Goal: Task Accomplishment & Management: Complete application form

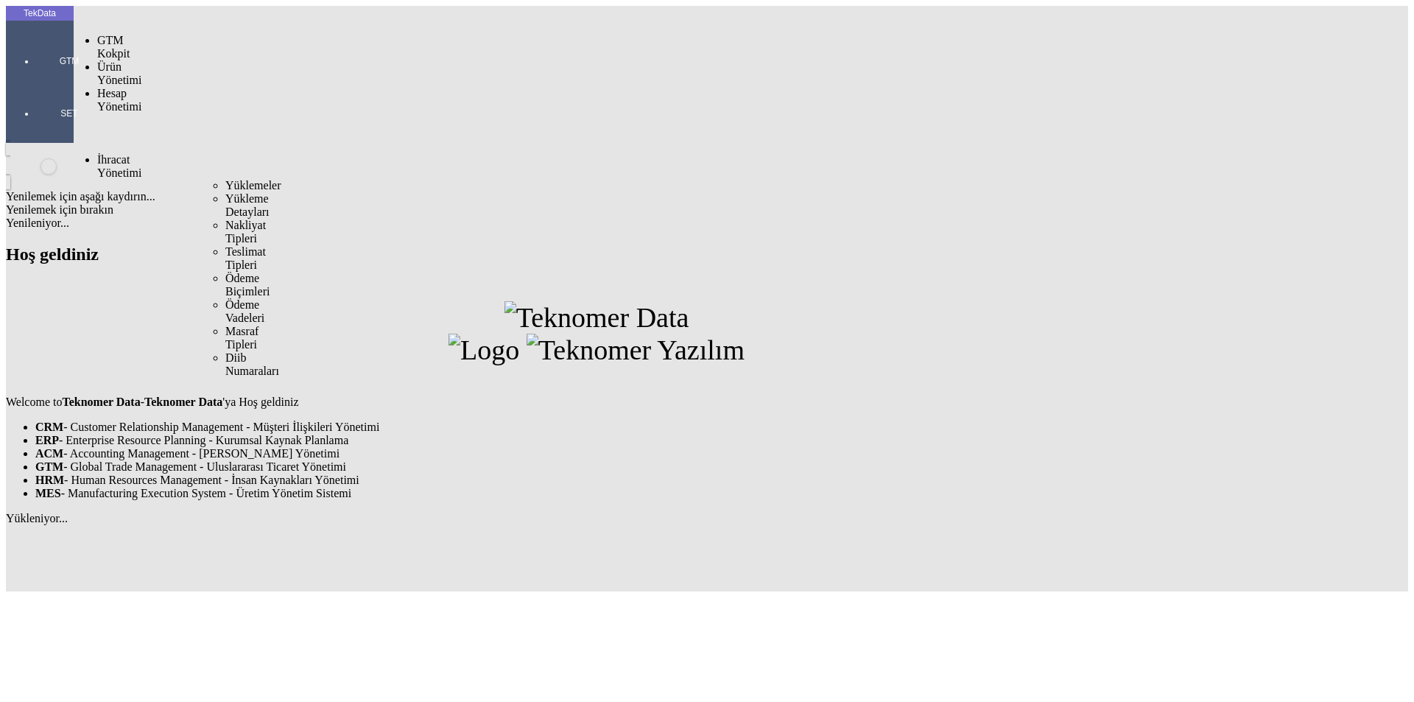
click at [225, 179] on span "Yüklemeler" at bounding box center [253, 185] width 56 height 13
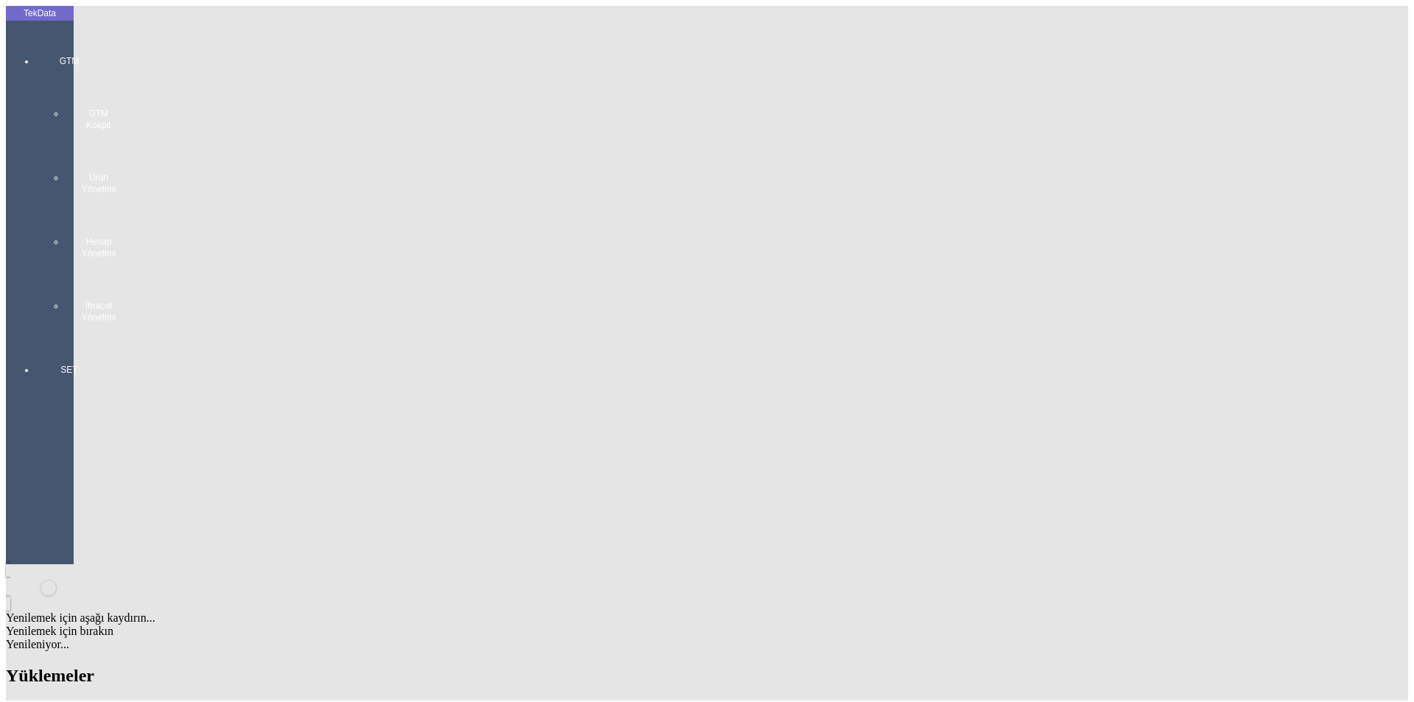
scroll to position [221, 0]
drag, startPoint x: 630, startPoint y: 446, endPoint x: 709, endPoint y: 452, distance: 79.7
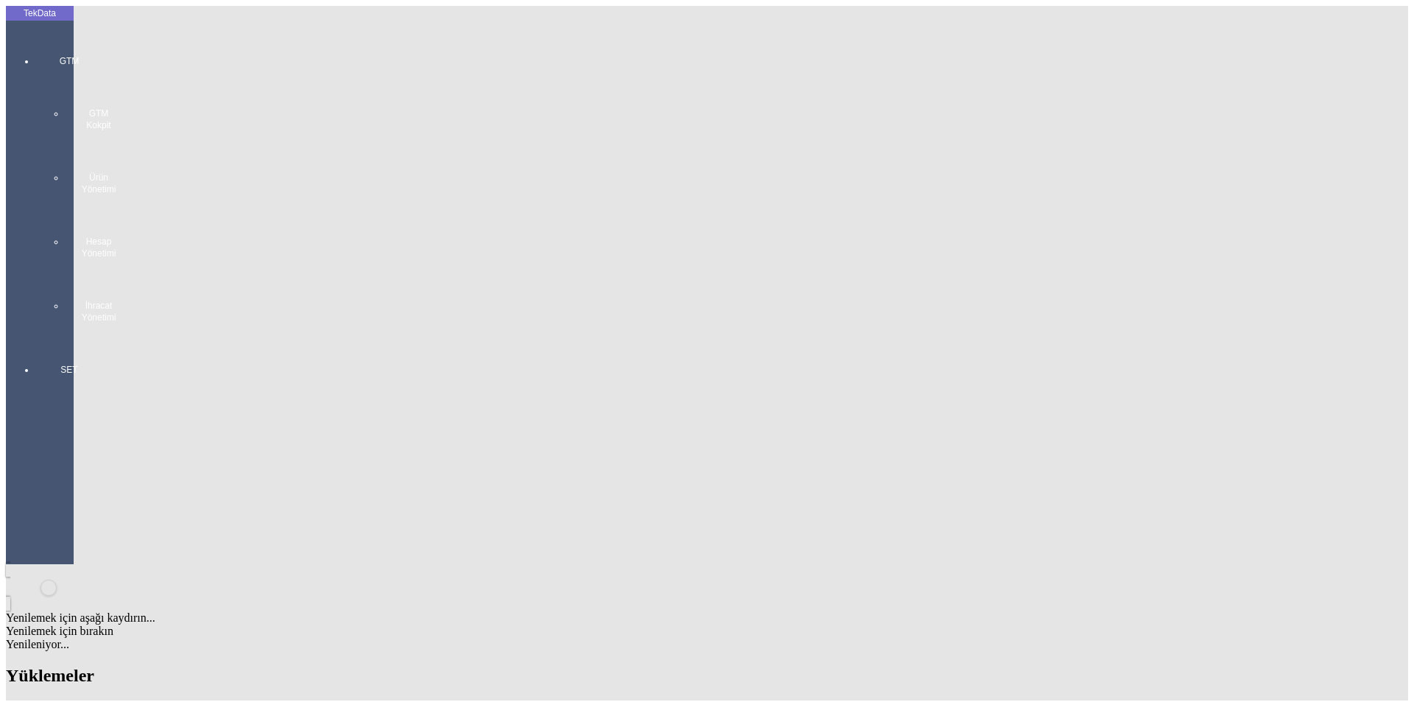
copy td "BDF2025000000422"
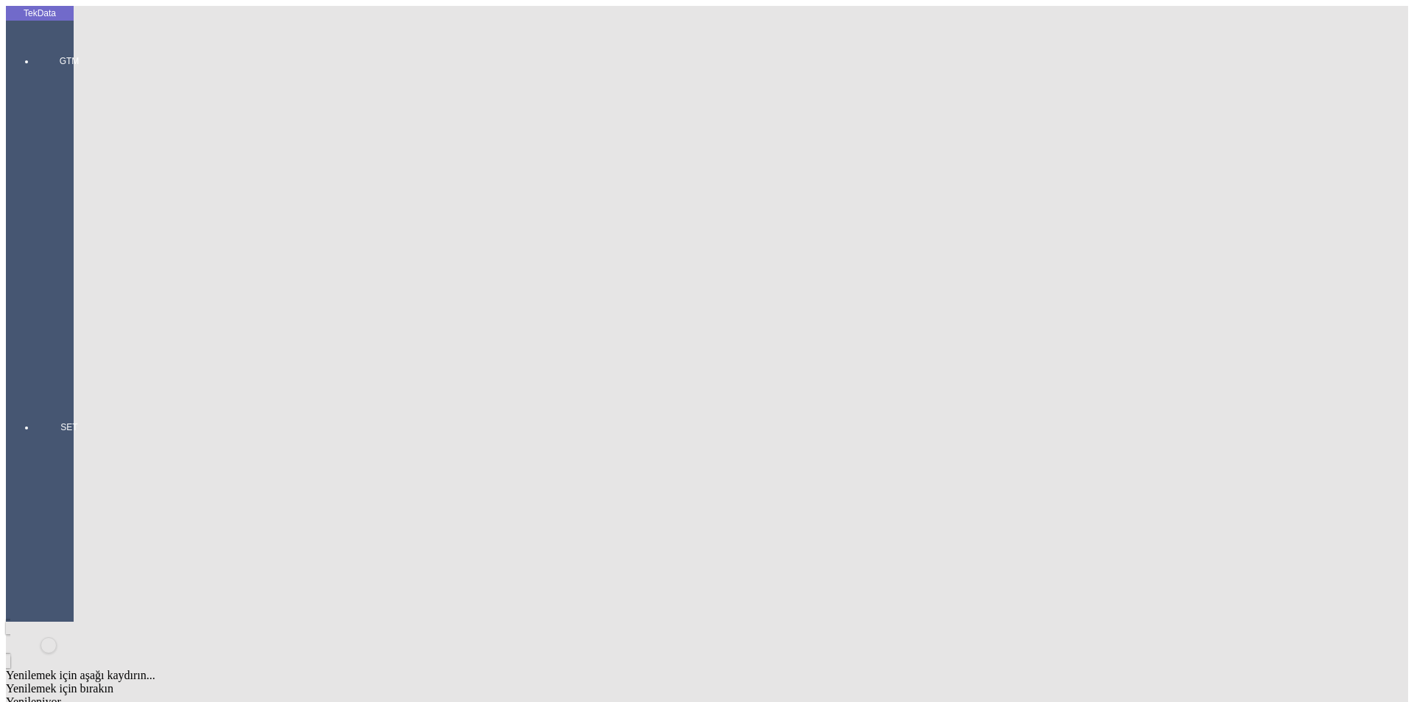
paste input "IHR2025/8-039"
type input "IHR2025/8-039"
paste input "ET360859"
type input "ET360859"
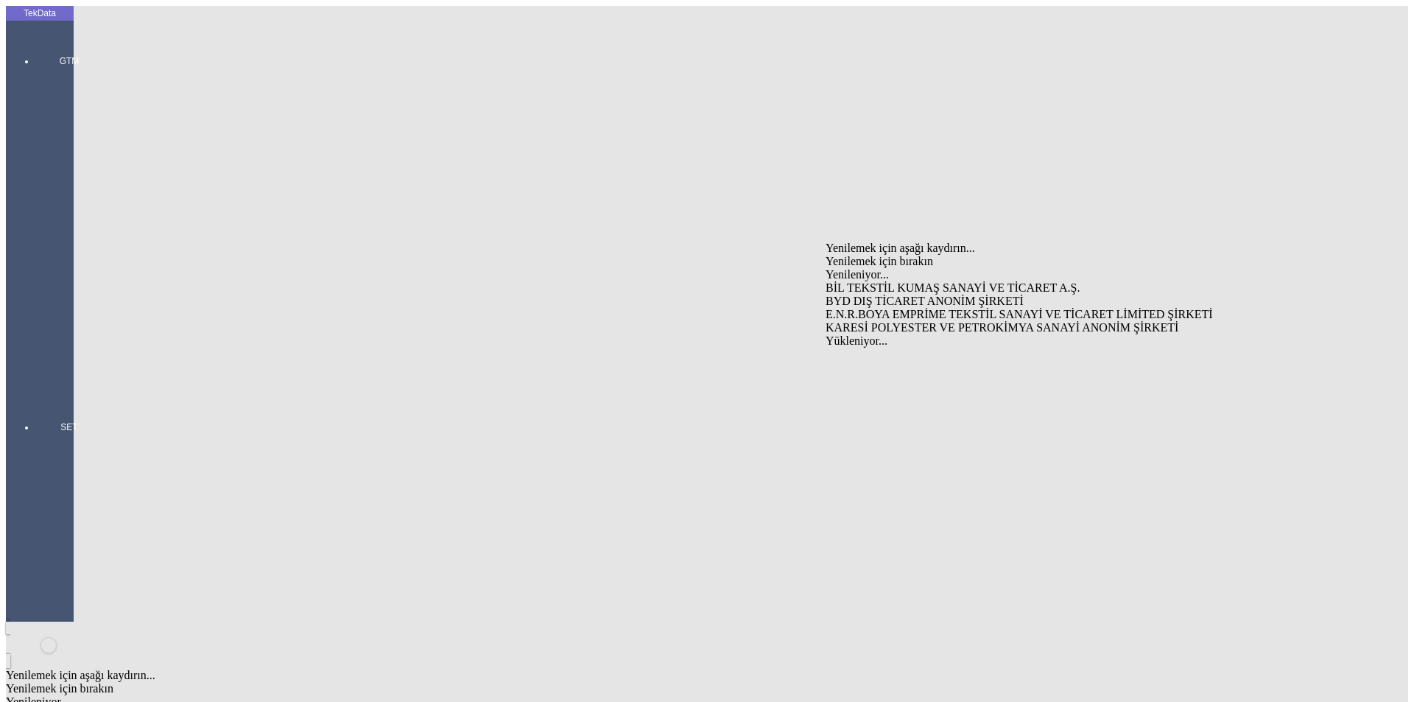
click at [881, 295] on div "BYD DIŞ TİCARET ANONİM ŞİRKETİ" at bounding box center [1107, 301] width 563 height 13
type input "BYD DIŞ TİCARET ANONİM ŞİRKETİ"
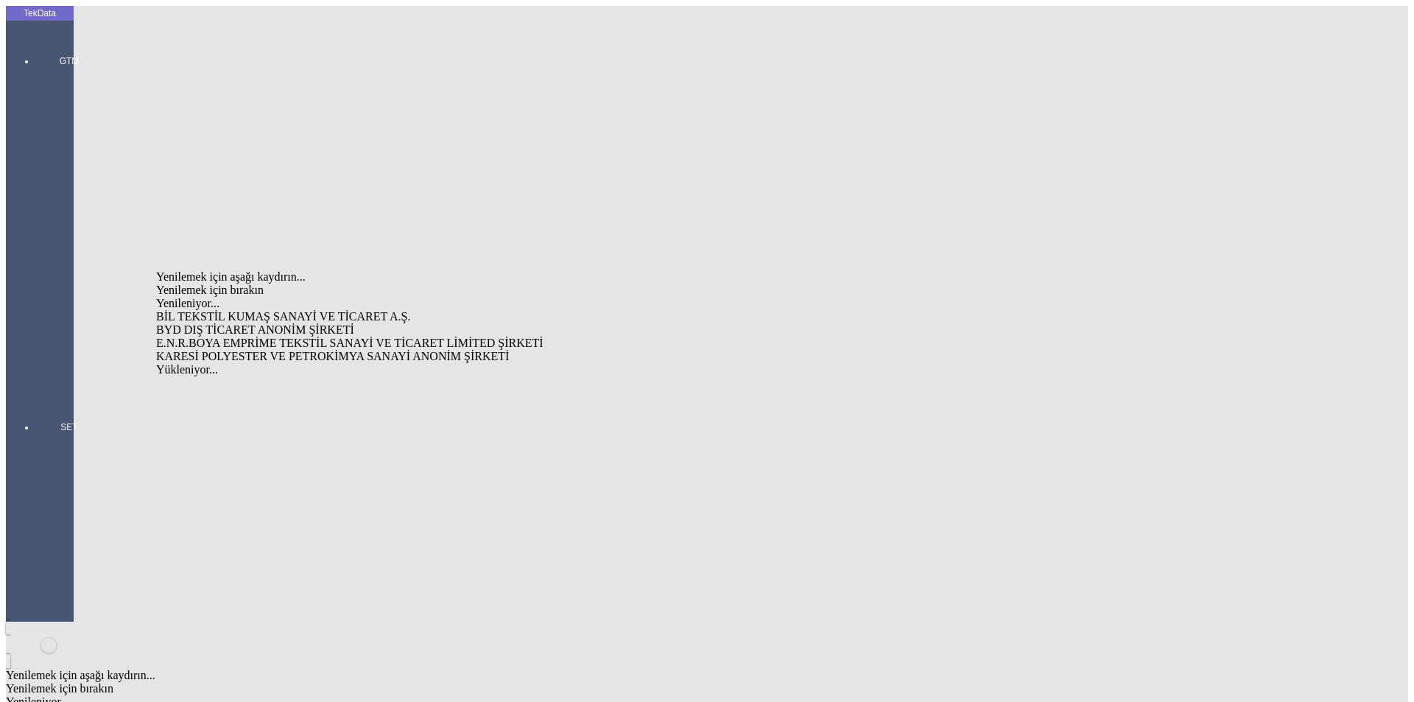
click at [286, 323] on div "BYD DIŞ TİCARET ANONİM ŞİRKETİ" at bounding box center [440, 329] width 569 height 13
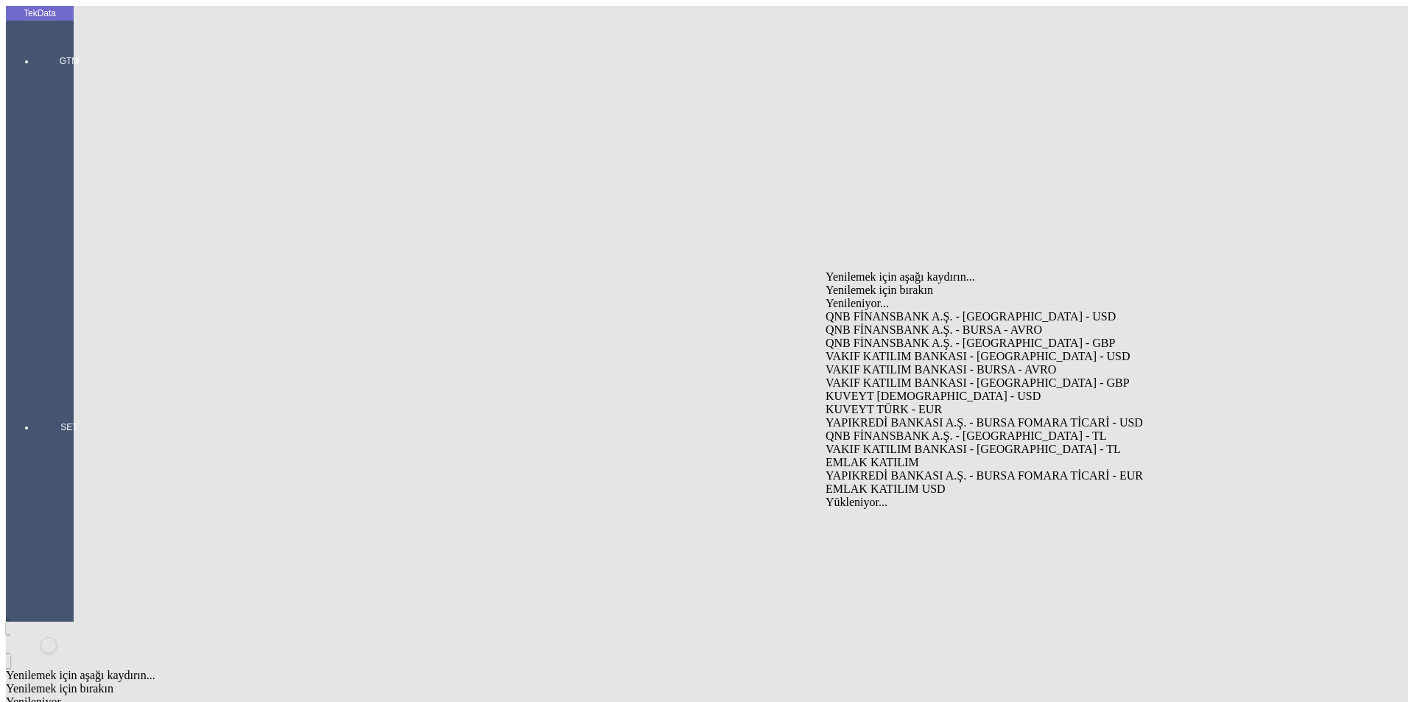
click at [860, 350] on div "VAKIF KATILIM BANKASI - [GEOGRAPHIC_DATA] - USD" at bounding box center [1107, 356] width 563 height 13
type input "VAKIF KATILIM BANKASI - [GEOGRAPHIC_DATA] - USD"
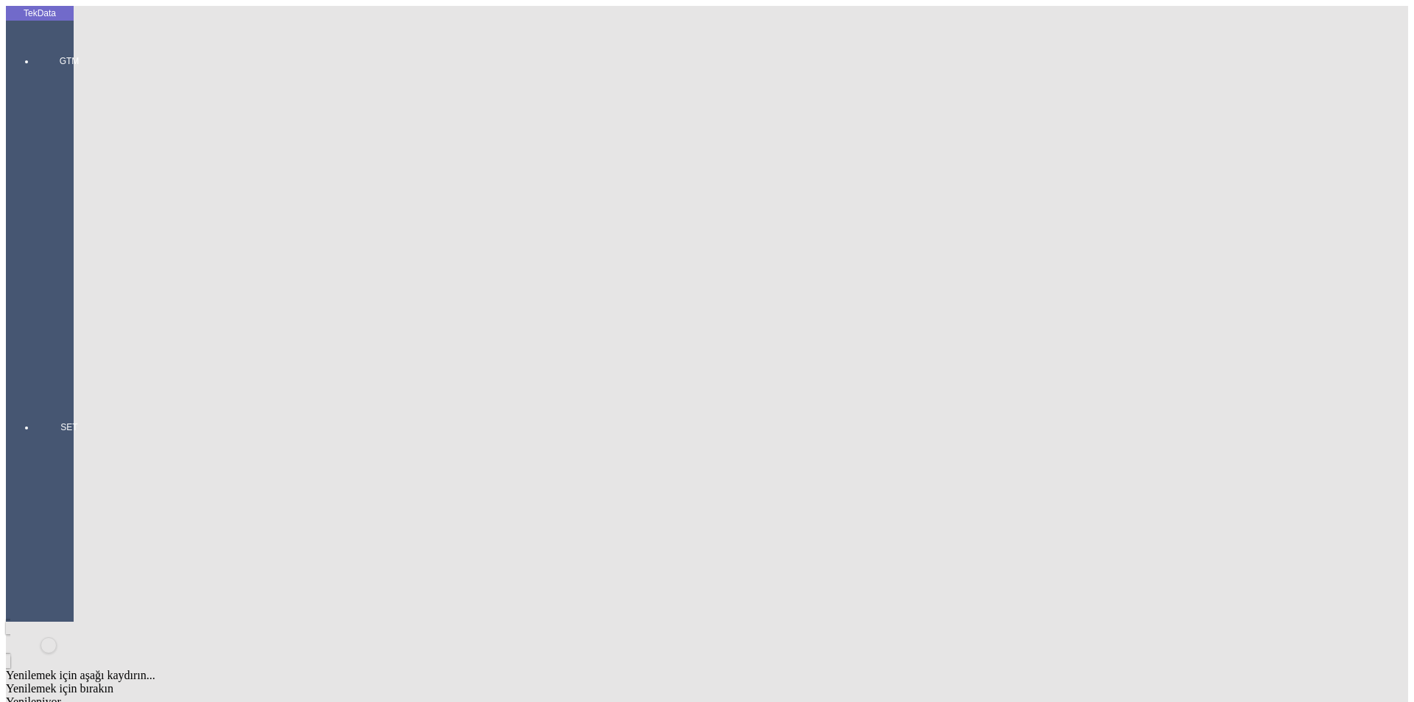
type input "b"
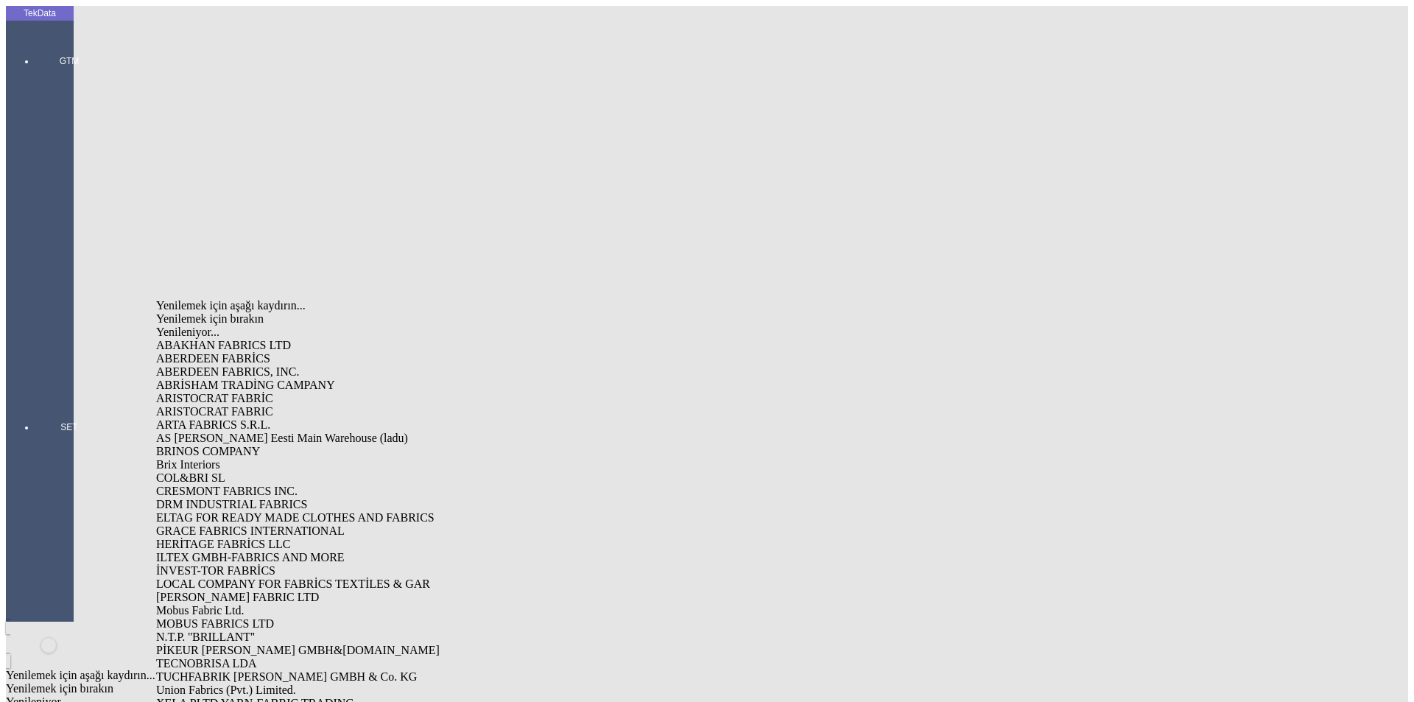
type input "[PERSON_NAME]"
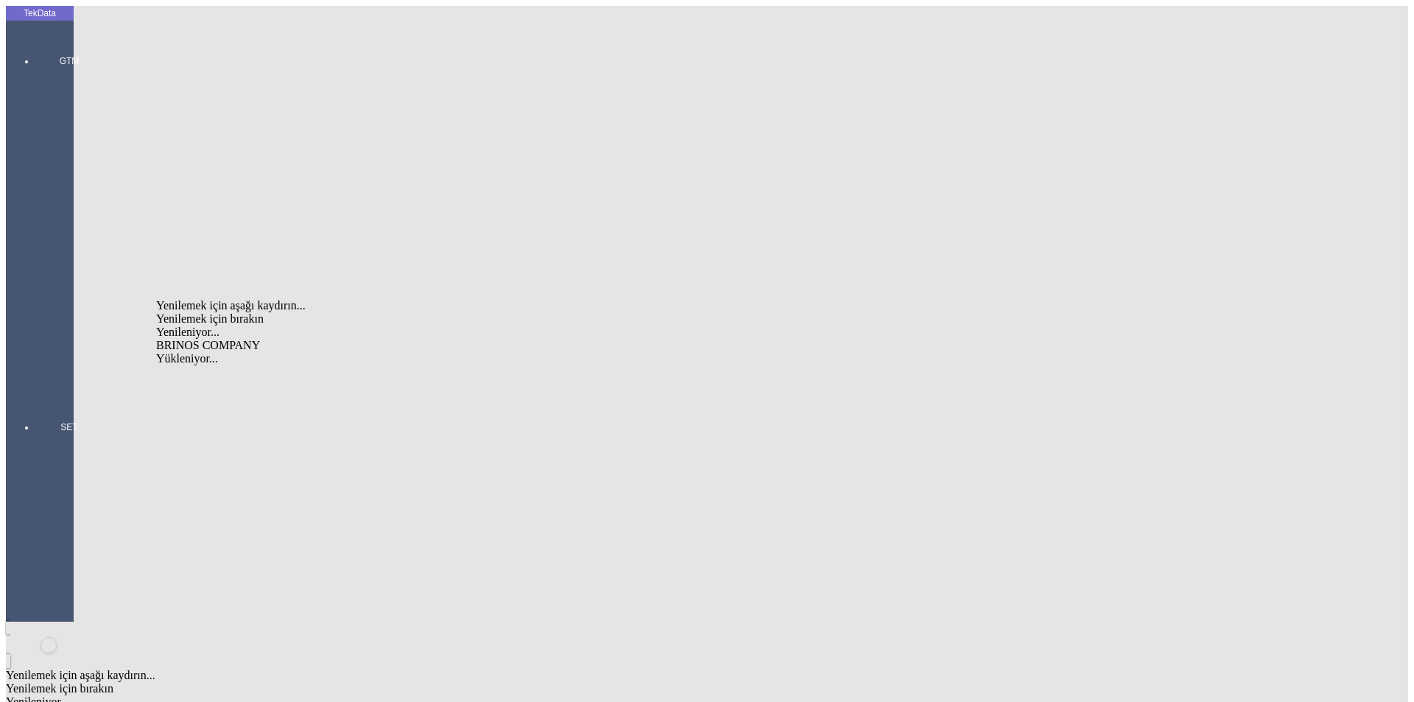
click at [264, 339] on div "BRINOS COMPANY" at bounding box center [440, 345] width 569 height 13
type input "BYD DIŞ TİCARET ANONİM ŞİRKETİ"
type input "VAKIF KATILIM BANKASI - [GEOGRAPHIC_DATA] - USD"
type input "BRINOS COMPANY"
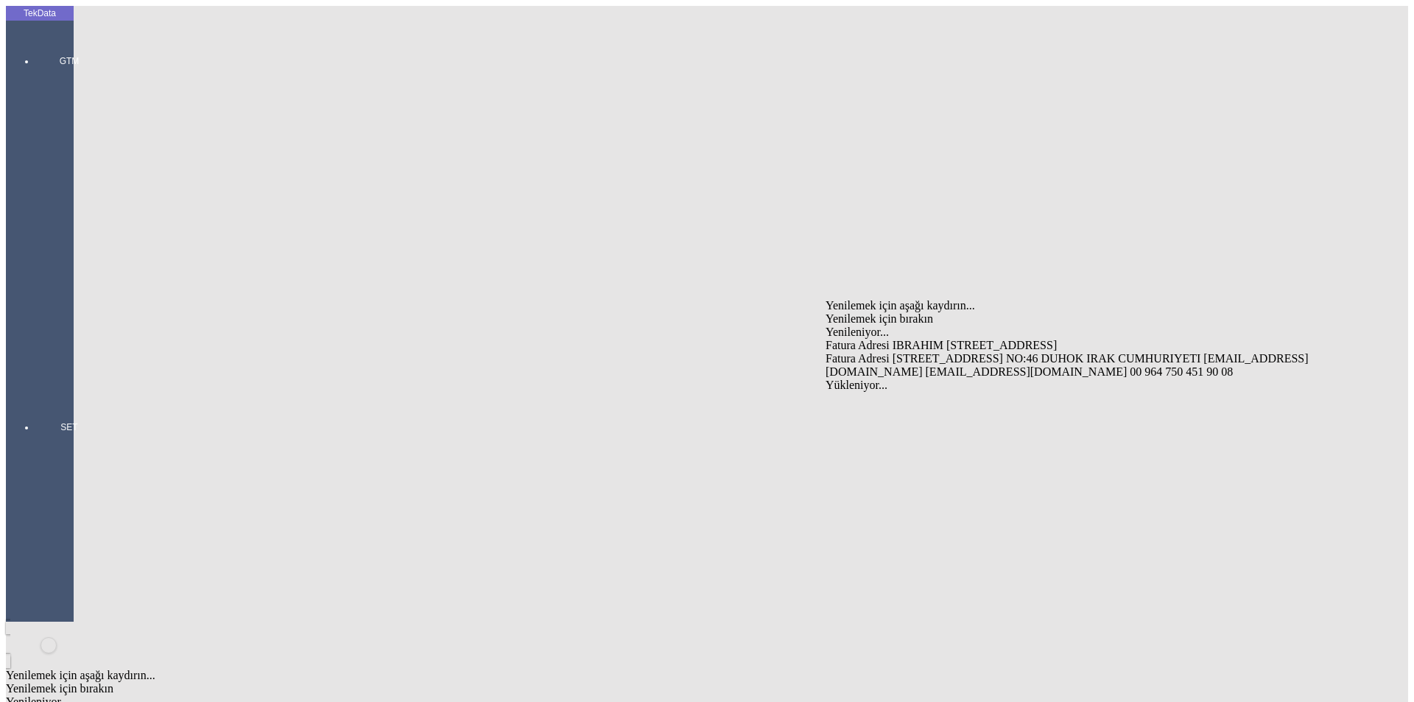
click at [934, 352] on div "Fatura Adresi [STREET_ADDRESS] NO:46 DUHOK IRAK CUMHURIYETI [EMAIL_ADDRESS][DOM…" at bounding box center [1107, 365] width 563 height 27
type input "Fatura Adresi [STREET_ADDRESS] NO:46 DUHOK IRAK CUMHURIYETI [EMAIL_ADDRESS][DOM…"
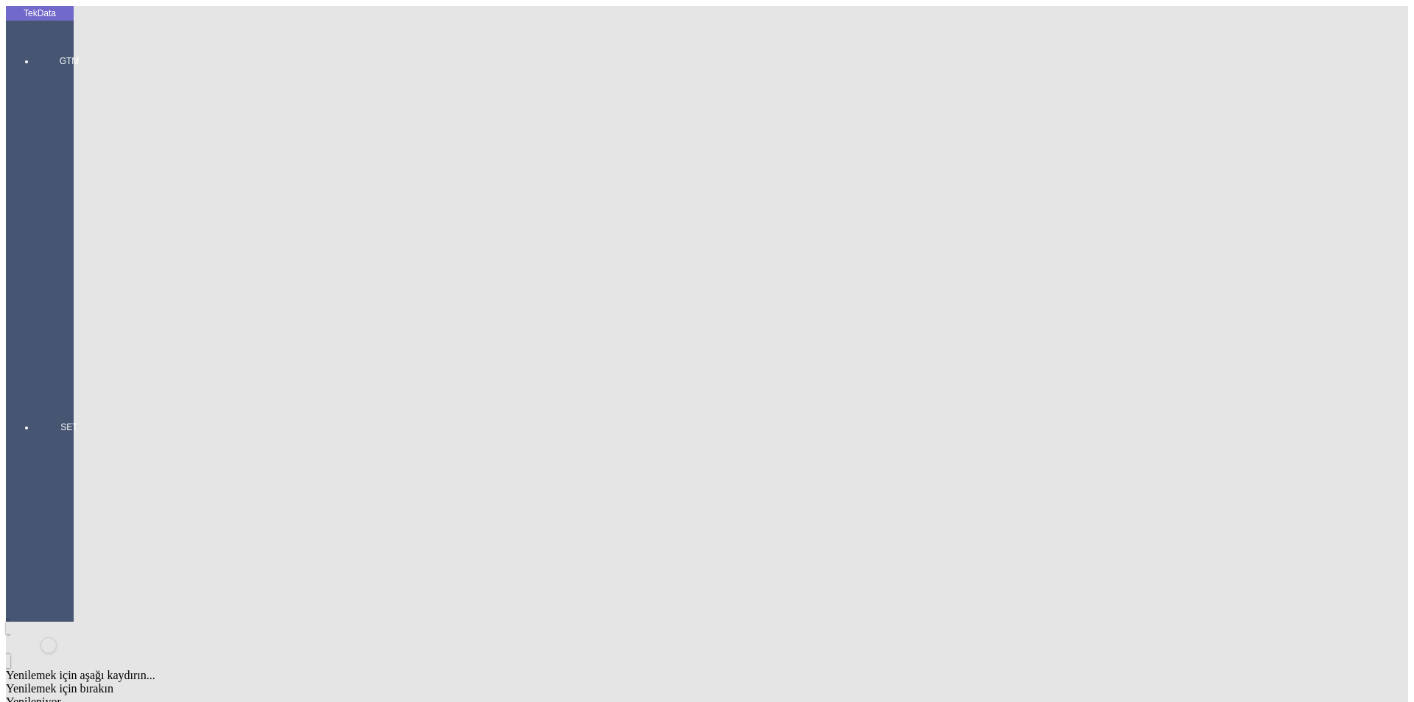
type input "BRINOS"
click at [901, 368] on div "BRINOS COMPANY" at bounding box center [1107, 374] width 563 height 13
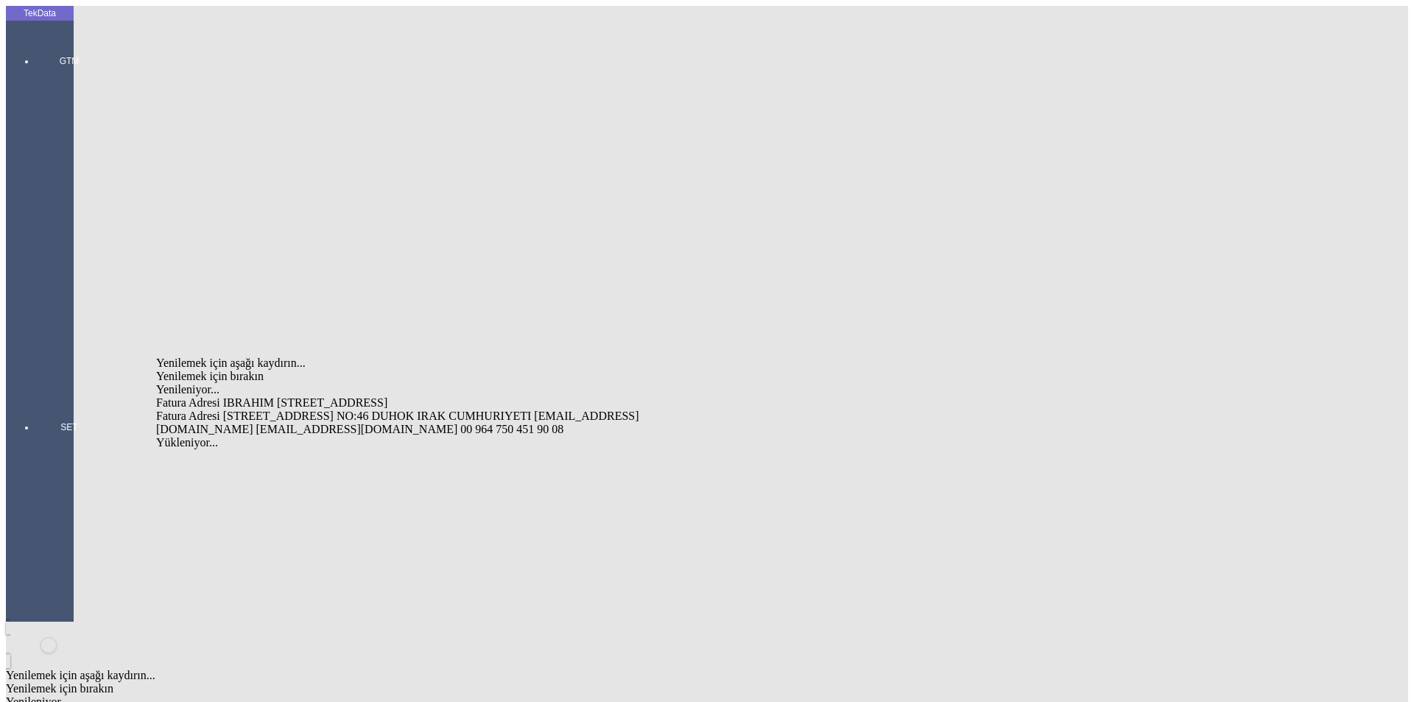
click at [338, 410] on div "Fatura Adresi [STREET_ADDRESS] NO:46 DUHOK IRAK CUMHURIYETI [EMAIL_ADDRESS][DOM…" at bounding box center [440, 423] width 569 height 27
type input "Fatura Adresi [STREET_ADDRESS] NO:46 DUHOK IRAK CUMHURIYETI [EMAIL_ADDRESS][DOM…"
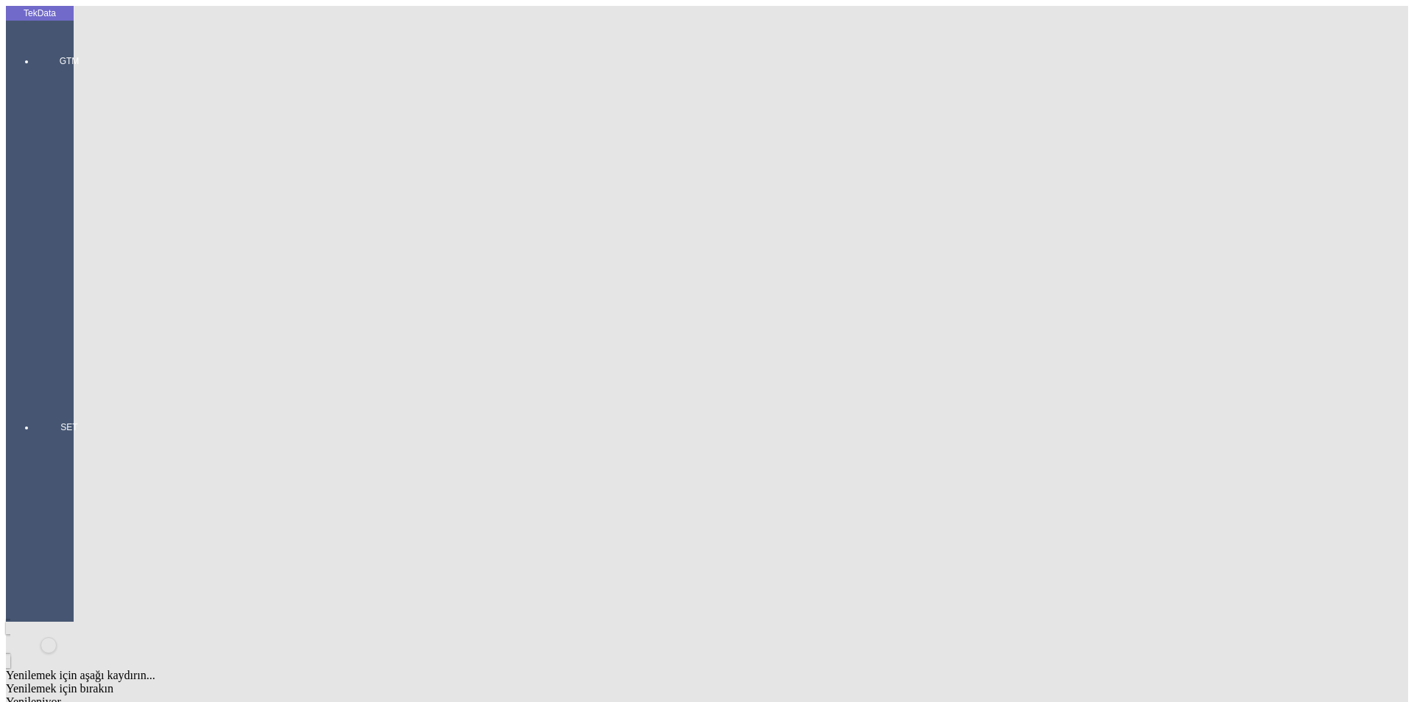
click at [228, 509] on div "[PERSON_NAME]" at bounding box center [440, 515] width 569 height 13
type input "[PERSON_NAME]"
click at [857, 482] on div "EXW" at bounding box center [1107, 488] width 563 height 13
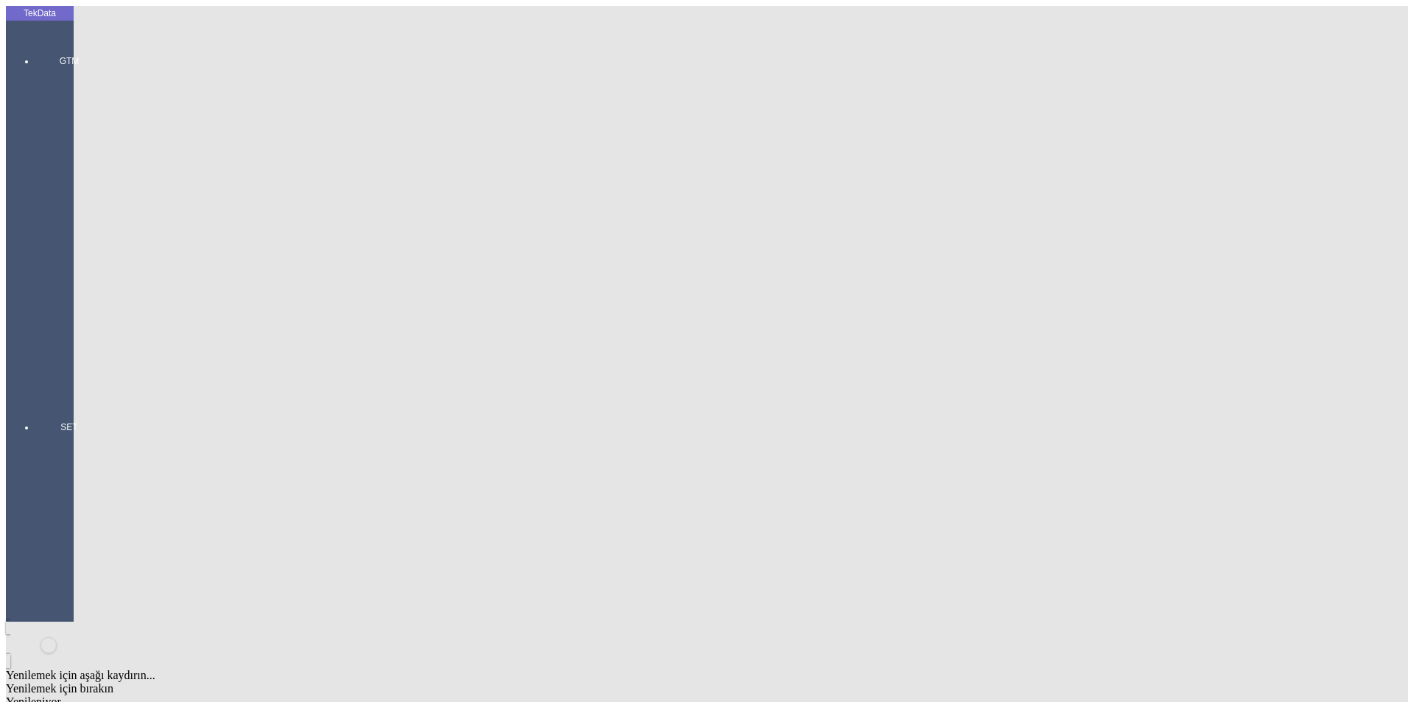
type input "EXW"
type input "[GEOGRAPHIC_DATA]"
click at [891, 538] on div "Mal Mukabili" at bounding box center [1107, 544] width 563 height 13
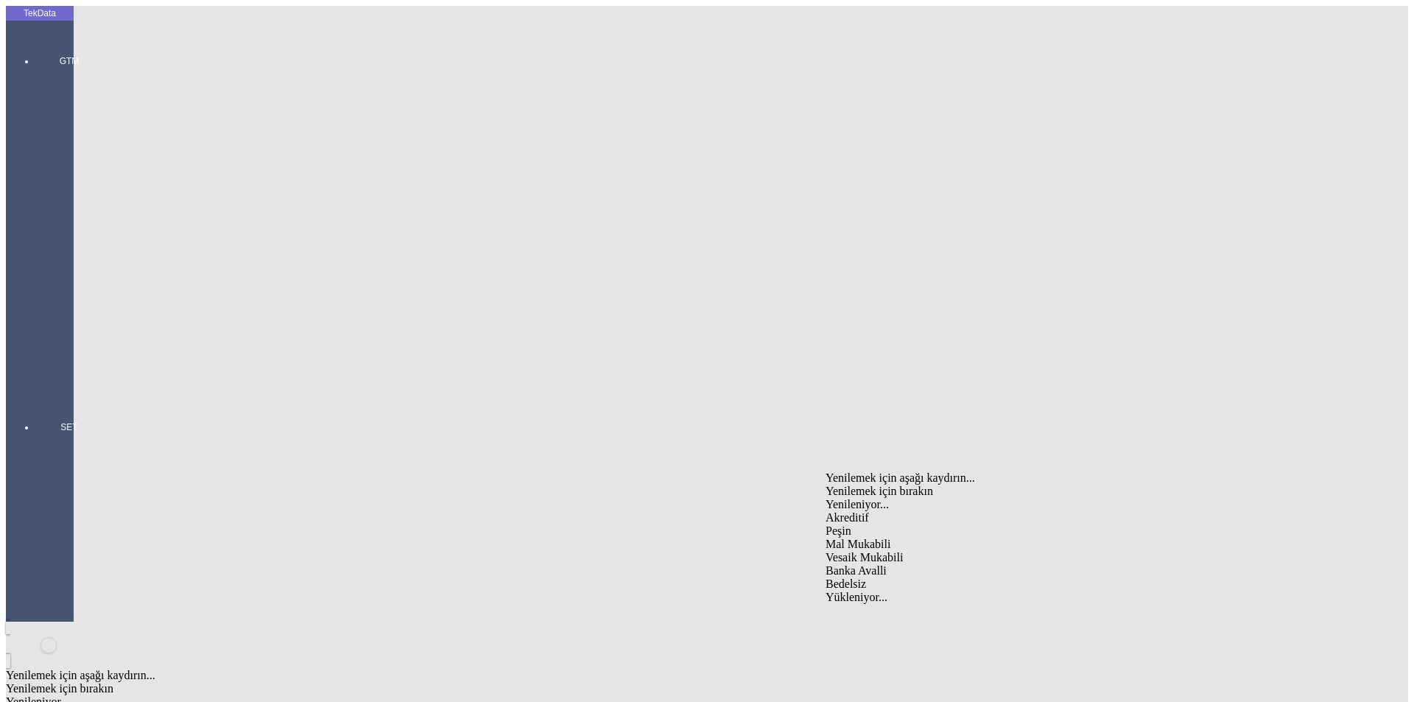
type input "Mal Mukabili"
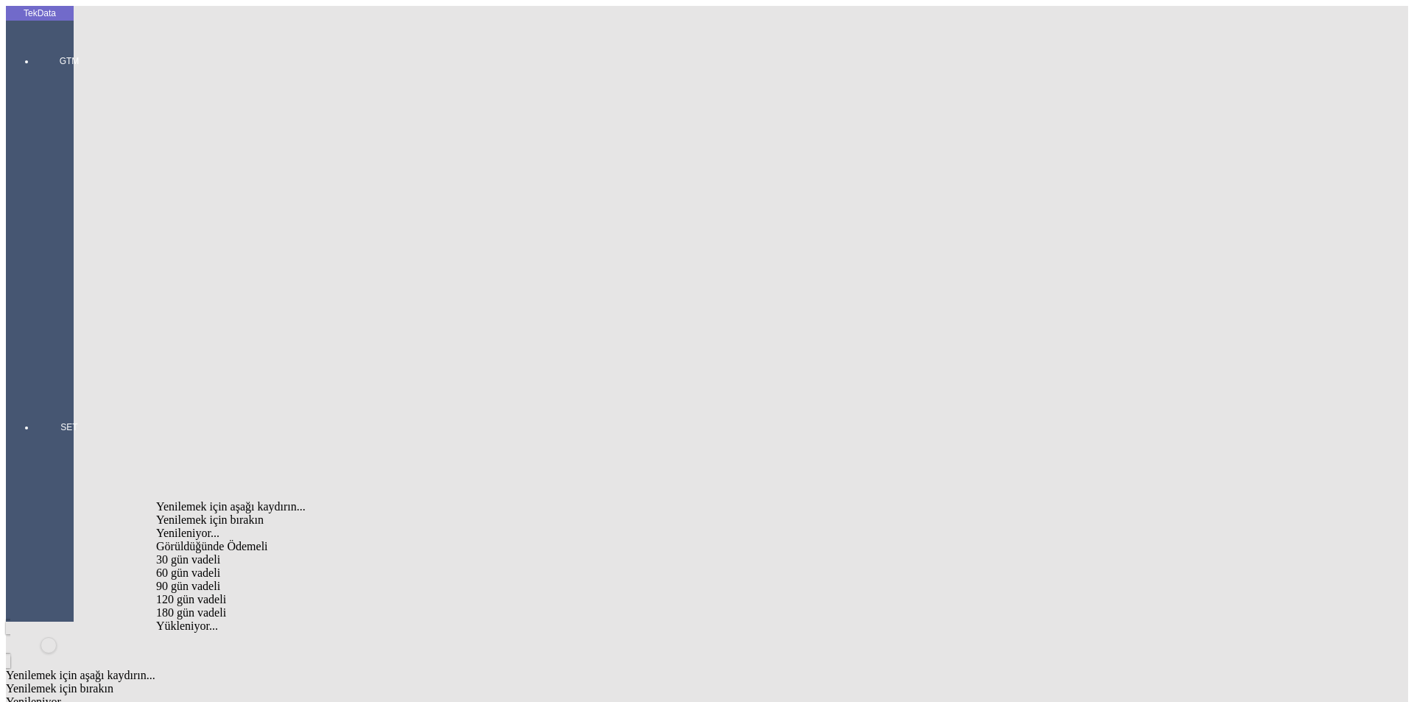
click at [265, 540] on div "Görüldüğünde Ödemeli" at bounding box center [440, 546] width 569 height 13
type input "Görüldüğünde Ödemeli"
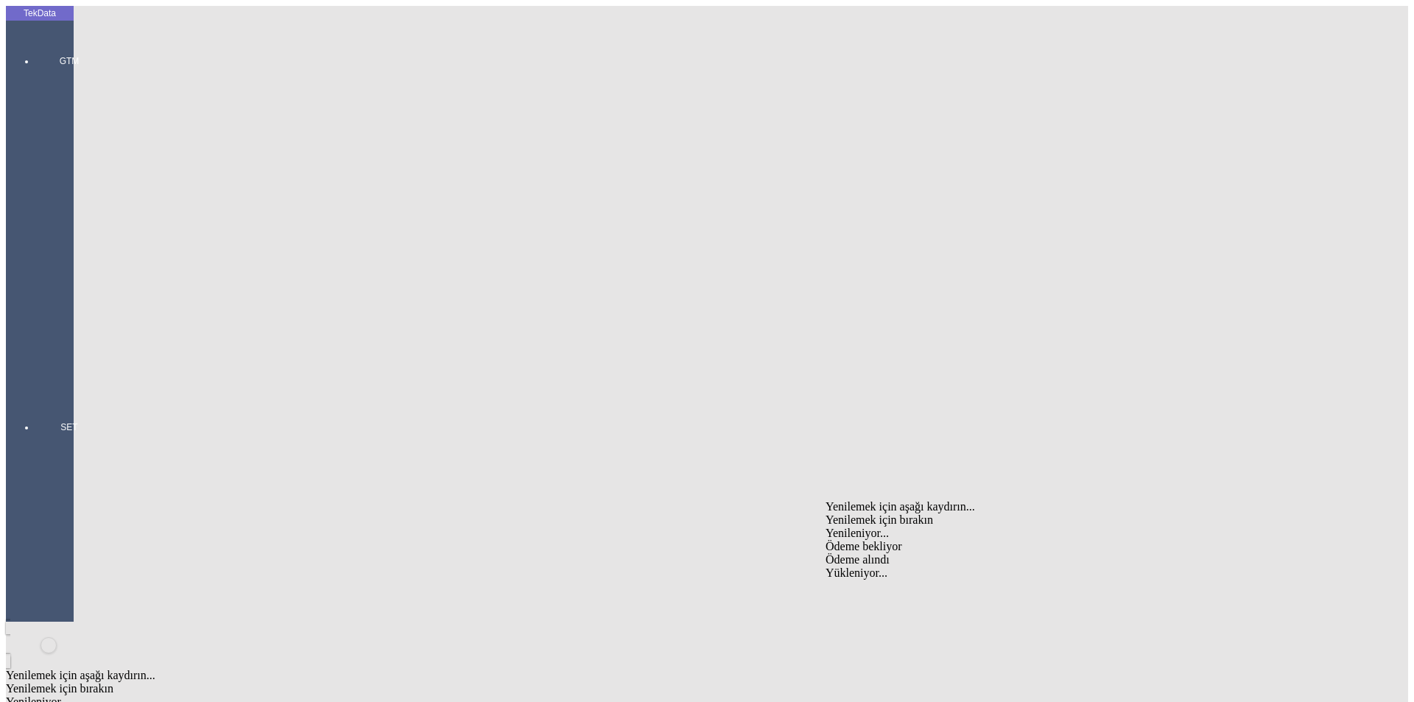
click at [874, 540] on div "Ödeme bekliyor" at bounding box center [1107, 546] width 563 height 13
type input "Ödeme bekliyor"
type input "24735.89"
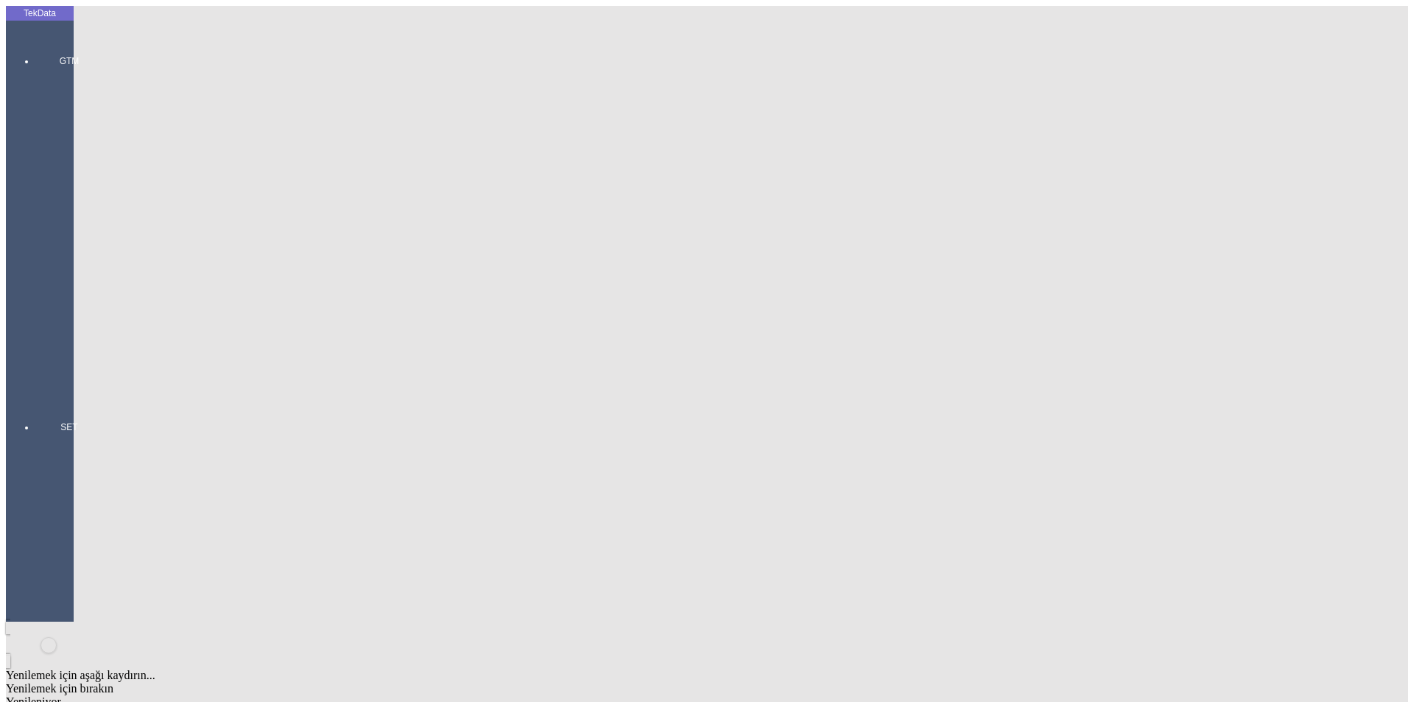
type input "24927.04"
drag, startPoint x: 631, startPoint y: 410, endPoint x: 653, endPoint y: 407, distance: 22.4
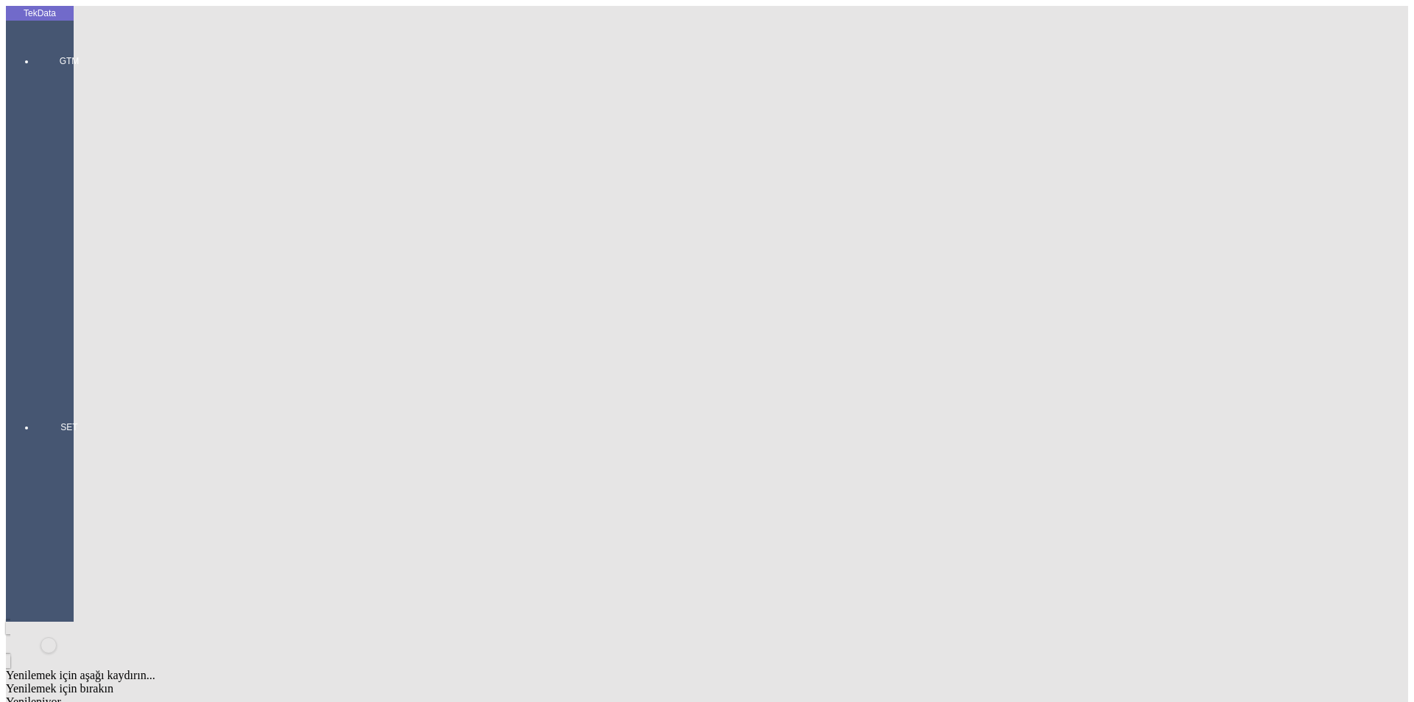
drag, startPoint x: 631, startPoint y: 388, endPoint x: 707, endPoint y: 391, distance: 76.7
copy td "BDF2025000000422"
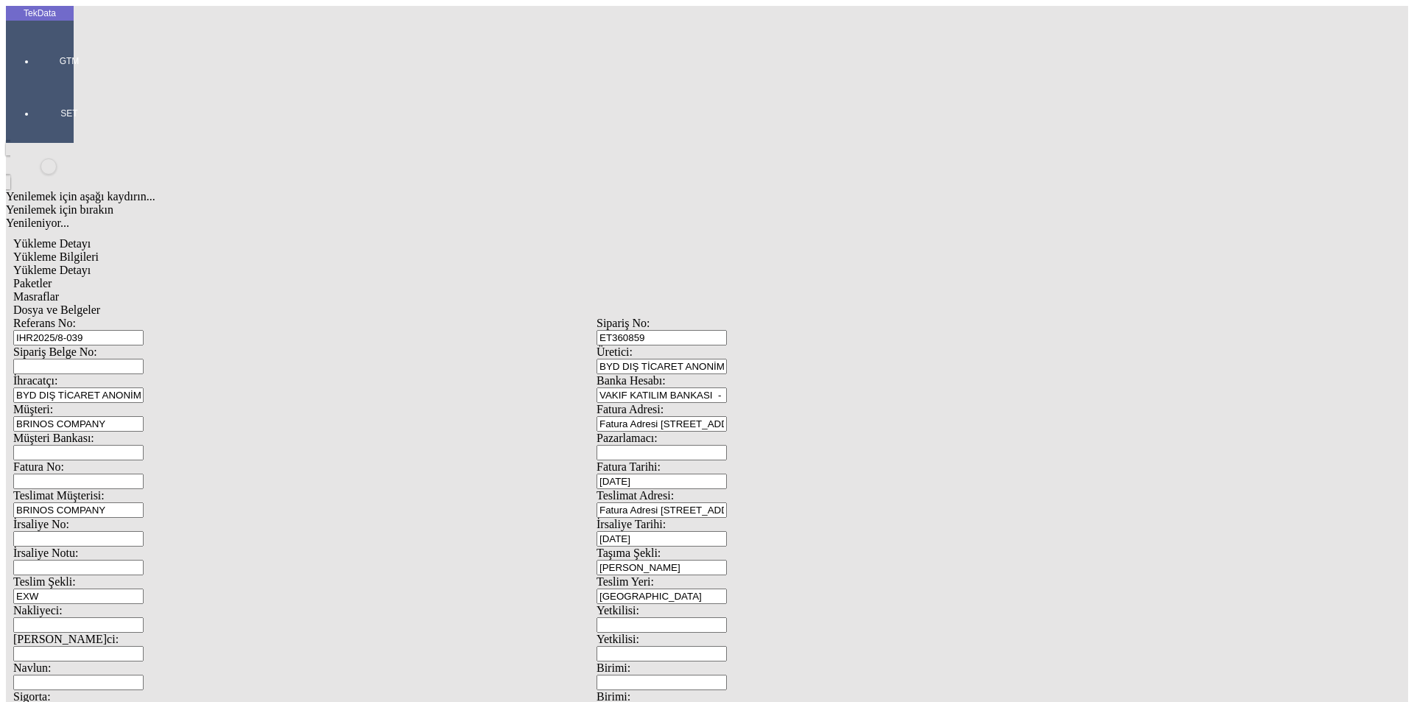
click at [144, 474] on input "Fatura No:" at bounding box center [78, 481] width 130 height 15
paste input "BDF2025000000422"
type input "BDF2025000000422"
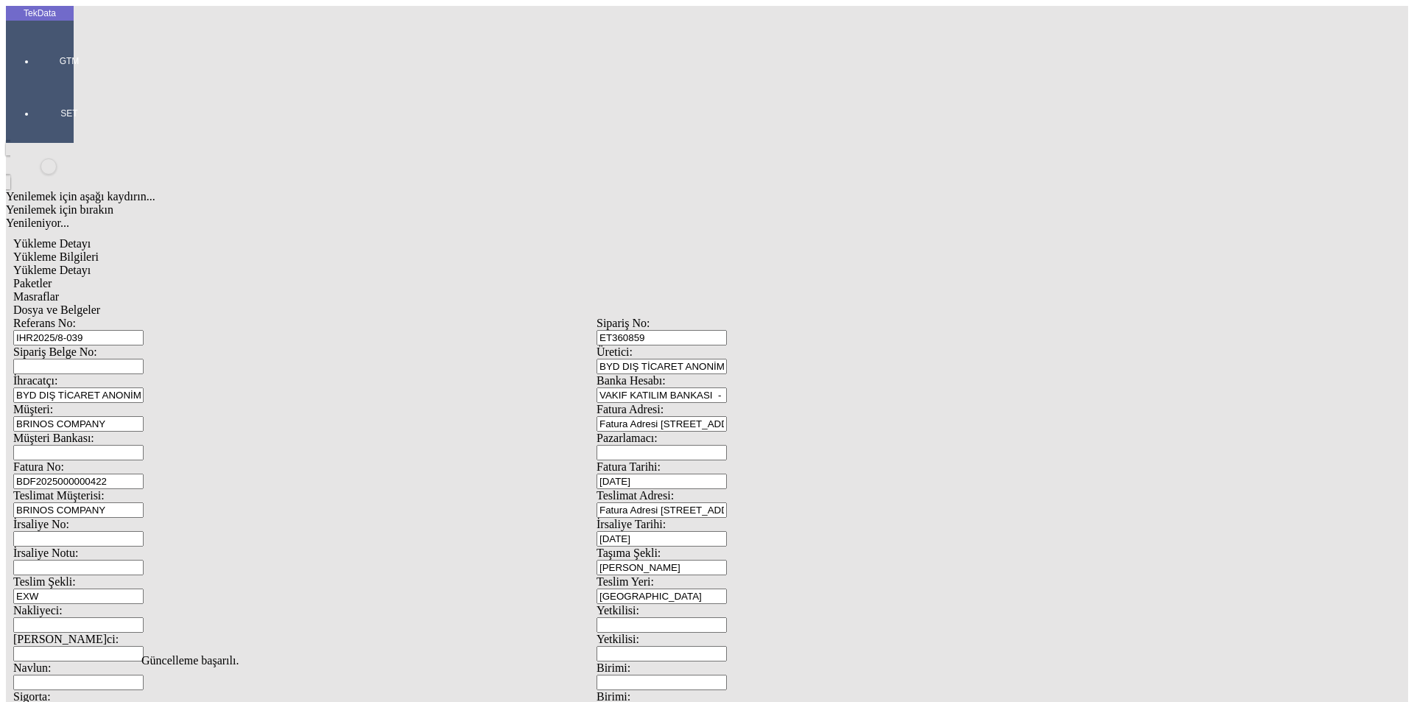
scroll to position [0, 0]
click at [91, 264] on span "Yükleme Detayı" at bounding box center [51, 270] width 77 height 13
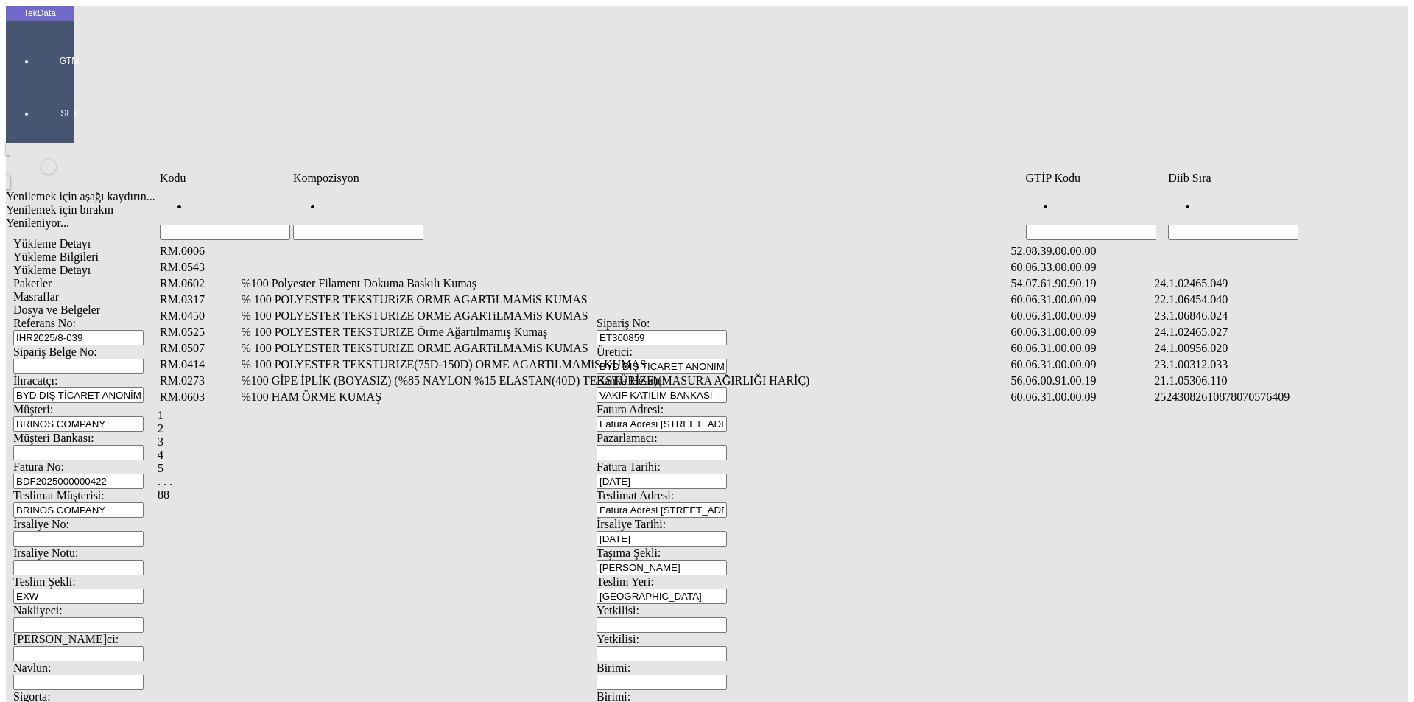
click at [1263, 225] on input "Hücreyi Filtrele" at bounding box center [1233, 232] width 130 height 15
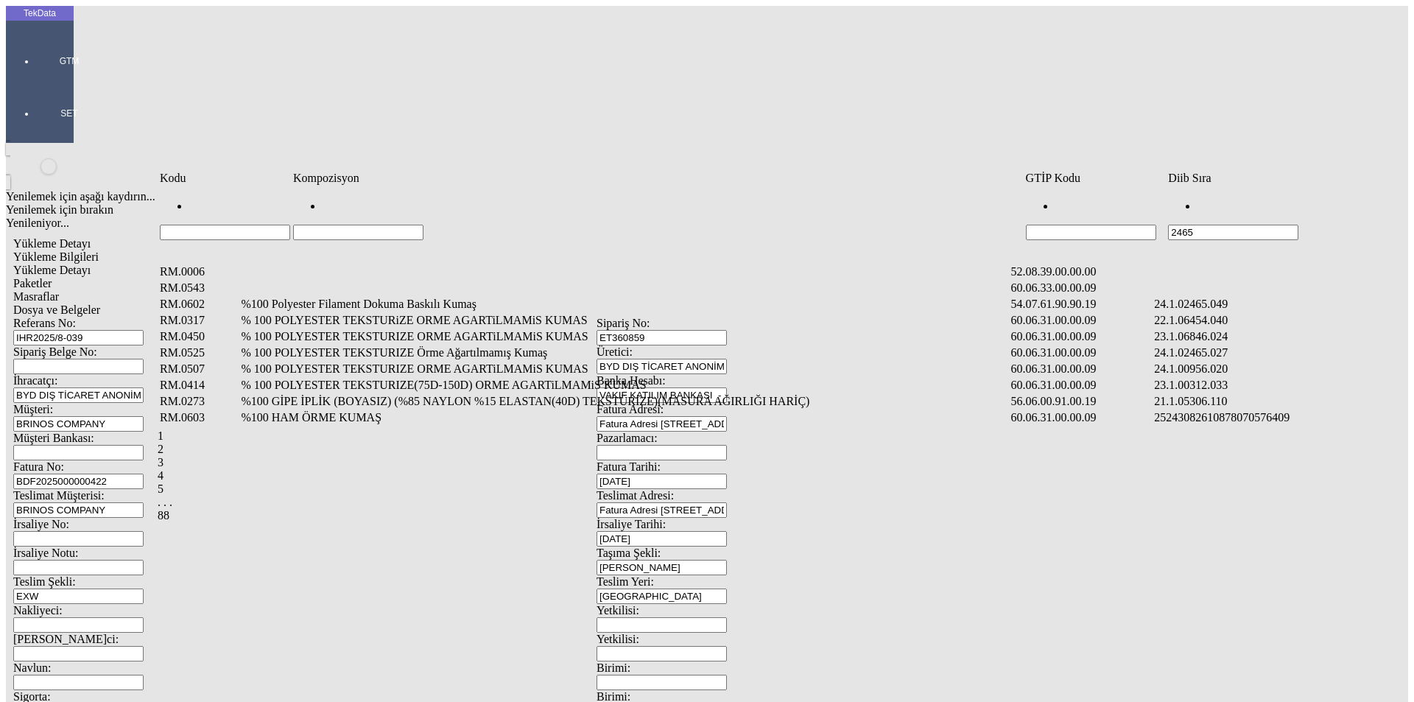
type input "2465"
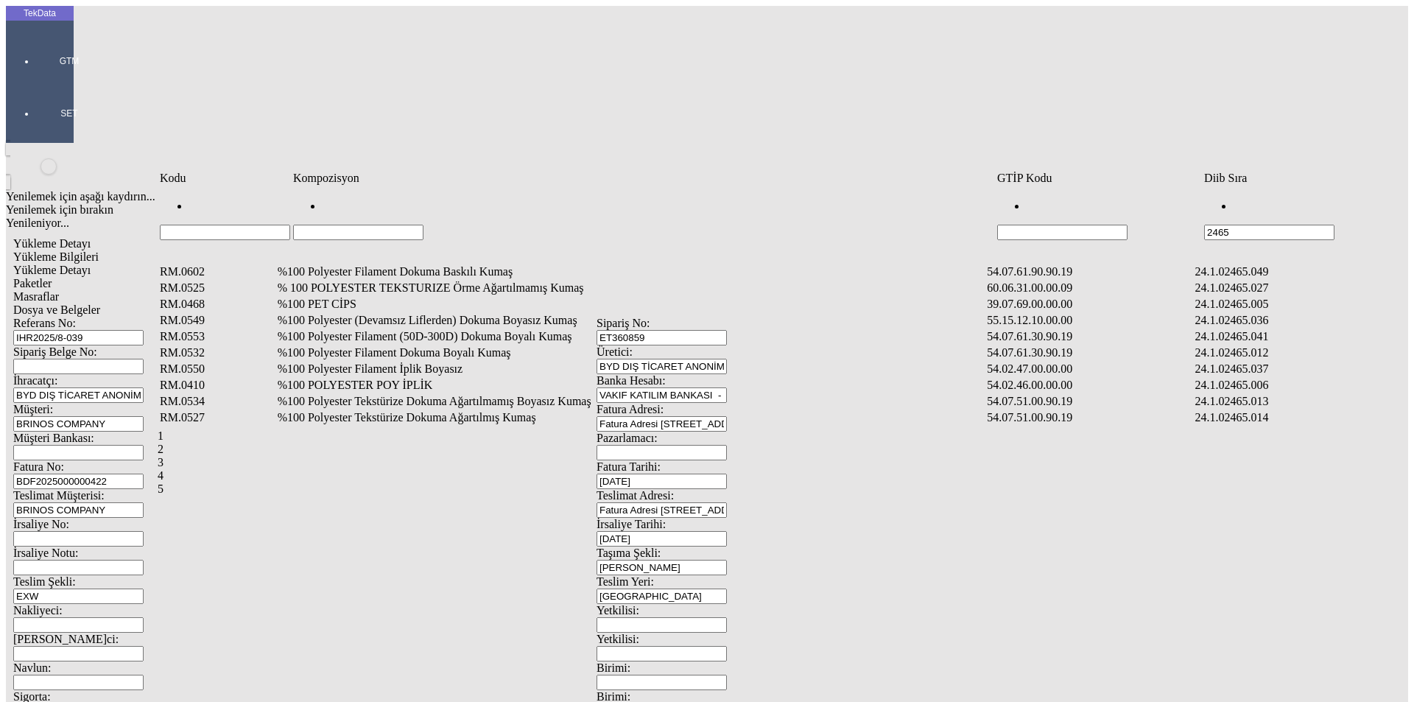
click at [424, 225] on input "Hücreyi Filtrele" at bounding box center [358, 232] width 130 height 15
type input "%"
type input "%POLYESTERE"
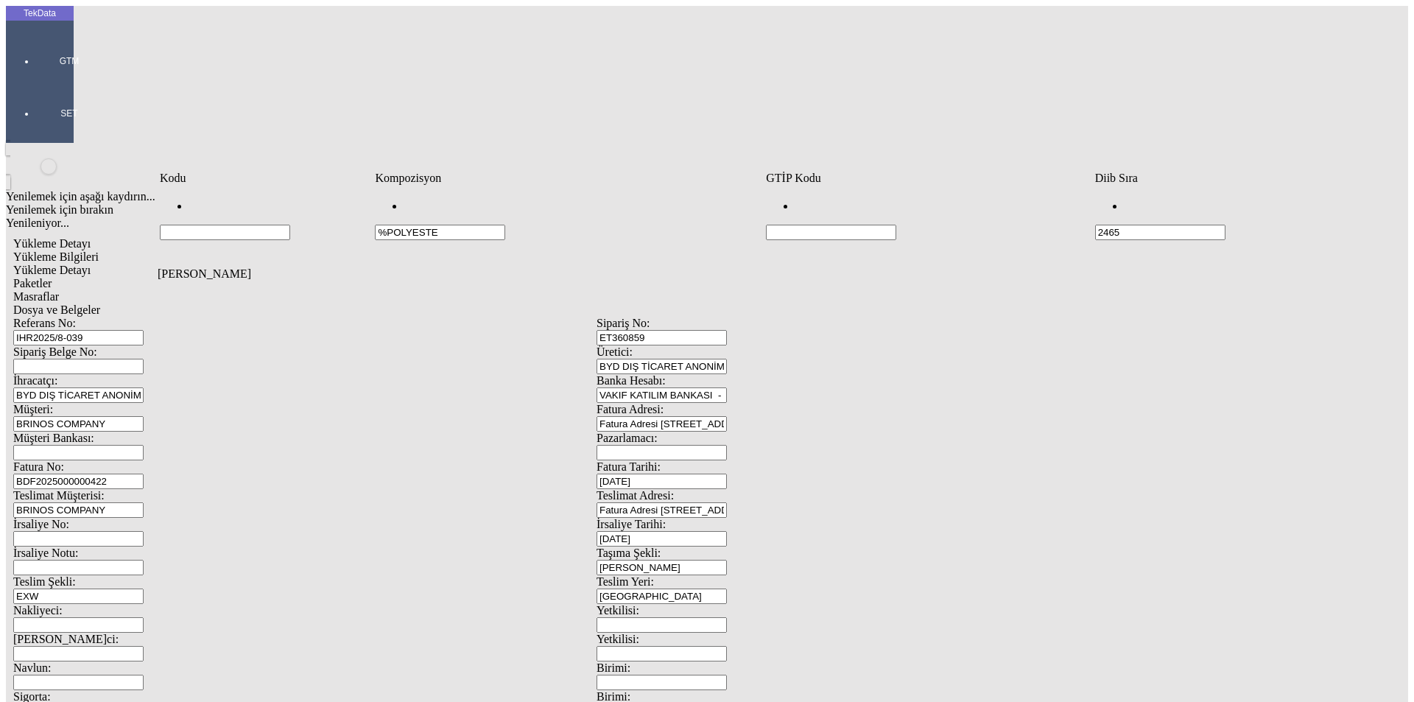
type input "%POLYESTE"
type input "%POLYESTER TE"
type input "%"
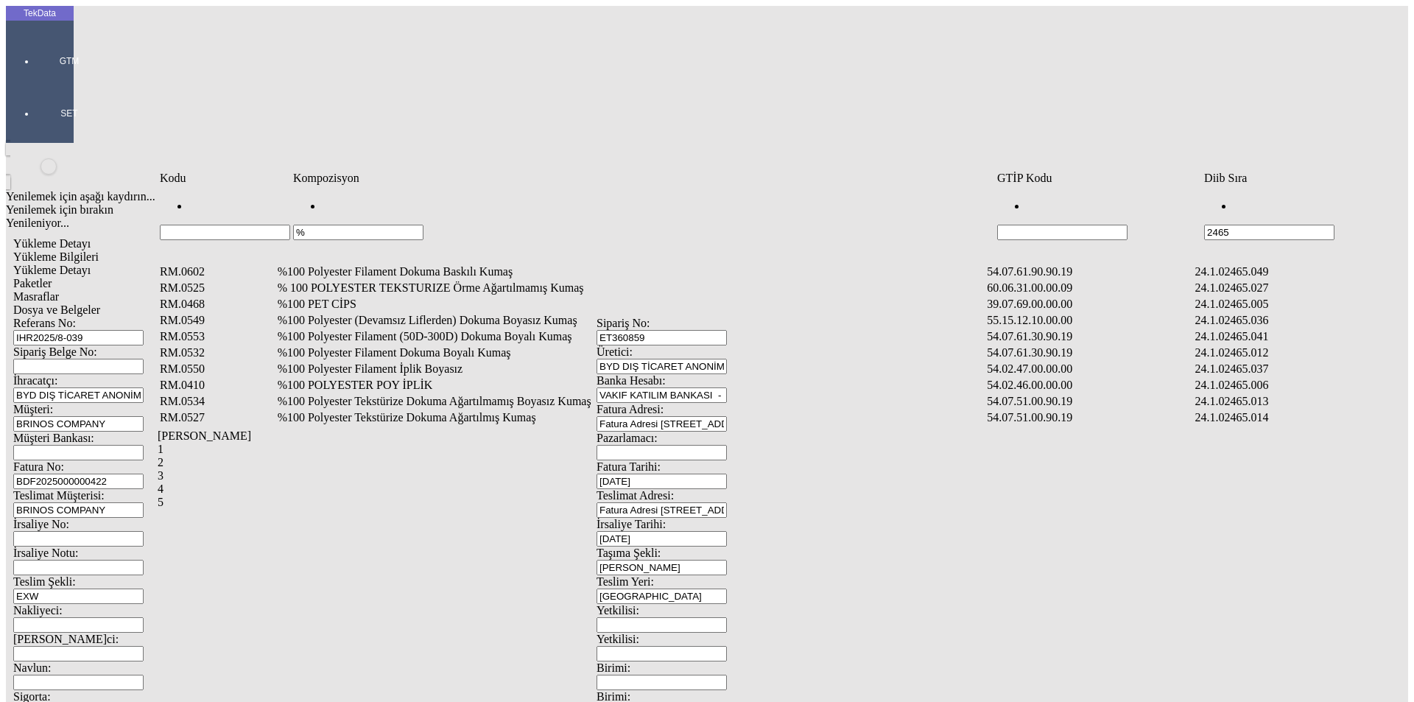
type input "%"
type input "%100 POLYESTER T"
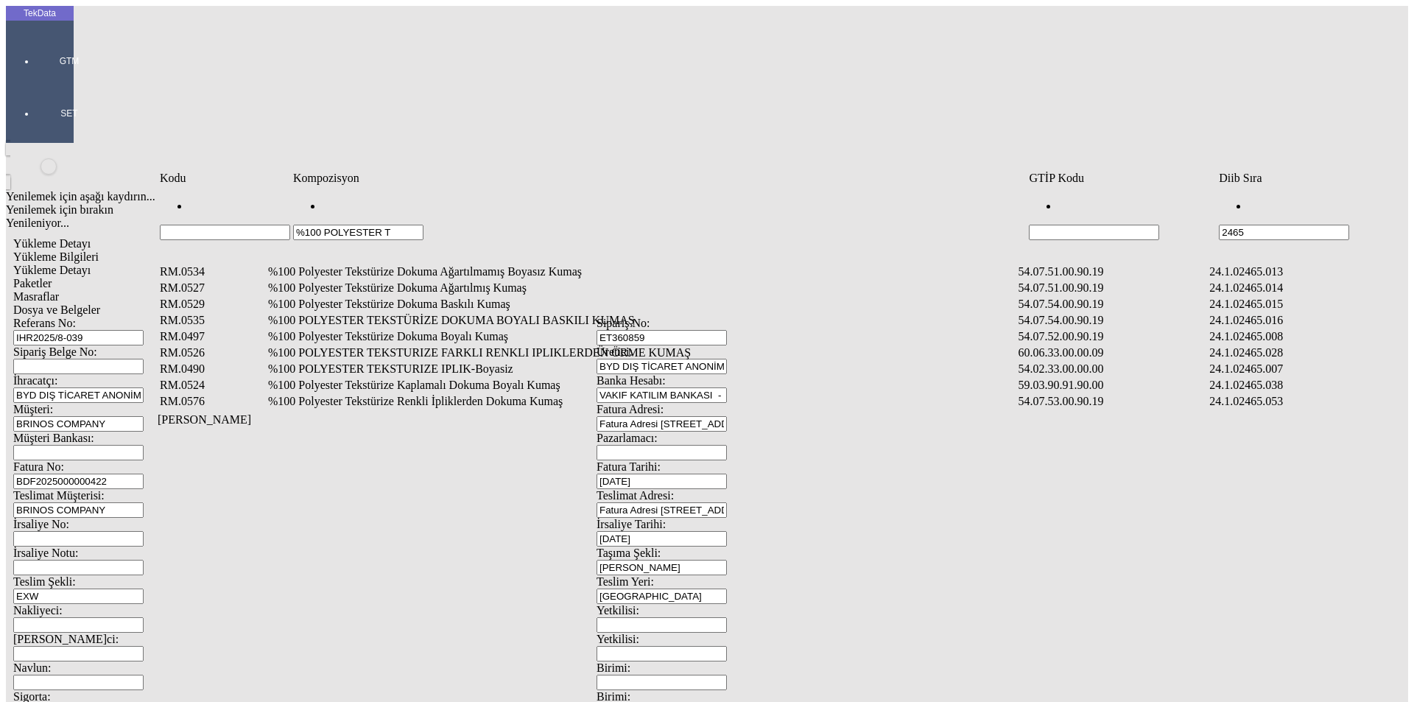
click at [582, 329] on td "%100 Polyester Tekstürize Dokuma Boyalı Kumaş" at bounding box center [641, 336] width 749 height 15
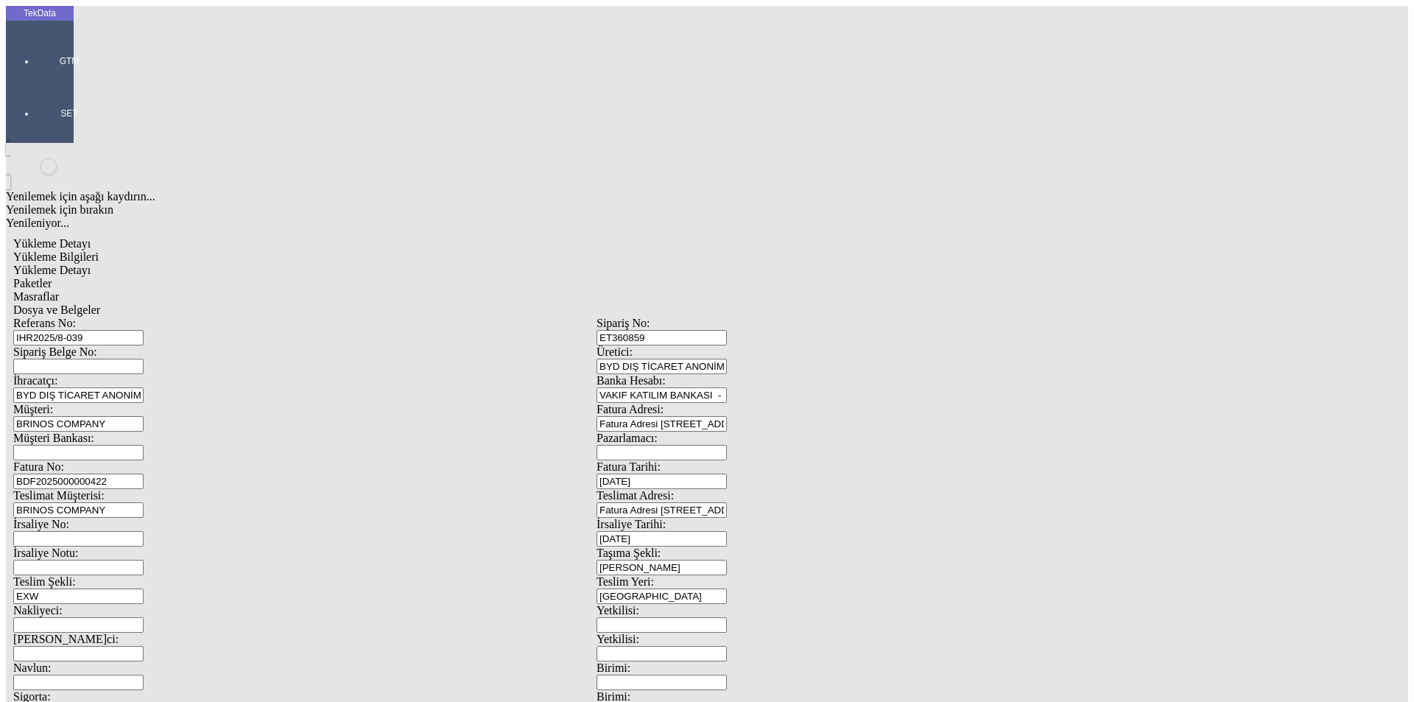
type input "20922.2"
click at [837, 267] on div "Metre" at bounding box center [1094, 273] width 583 height 13
type input "Metre"
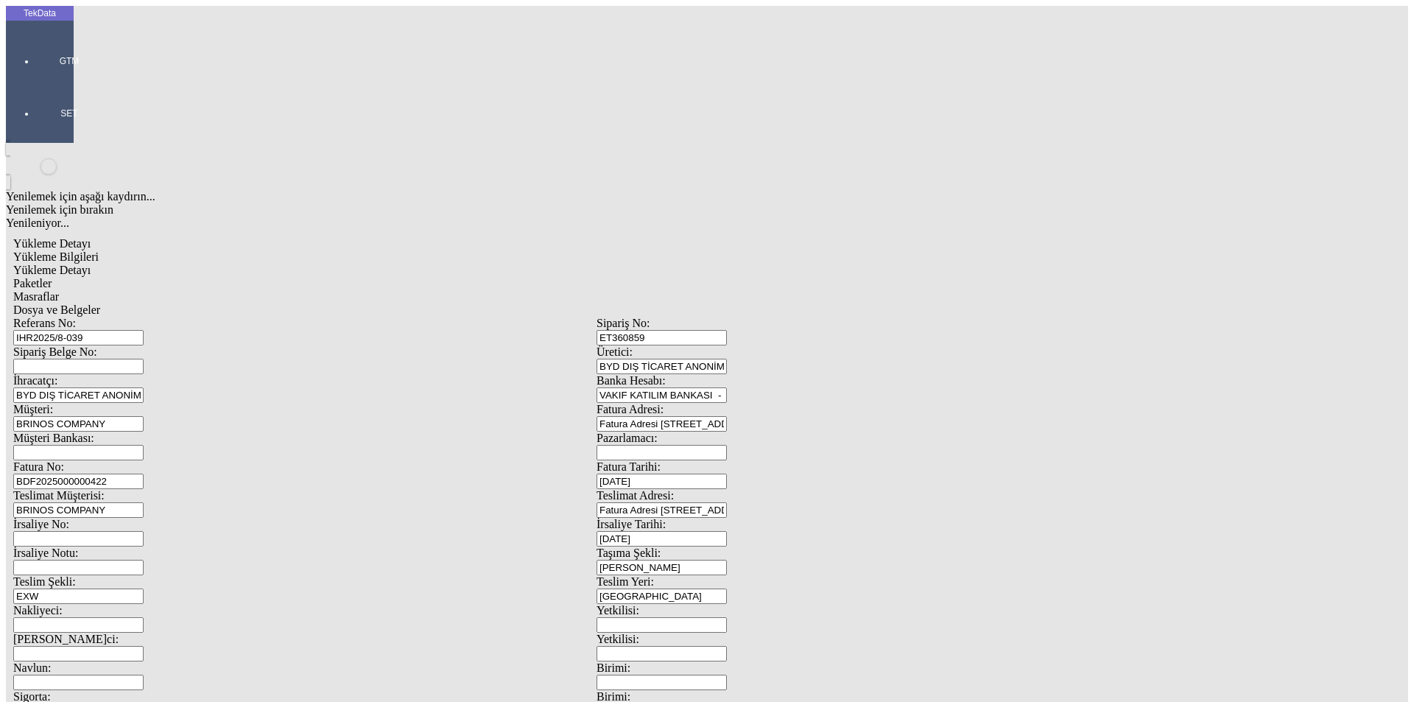
type input "1.37"
click at [847, 309] on div "Amerikan Doları" at bounding box center [1094, 315] width 583 height 13
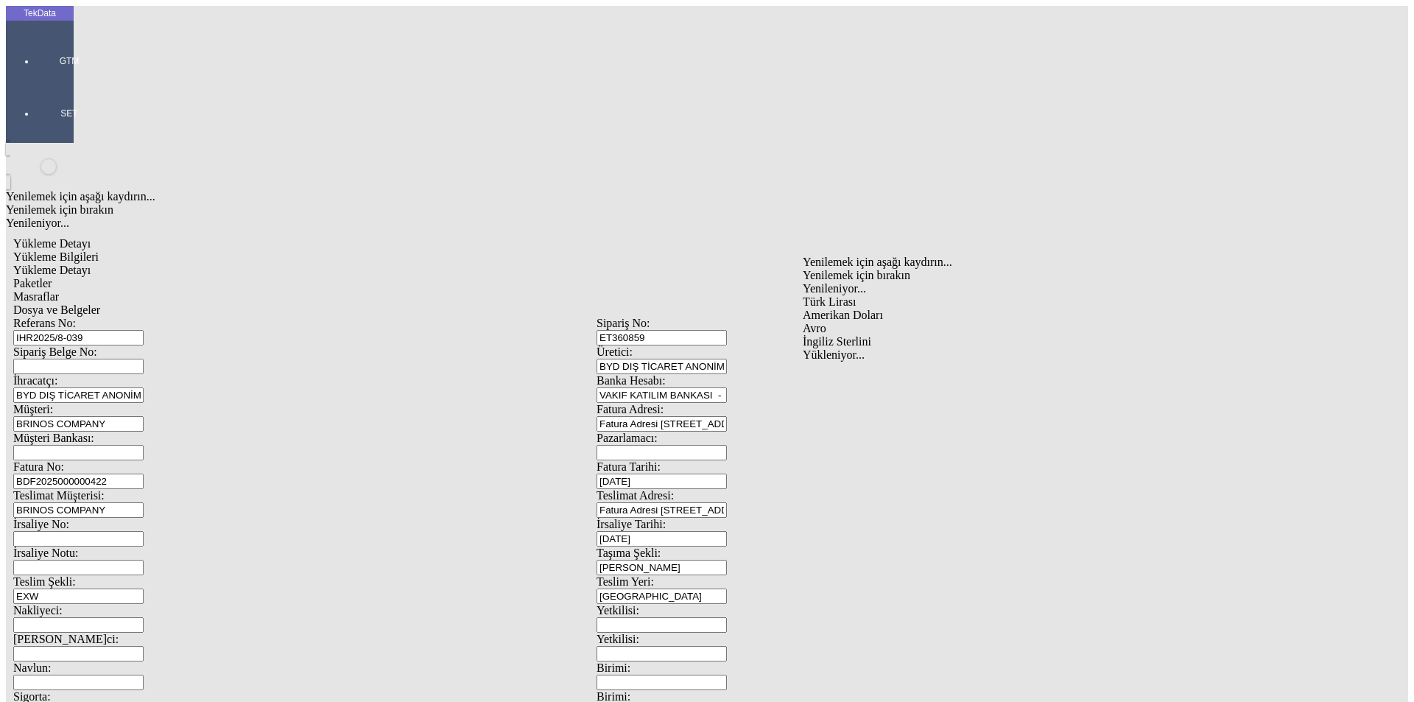
type input "Amerikan Doları"
type input "320"
type input "2435.89"
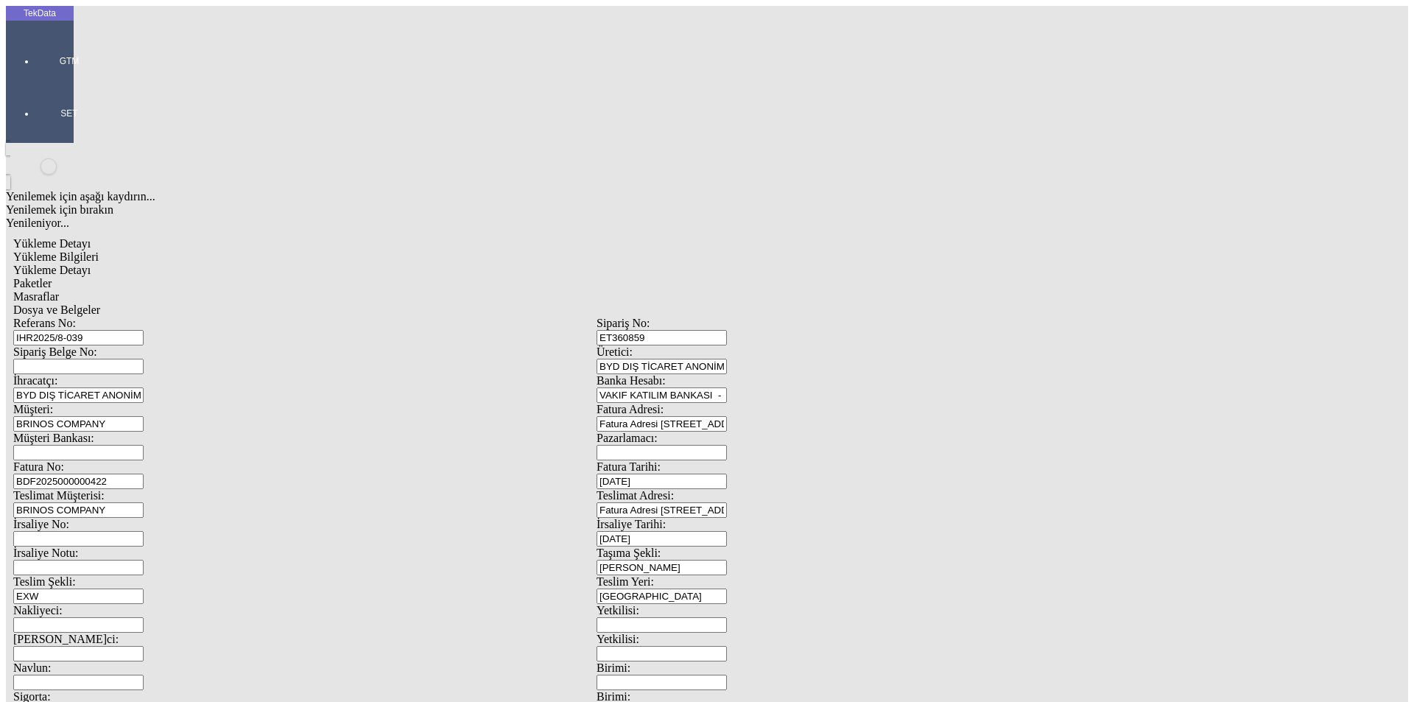
type input "24927.04"
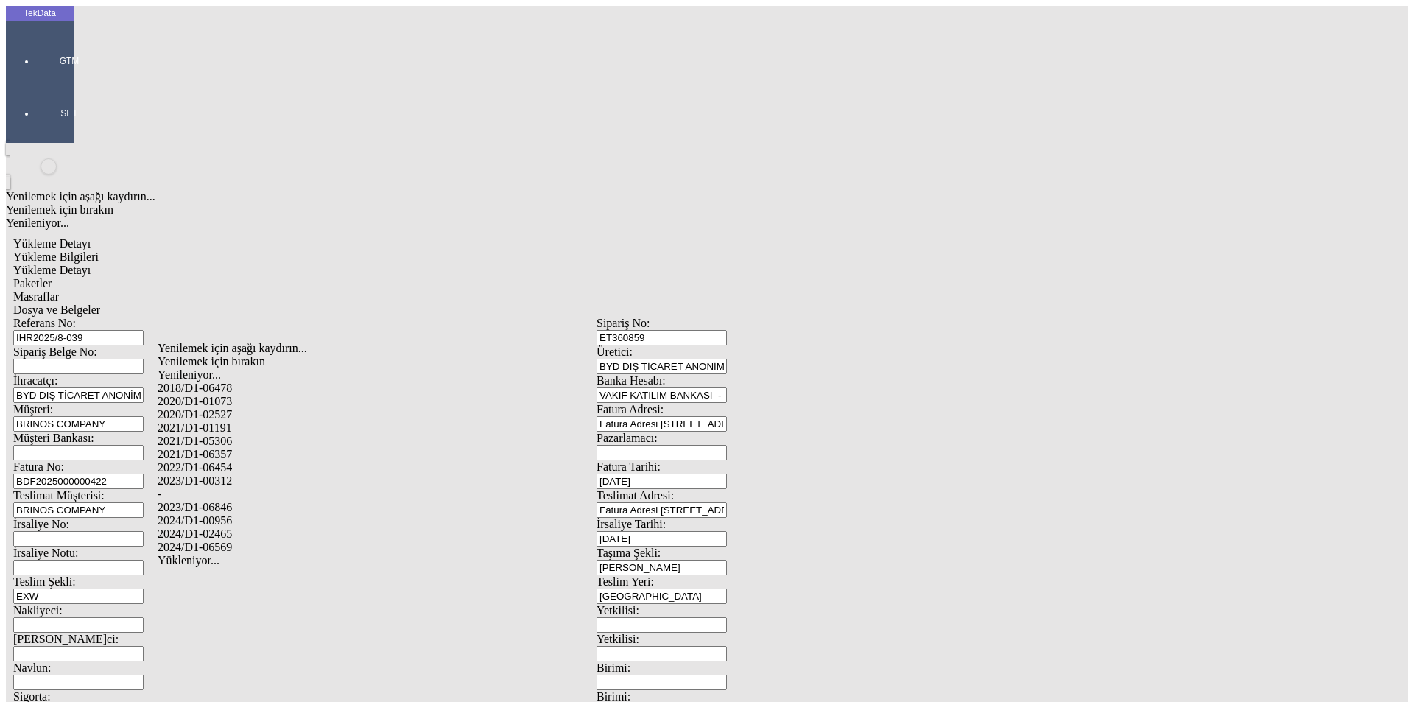
click at [254, 527] on div "2024/D1-02465" at bounding box center [444, 533] width 572 height 13
type input "2024/D1-02465"
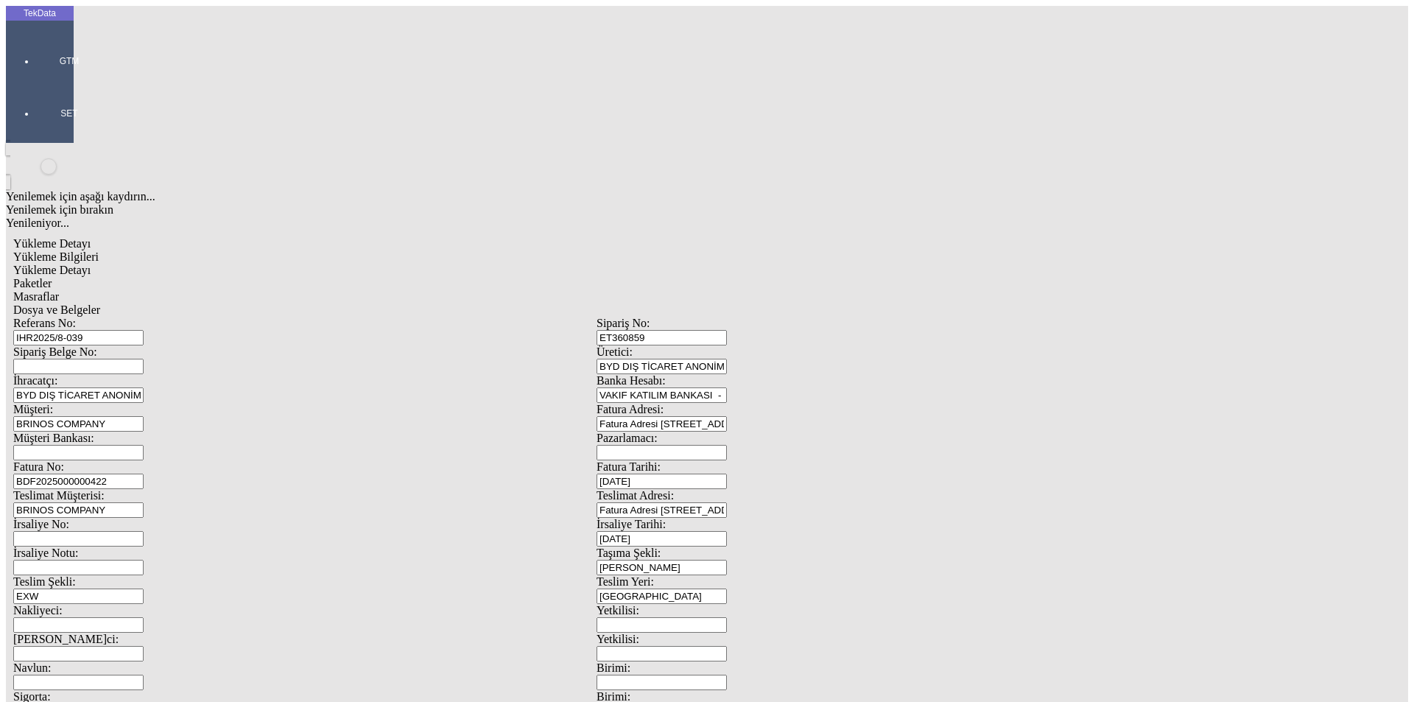
click at [52, 277] on span "Paketler" at bounding box center [32, 283] width 38 height 13
click at [179, 222] on div "Çuval" at bounding box center [437, 228] width 585 height 13
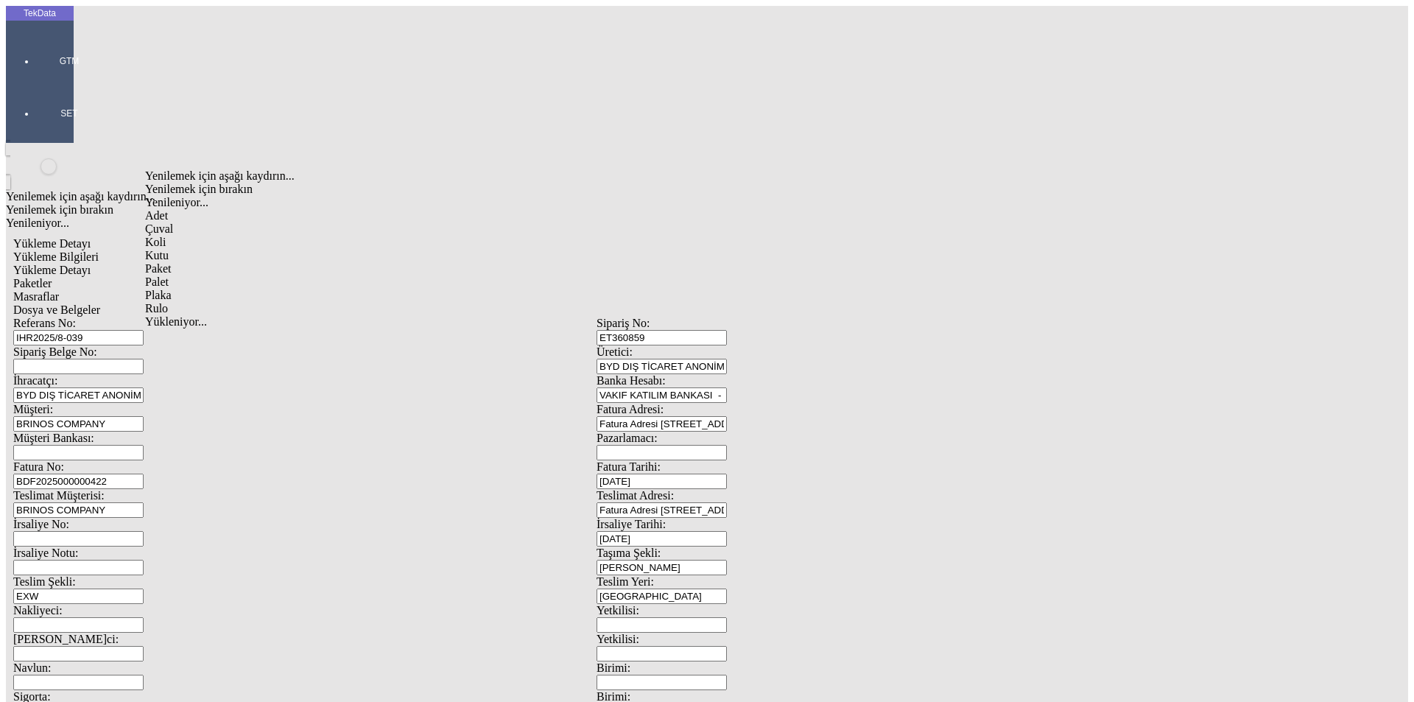
type input "Çuval"
type input "318"
click at [420, 290] on div "Masraflar" at bounding box center [596, 296] width 1167 height 13
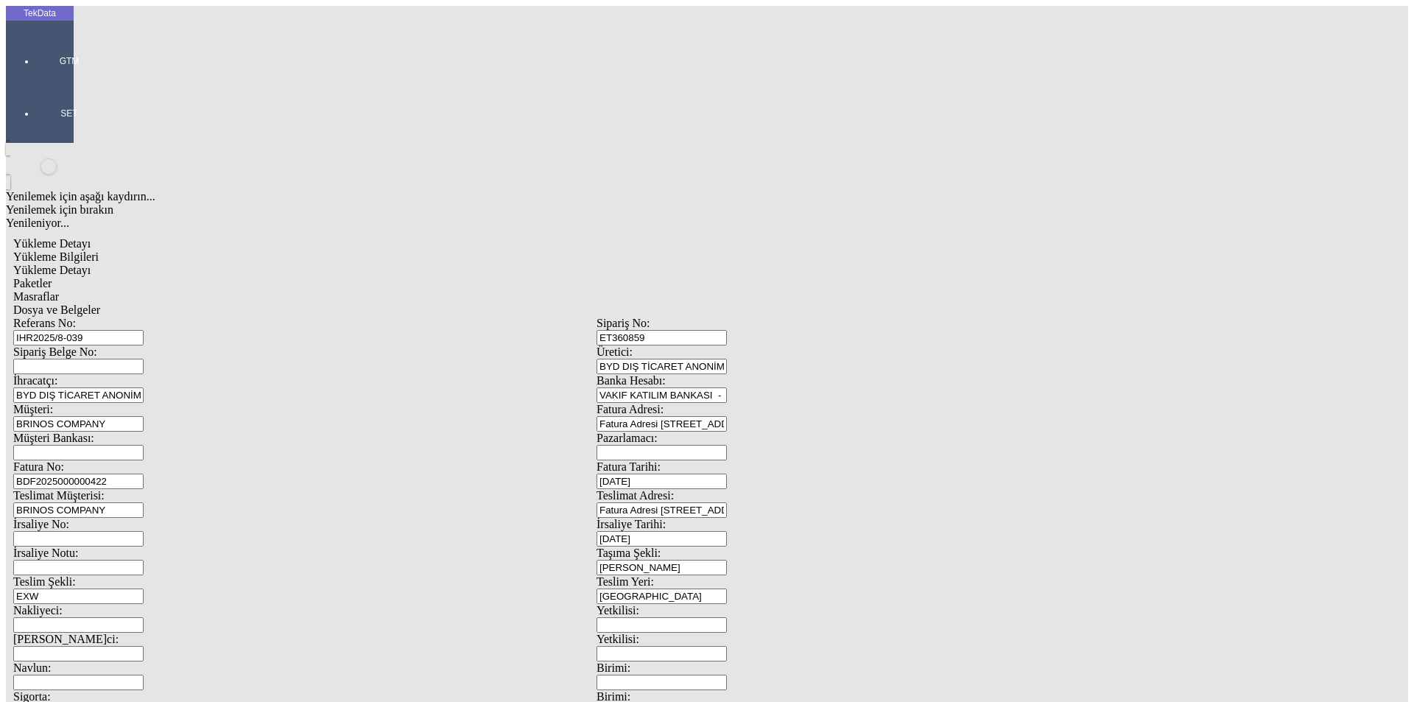
click at [100, 303] on span "Dosya ve Belgeler" at bounding box center [56, 309] width 87 height 13
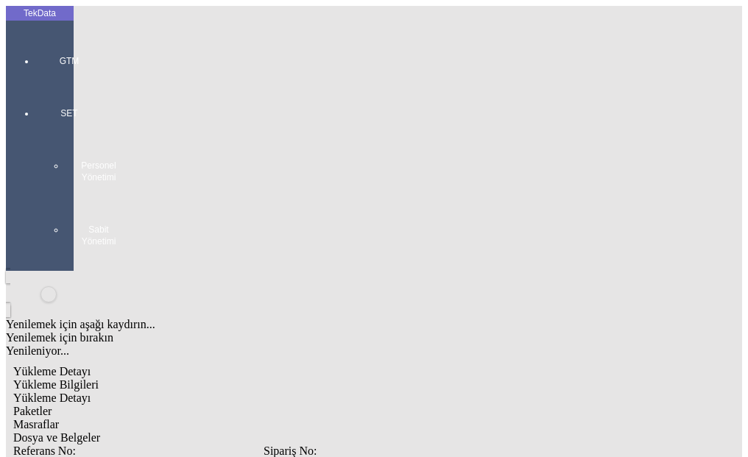
click at [100, 432] on span "Dosya ve Belgeler" at bounding box center [56, 438] width 87 height 13
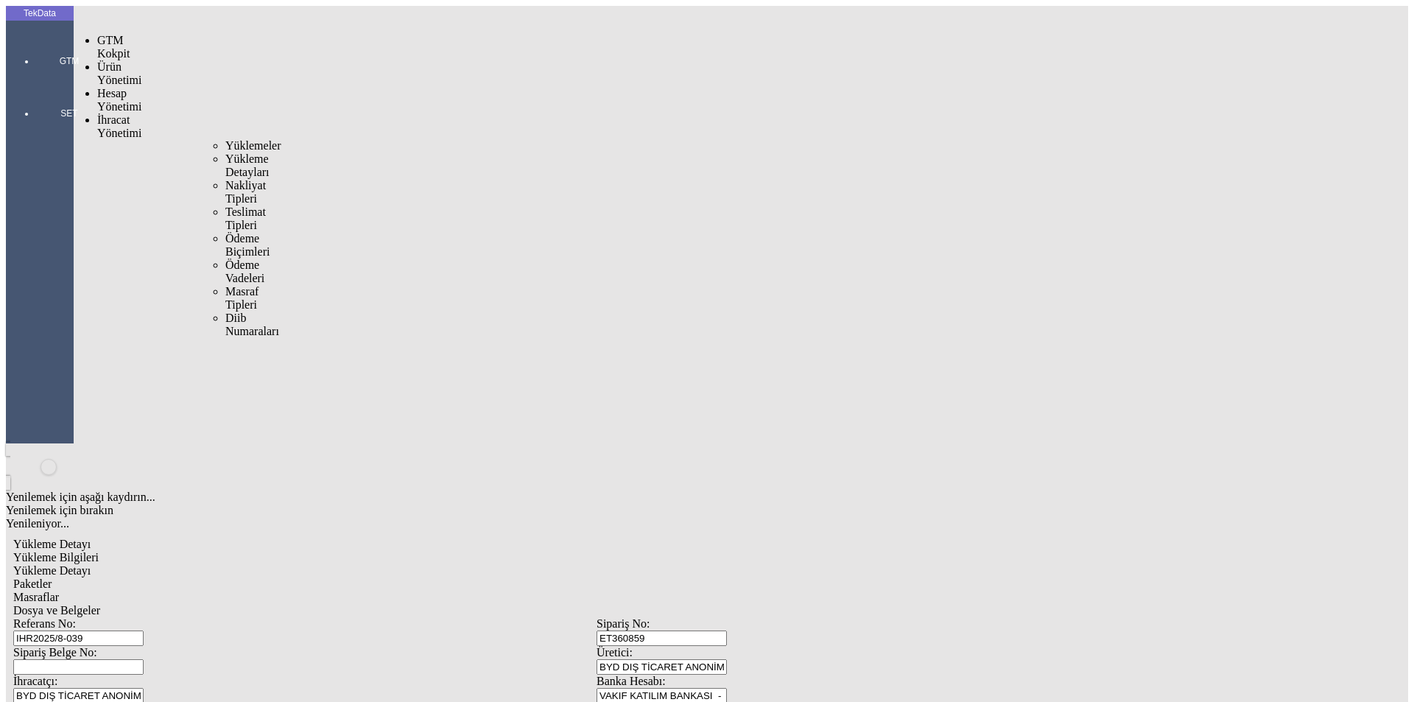
click at [225, 139] on span "Yüklemeler" at bounding box center [253, 145] width 56 height 13
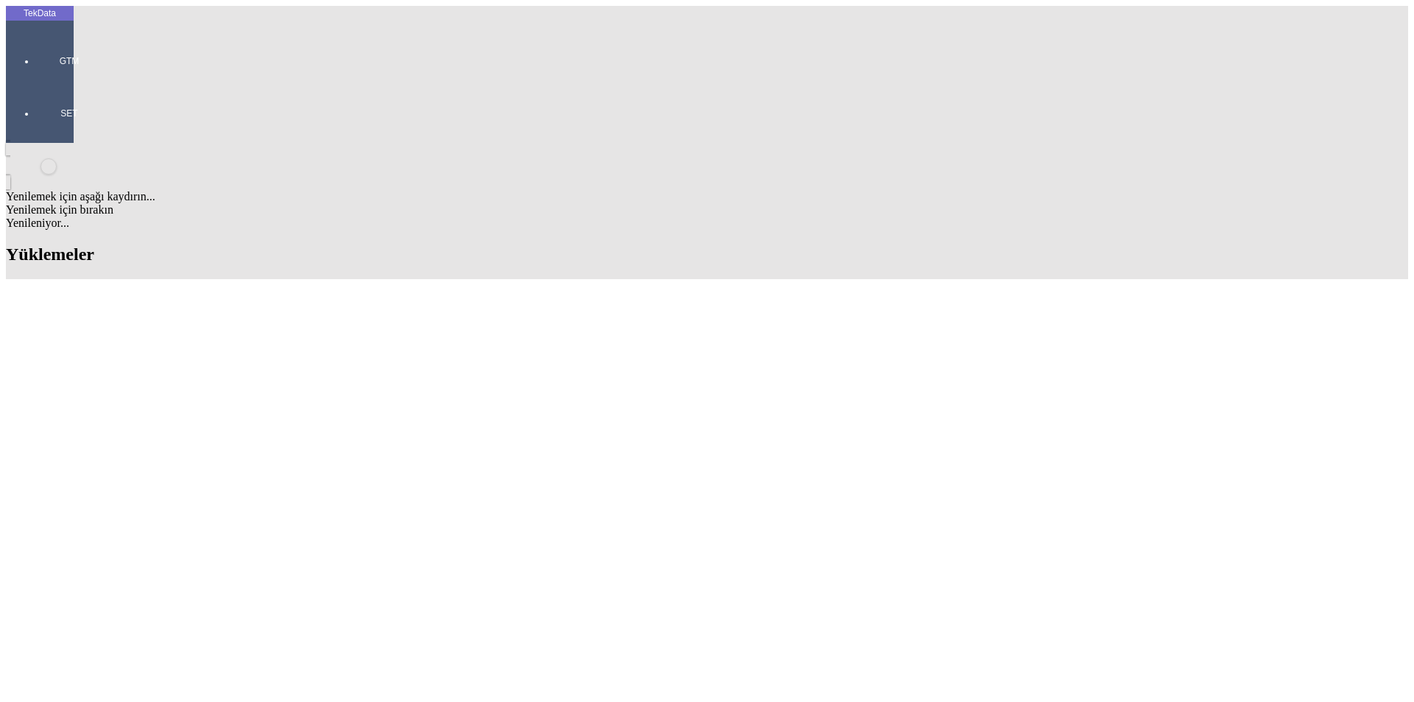
scroll to position [1159, 0]
drag, startPoint x: 629, startPoint y: 429, endPoint x: 708, endPoint y: 429, distance: 78.8
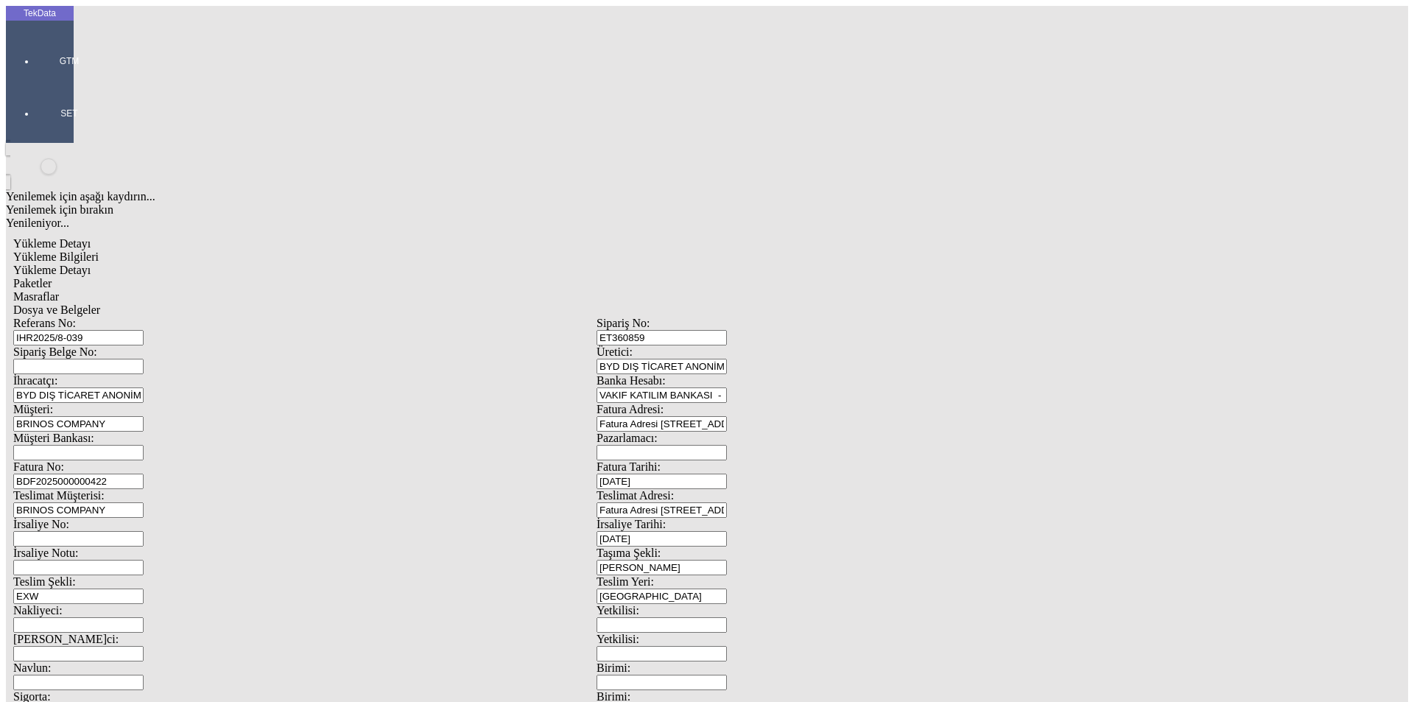
click at [144, 474] on input "BDF2025000000422" at bounding box center [78, 481] width 130 height 15
type input "BDF2025000000423"
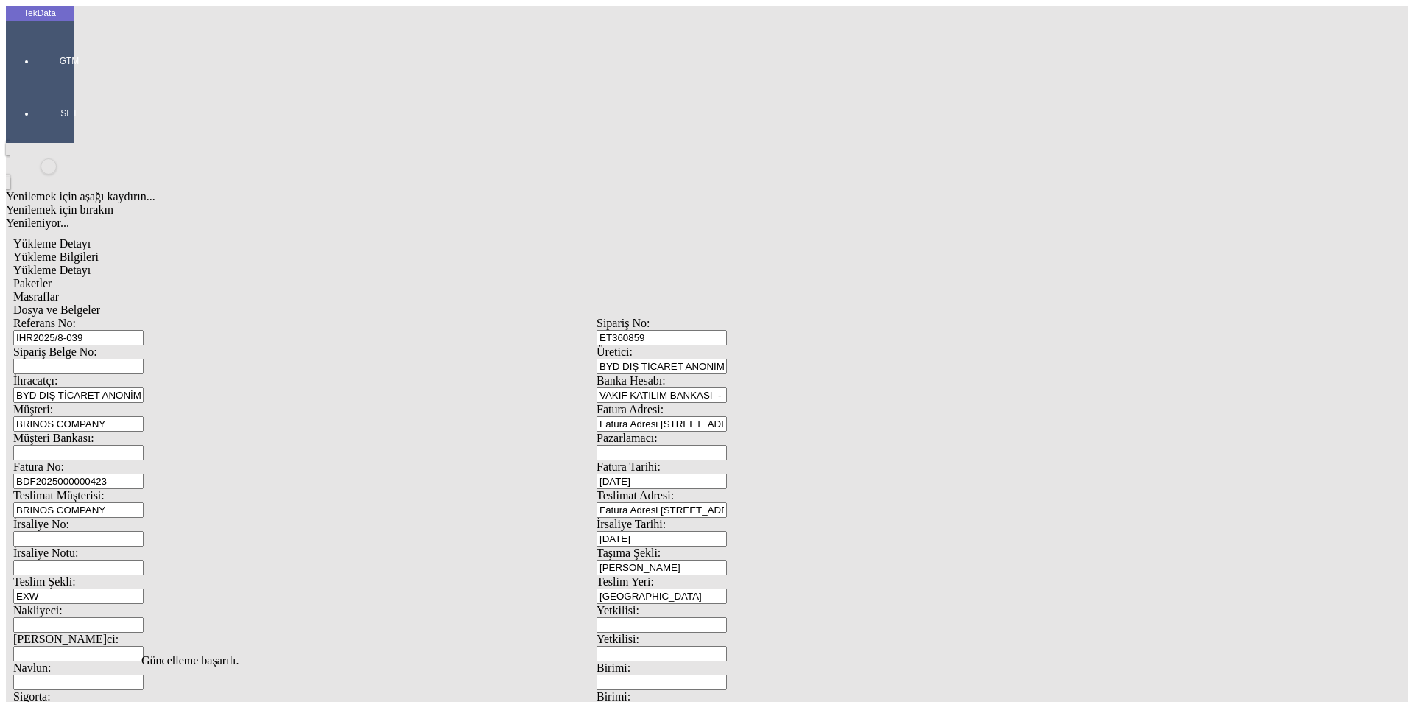
click at [100, 303] on span "Dosya ve Belgeler" at bounding box center [56, 309] width 87 height 13
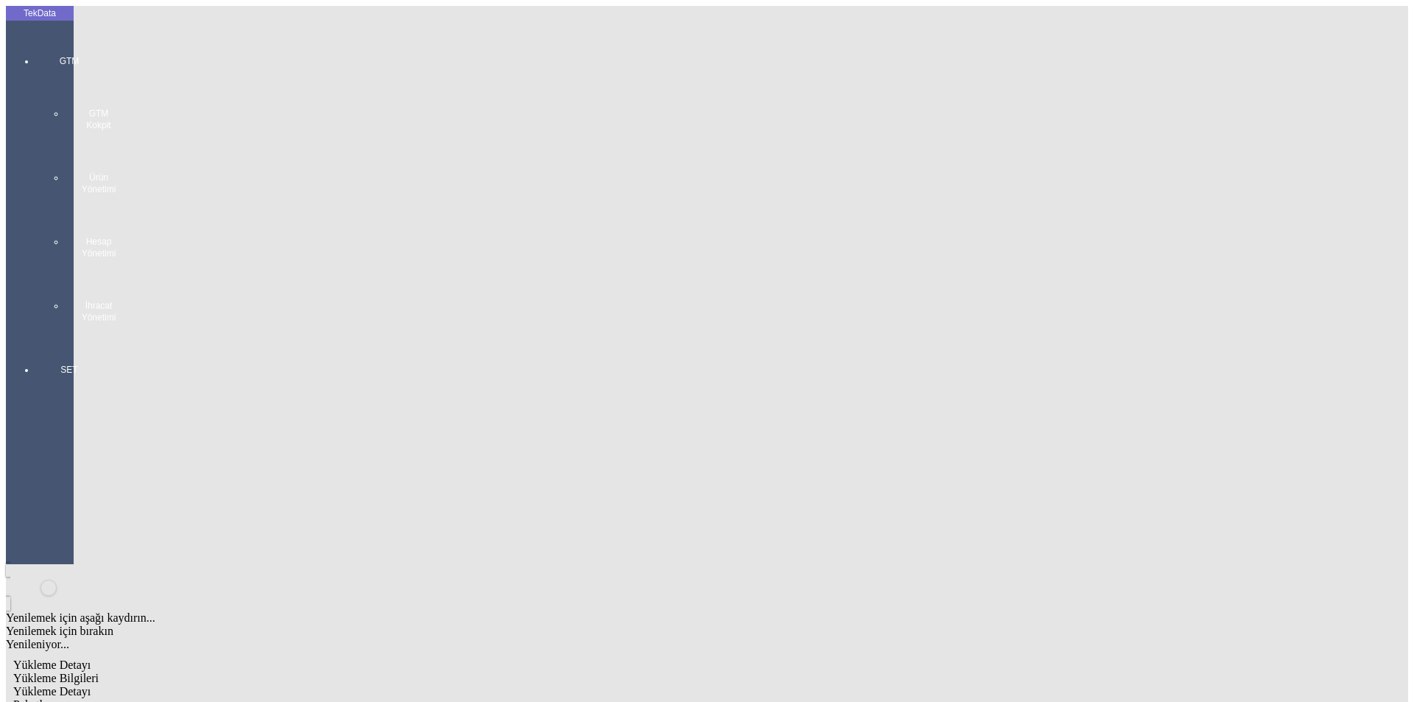
click at [99, 672] on span "Yükleme Bilgileri" at bounding box center [55, 678] width 85 height 13
click at [91, 685] on span "Yükleme Detayı" at bounding box center [51, 691] width 77 height 13
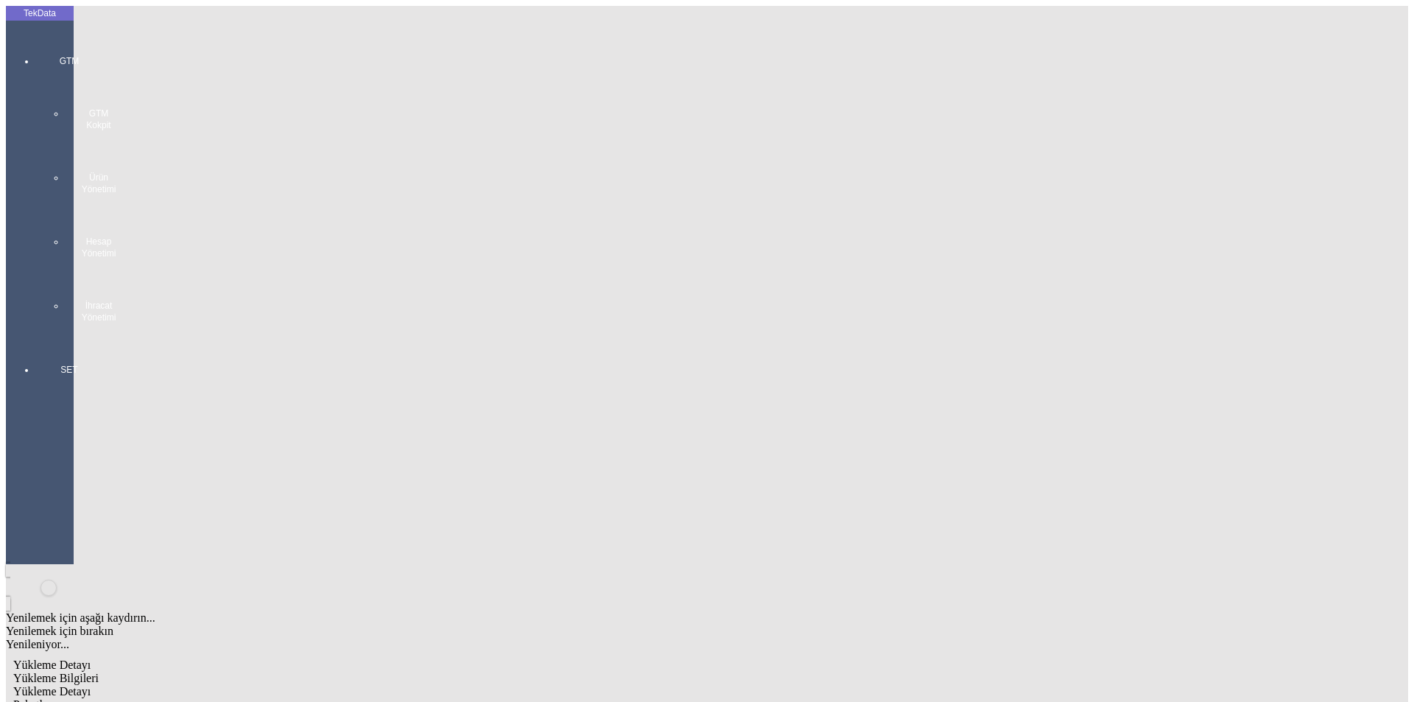
type input "24735.89"
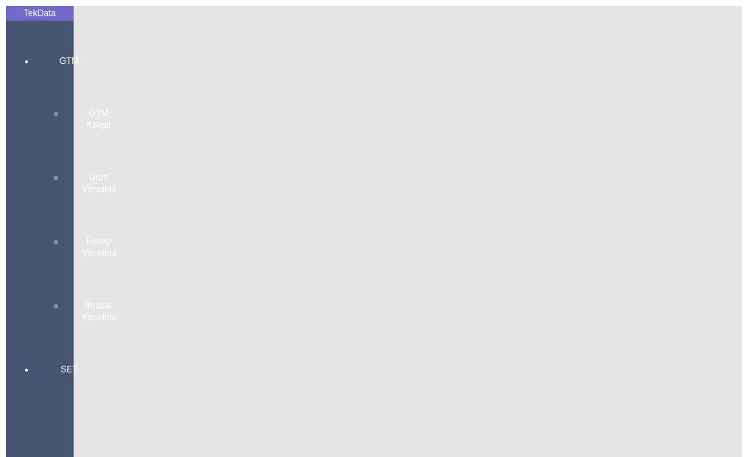
type input "50922.2"
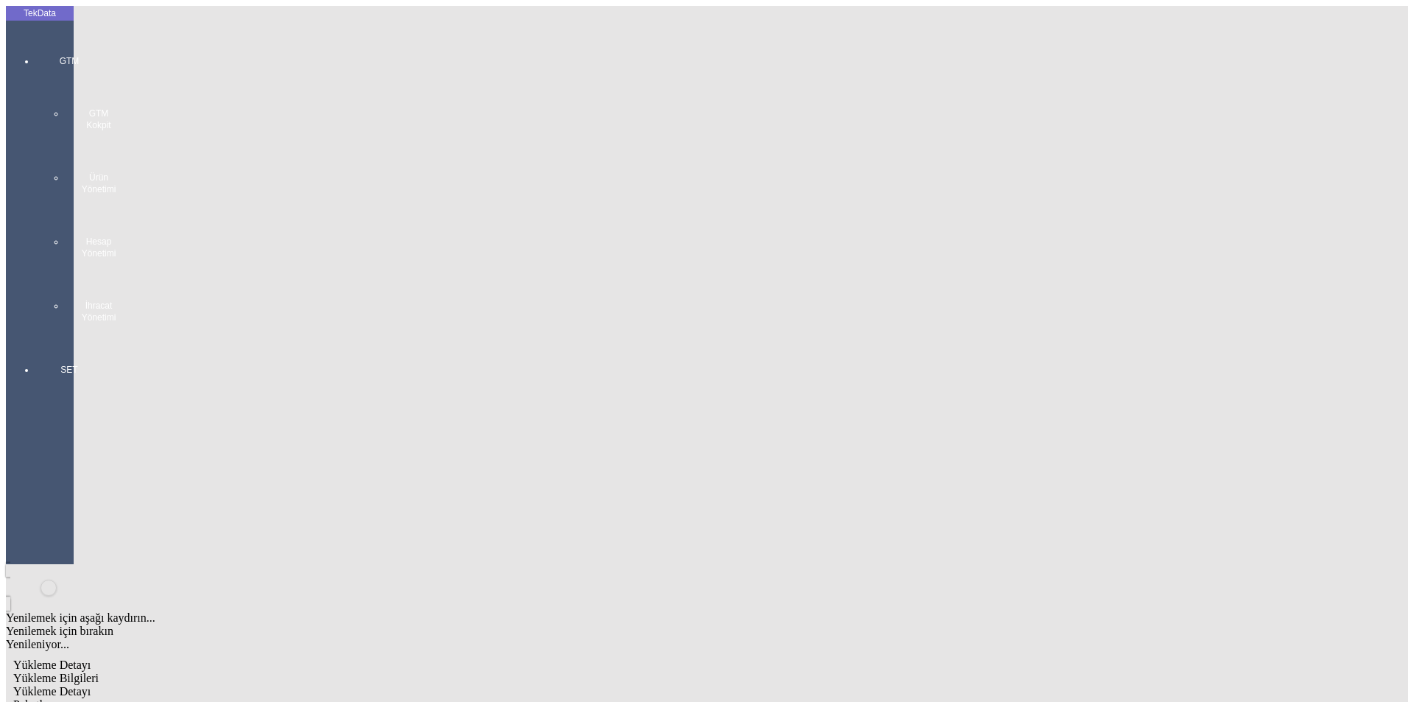
click at [91, 685] on span "Yükleme Detayı" at bounding box center [51, 691] width 77 height 13
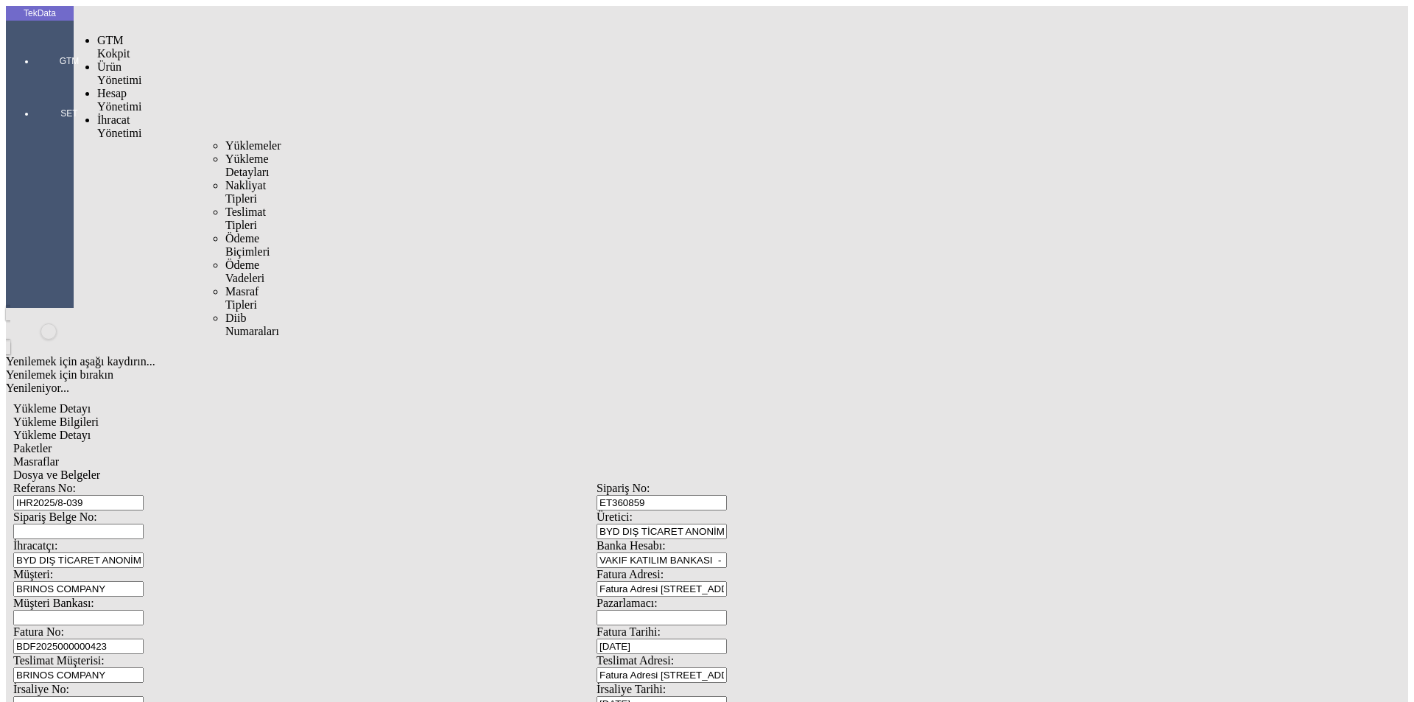
click at [225, 139] on span "Yüklemeler" at bounding box center [253, 145] width 56 height 13
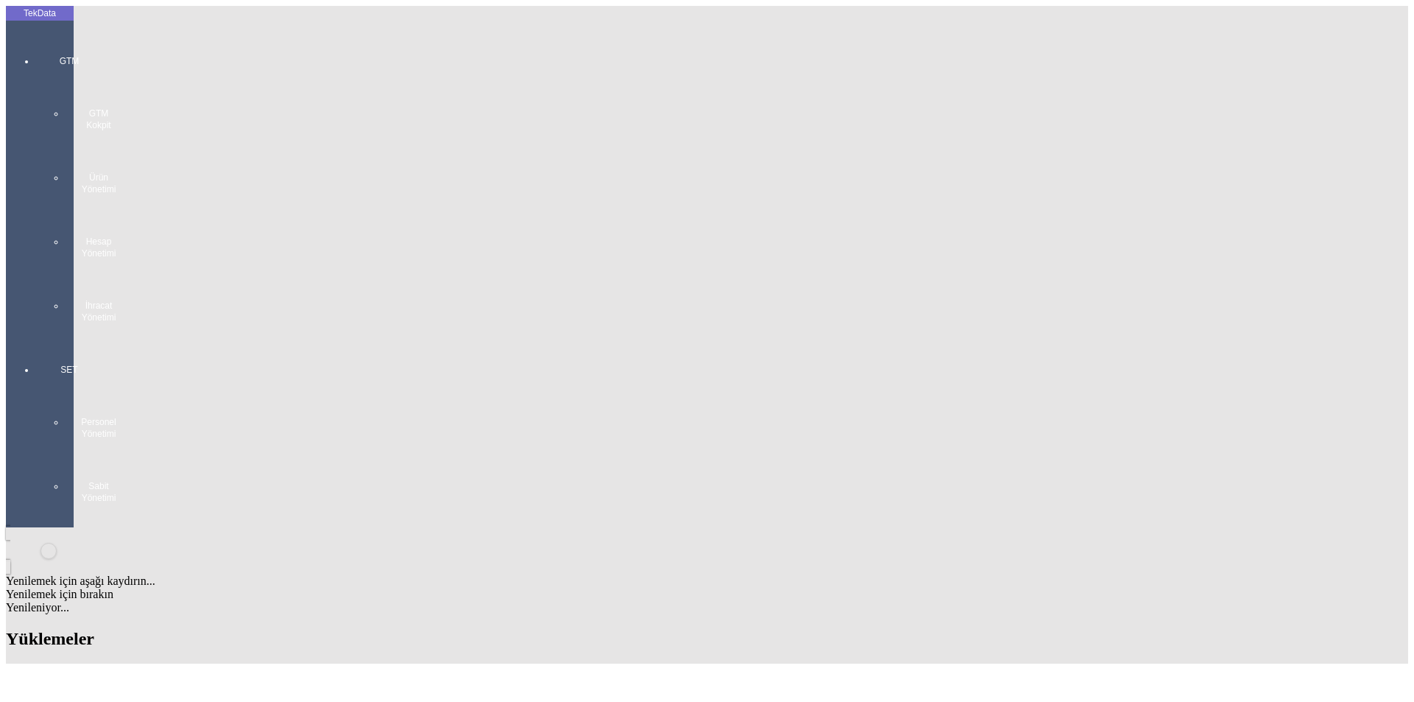
scroll to position [1131, 0]
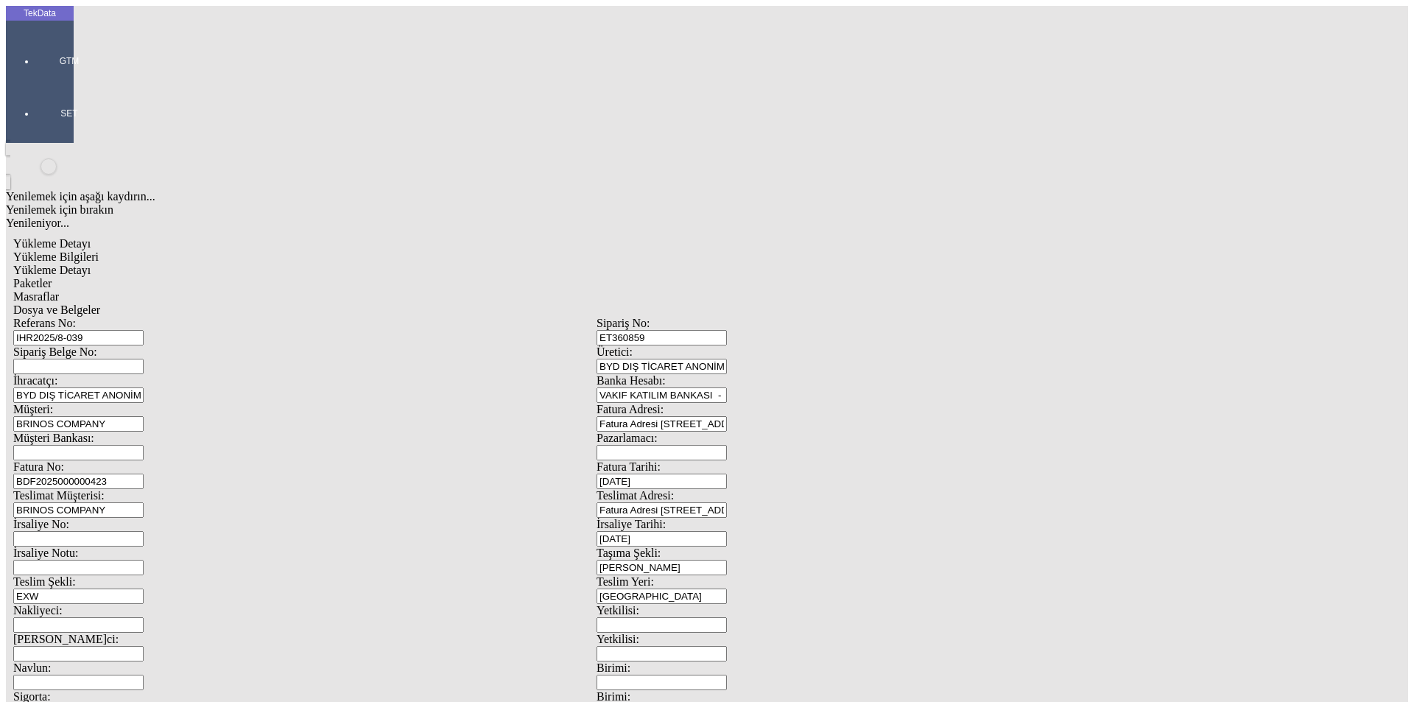
click at [100, 303] on span "Dosya ve Belgeler" at bounding box center [56, 309] width 87 height 13
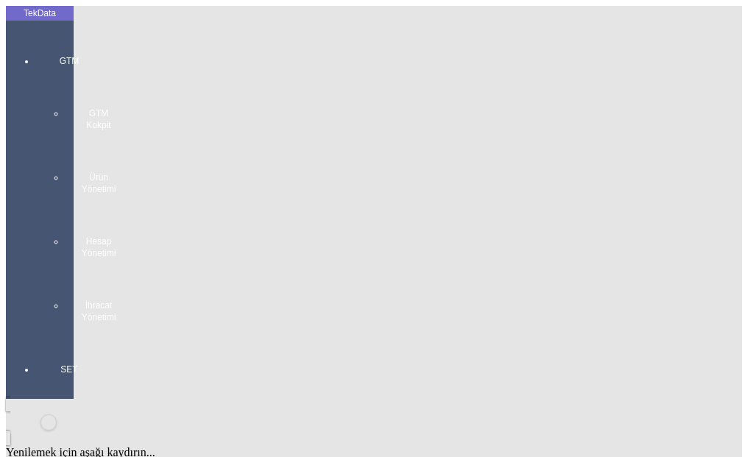
drag, startPoint x: 445, startPoint y: 24, endPoint x: 222, endPoint y: 24, distance: 222.4
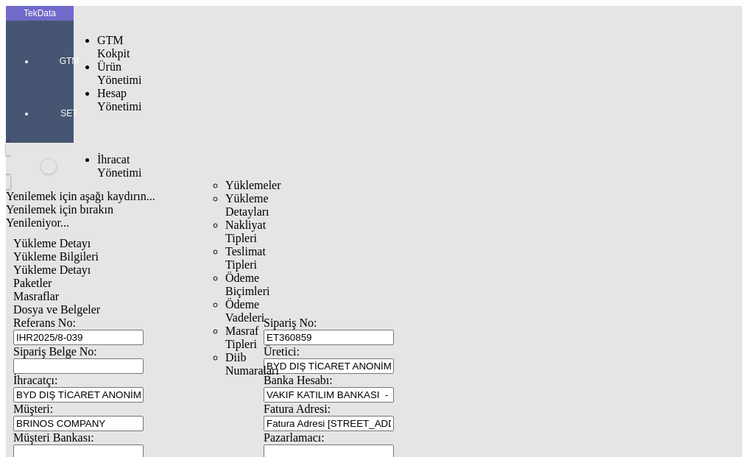
click at [225, 179] on span "Yüklemeler" at bounding box center [253, 185] width 56 height 13
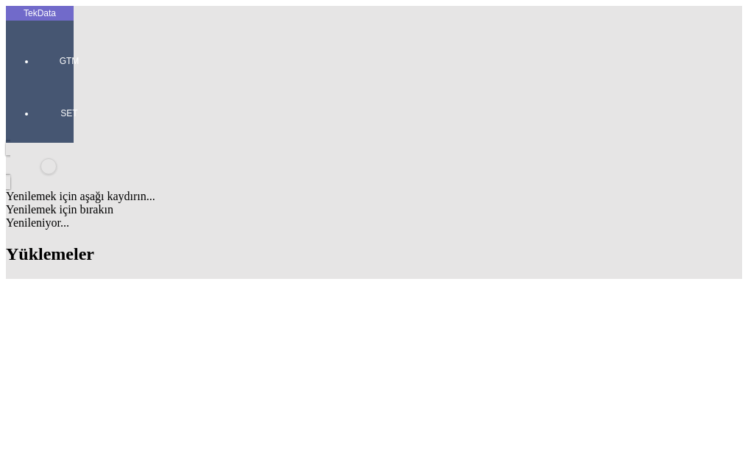
paste input "IHR2025/8-001"
type input "IHR2025/8-001"
paste input "ET360873"
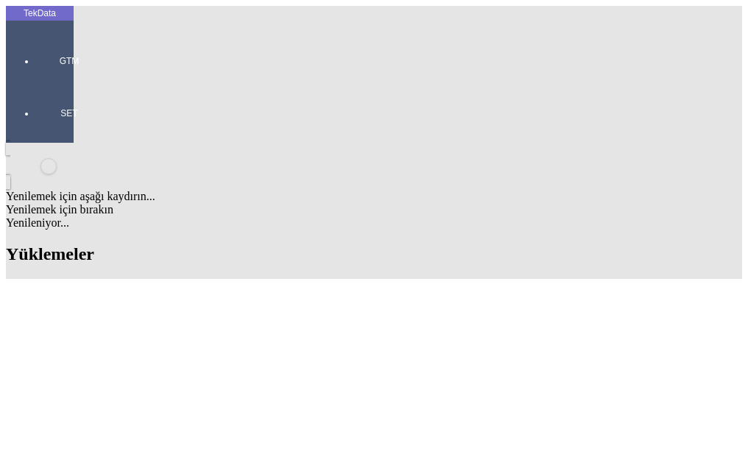
type input "ET360873"
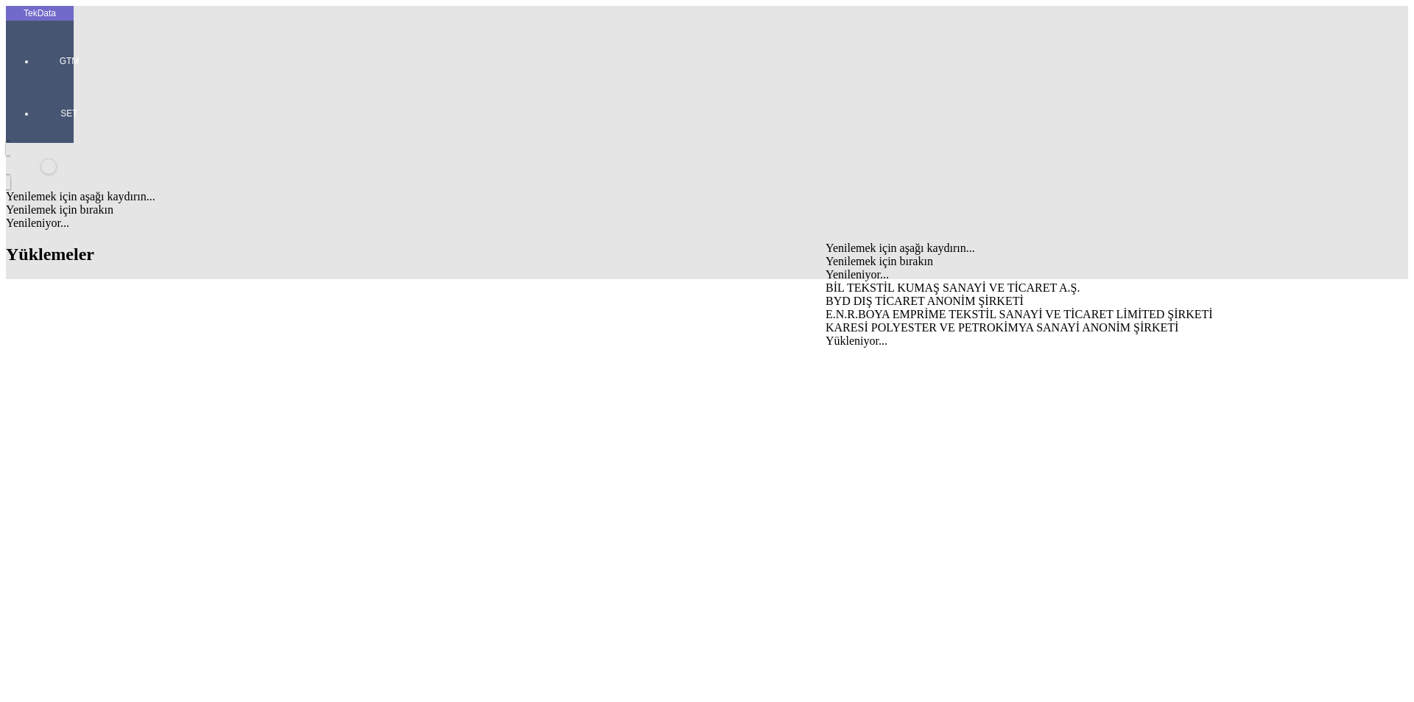
click at [884, 295] on div "BYD DIŞ TİCARET ANONİM ŞİRKETİ" at bounding box center [1107, 301] width 563 height 13
type input "BYD DIŞ TİCARET ANONİM ŞİRKETİ"
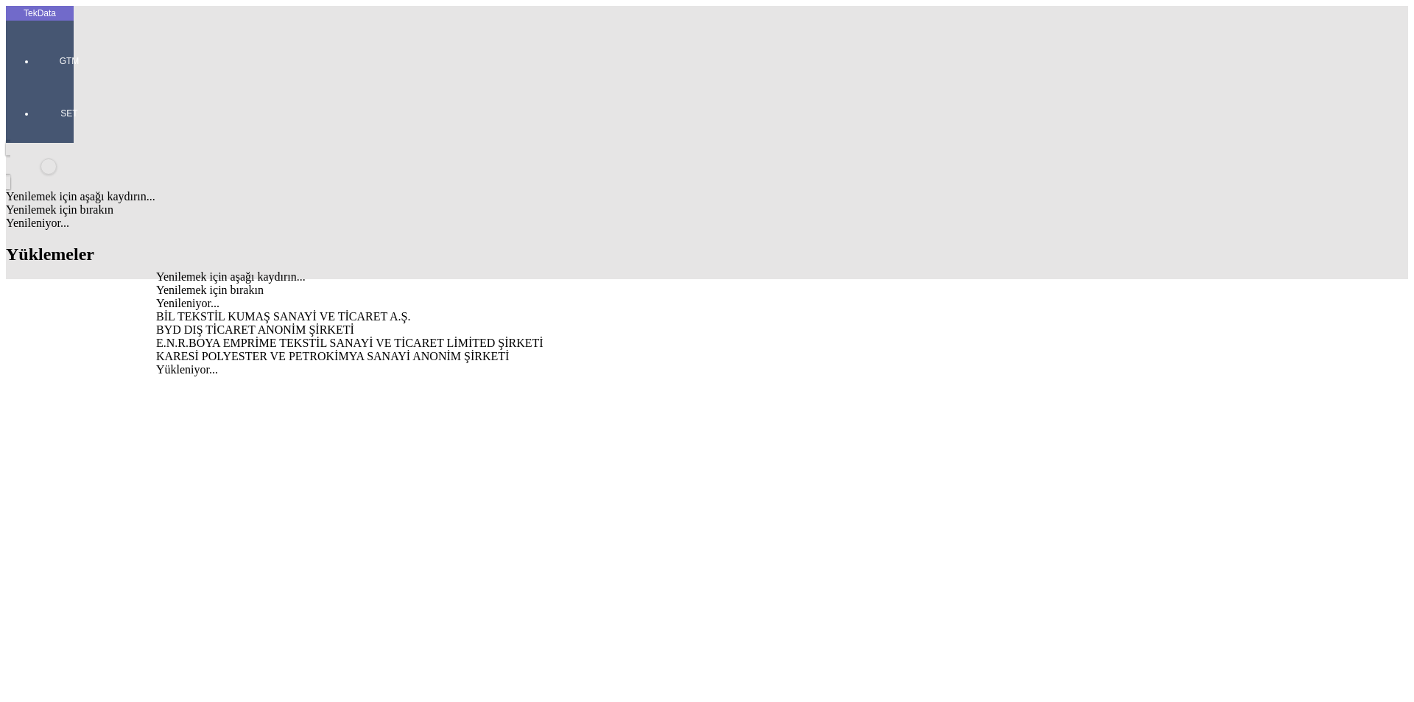
click at [294, 323] on div "BYD DIŞ TİCARET ANONİM ŞİRKETİ" at bounding box center [440, 329] width 569 height 13
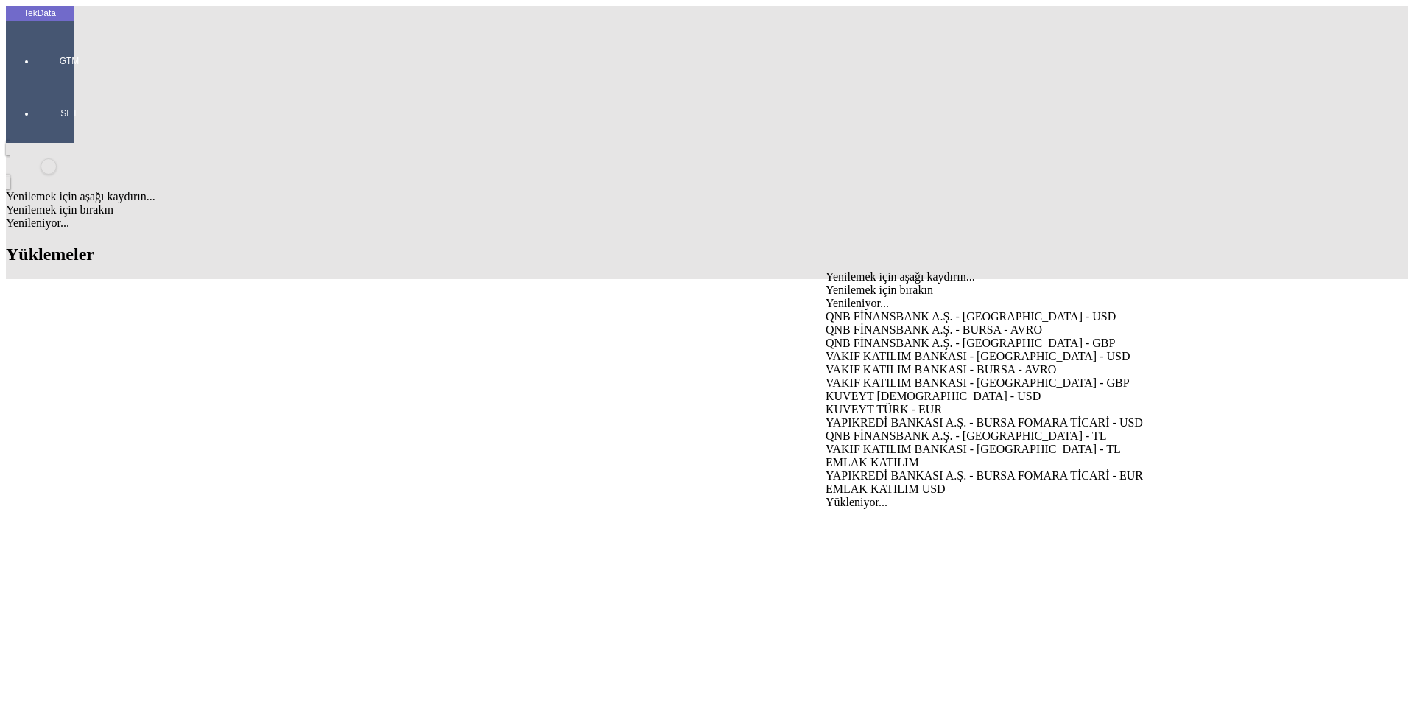
click at [855, 350] on div "VAKIF KATILIM BANKASI - [GEOGRAPHIC_DATA] - USD" at bounding box center [1107, 356] width 563 height 13
type input "VAKIF KATILIM BANKASI - [GEOGRAPHIC_DATA] - USD"
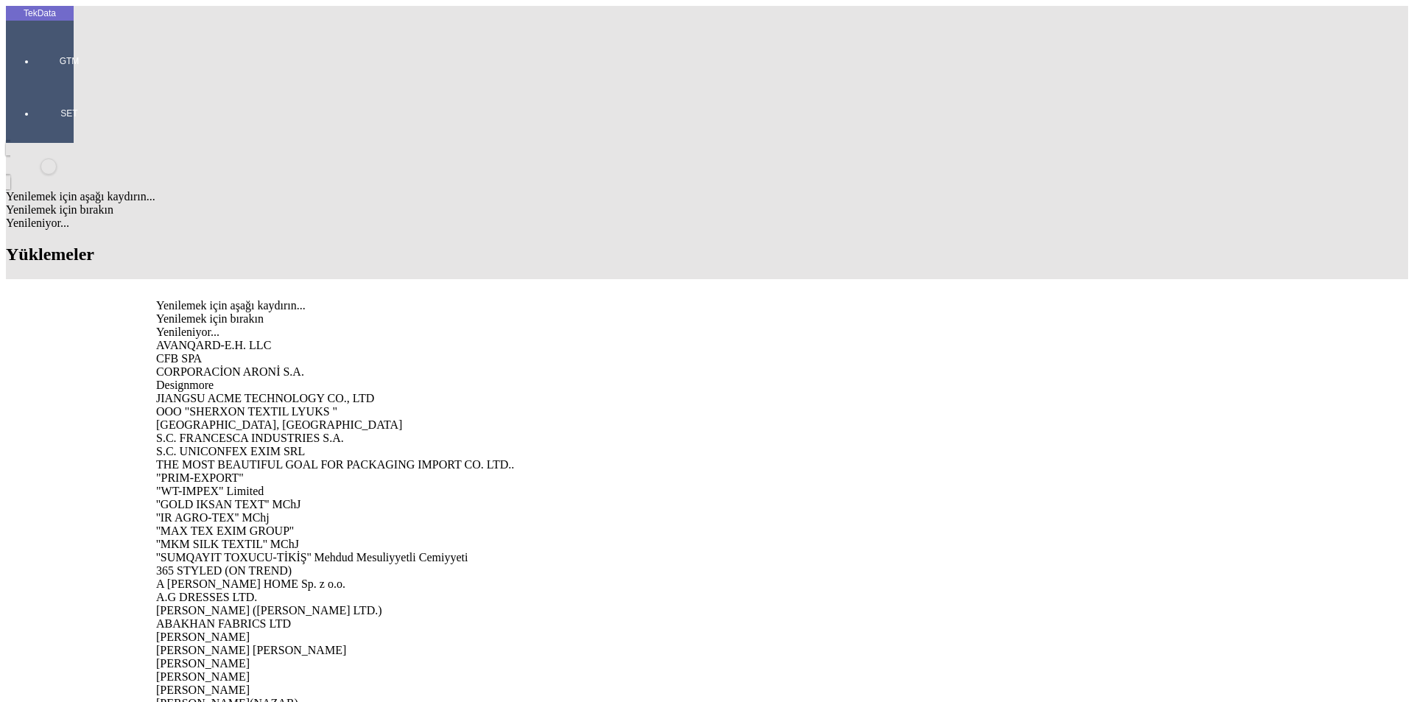
type input "BIB"
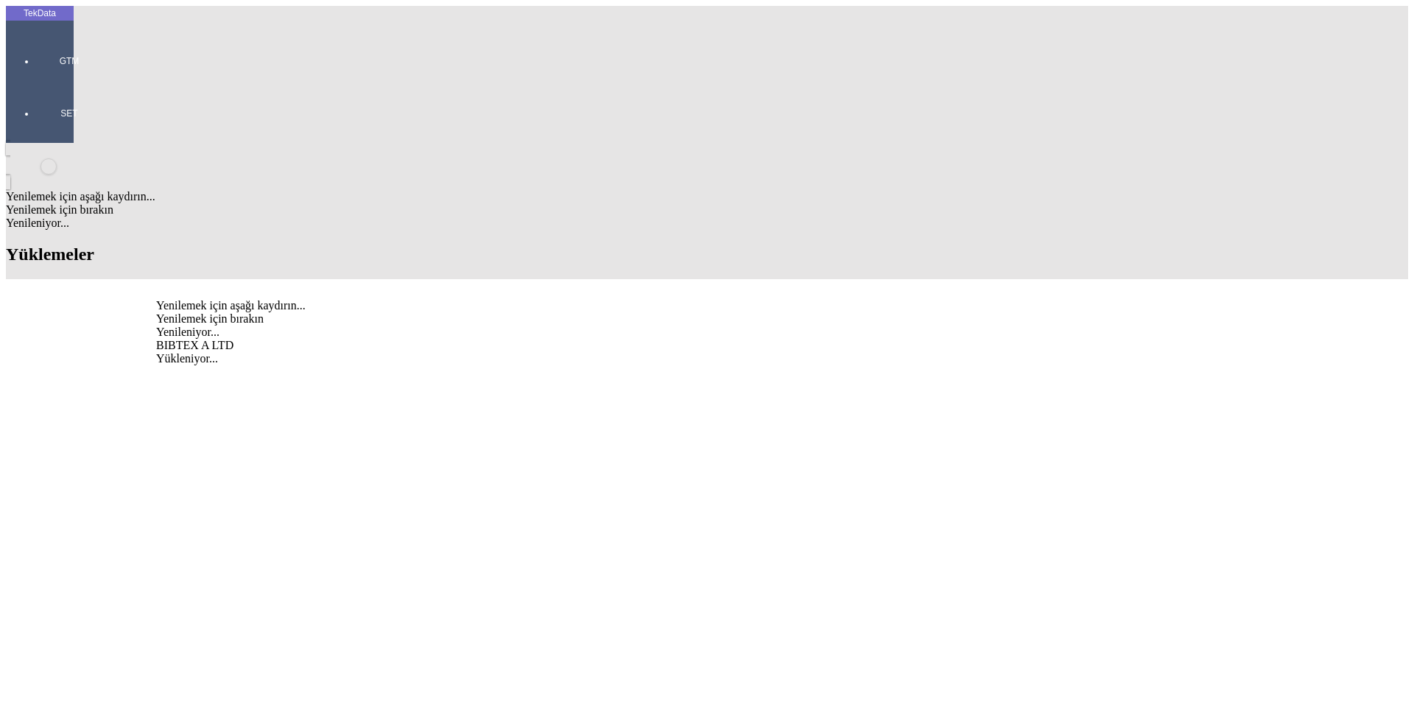
click at [349, 339] on div "BIBTEX A LTD" at bounding box center [440, 345] width 569 height 13
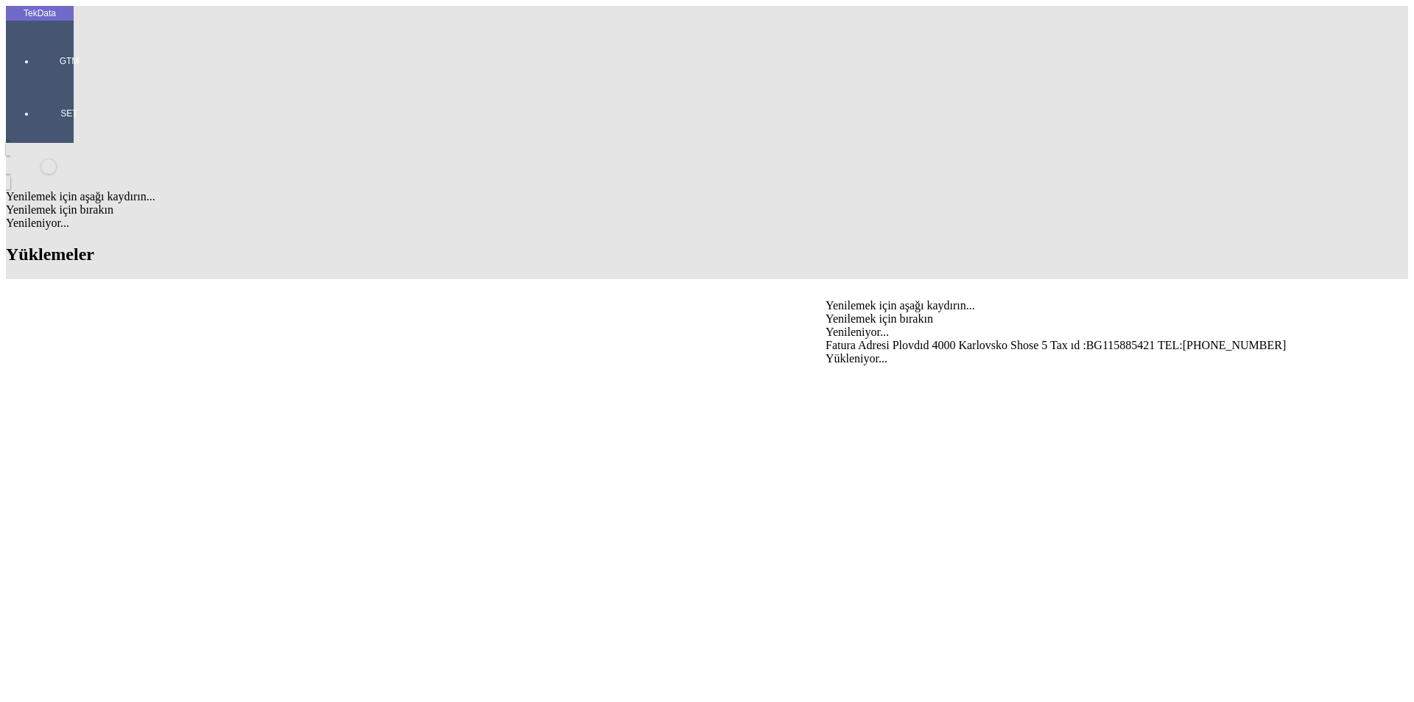
click at [876, 339] on div "Fatura Adresi Plovdıd 4000 Karlovsko Shose 5 Tax ıd :BG115885421 TEL:[PHONE_NUM…" at bounding box center [1107, 345] width 563 height 13
type input "Fatura Adresi Plovdıd 4000 Karlovsko Shose 5 Tax ıd :BG115885421 TEL:[PHONE_NUM…"
type input "BIB"
click at [887, 368] on div "BIBTEX A LTD" at bounding box center [1107, 374] width 563 height 13
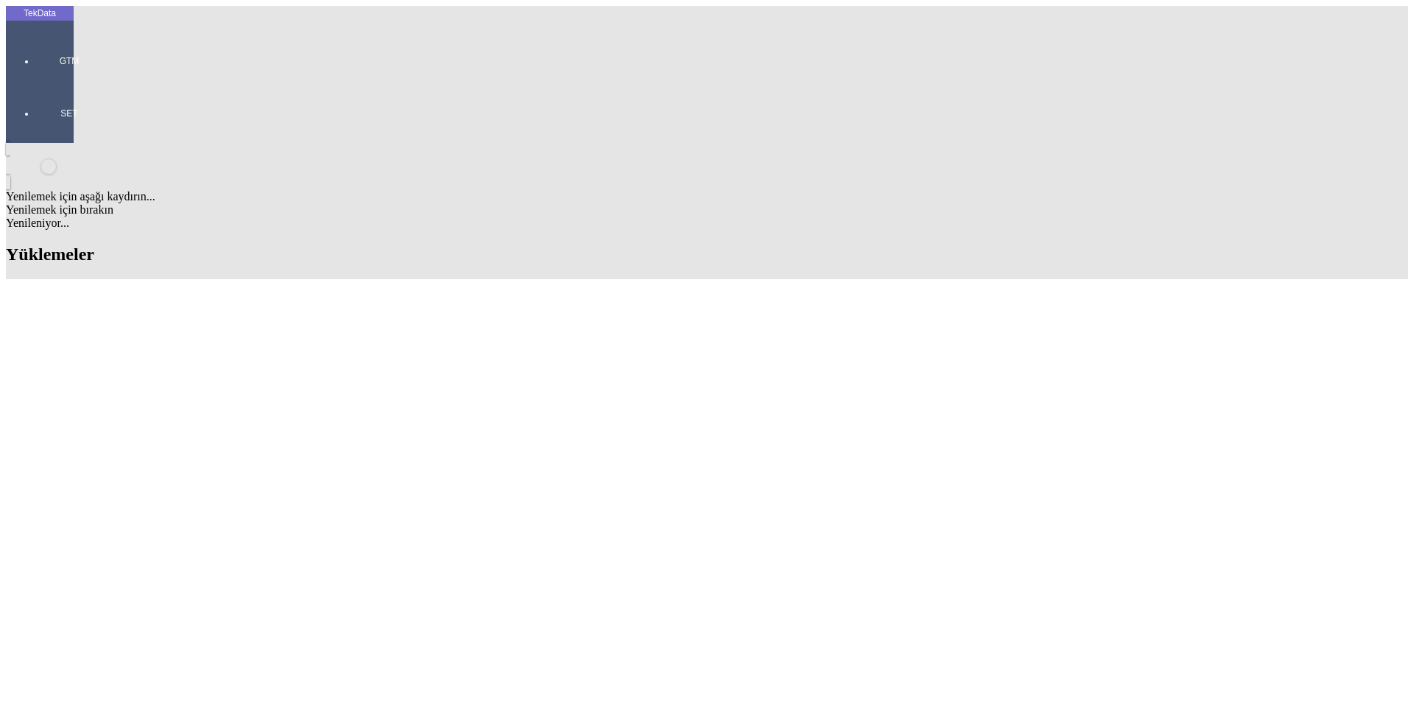
click at [348, 396] on div "Fatura Adresi Plovdıd 4000 Karlovsko Shose 5 Tax ıd :BG115885421 TEL:[PHONE_NUM…" at bounding box center [440, 402] width 569 height 13
type input "Fatura Adresi Plovdıd 4000 Karlovsko Shose 5 Tax ıd :BG115885421 TEL:[PHONE_NUM…"
click at [278, 509] on div "[PERSON_NAME]" at bounding box center [440, 515] width 569 height 13
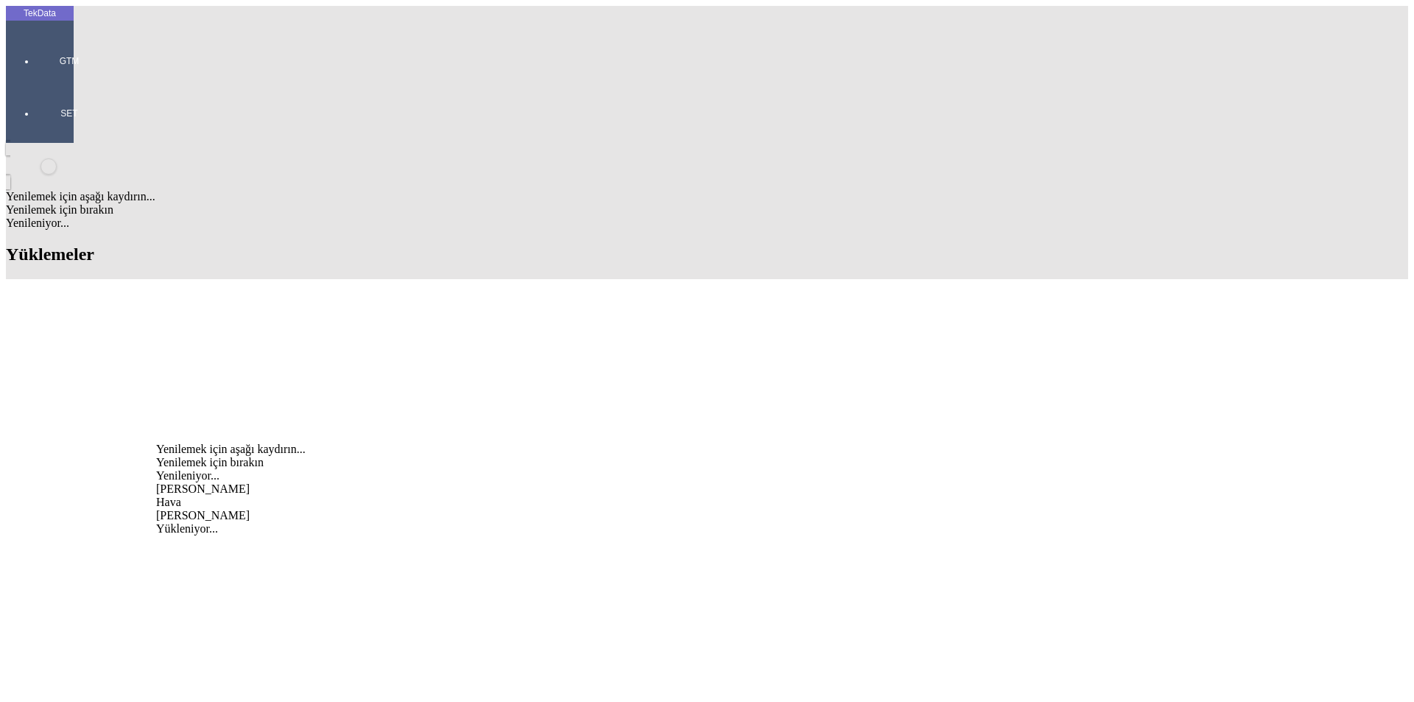
type input "[PERSON_NAME]"
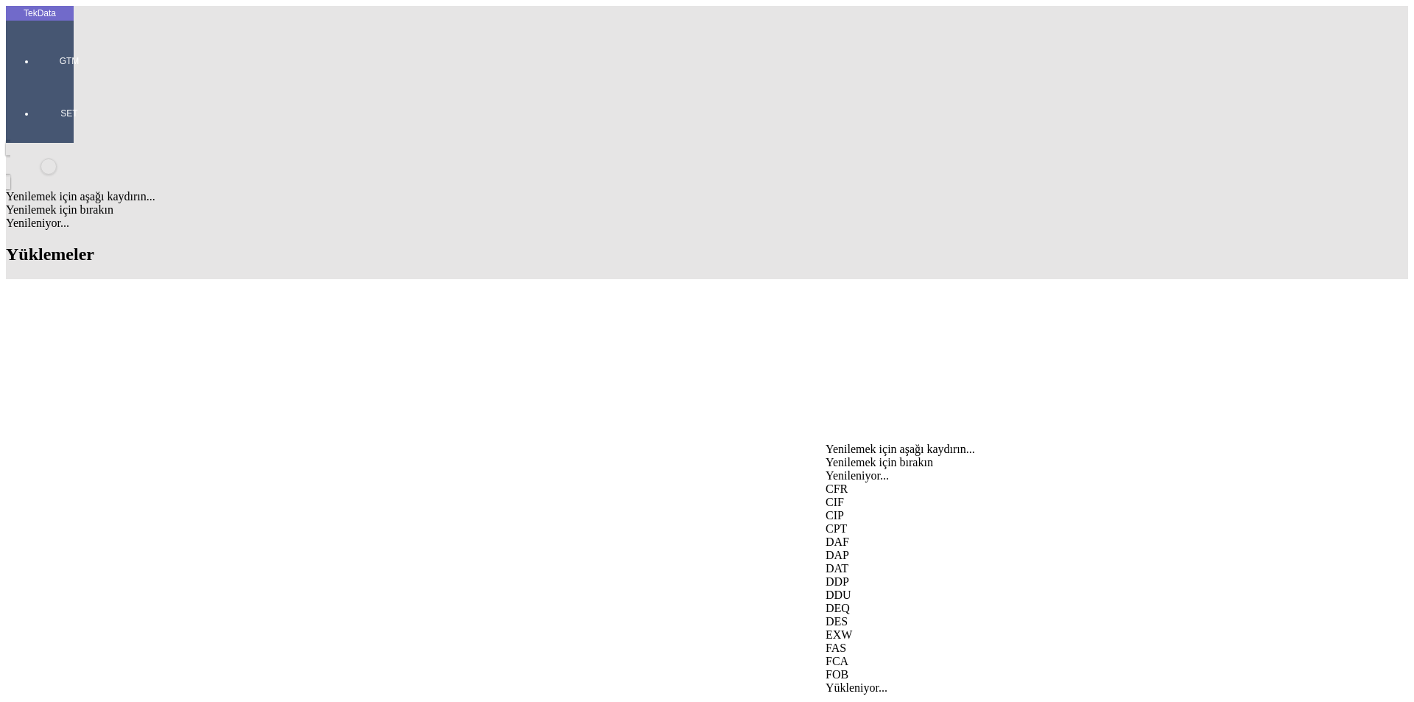
click at [860, 628] on div "EXW" at bounding box center [1107, 634] width 563 height 13
type input "EXW"
type input "b"
type input "[GEOGRAPHIC_DATA]"
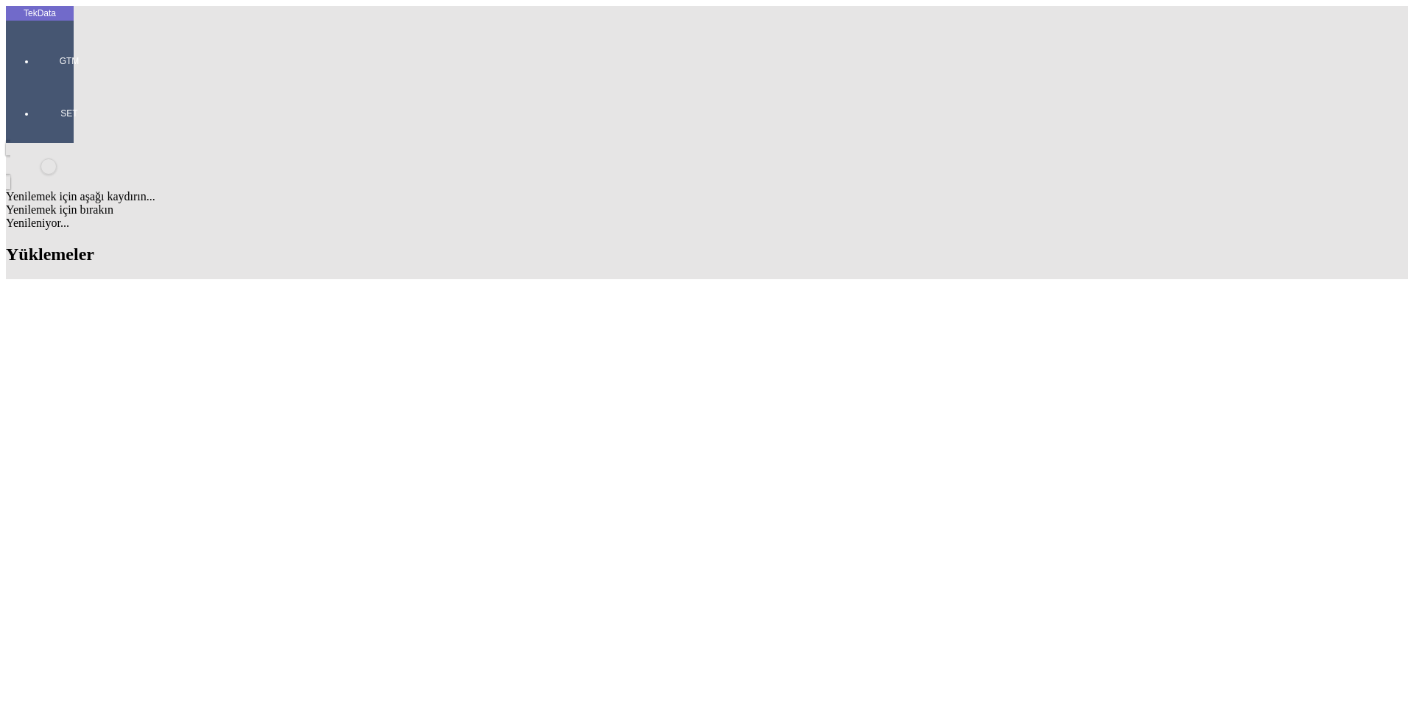
click at [873, 538] on div "Mal Mukabili" at bounding box center [1107, 544] width 563 height 13
type input "Mal Mukabili"
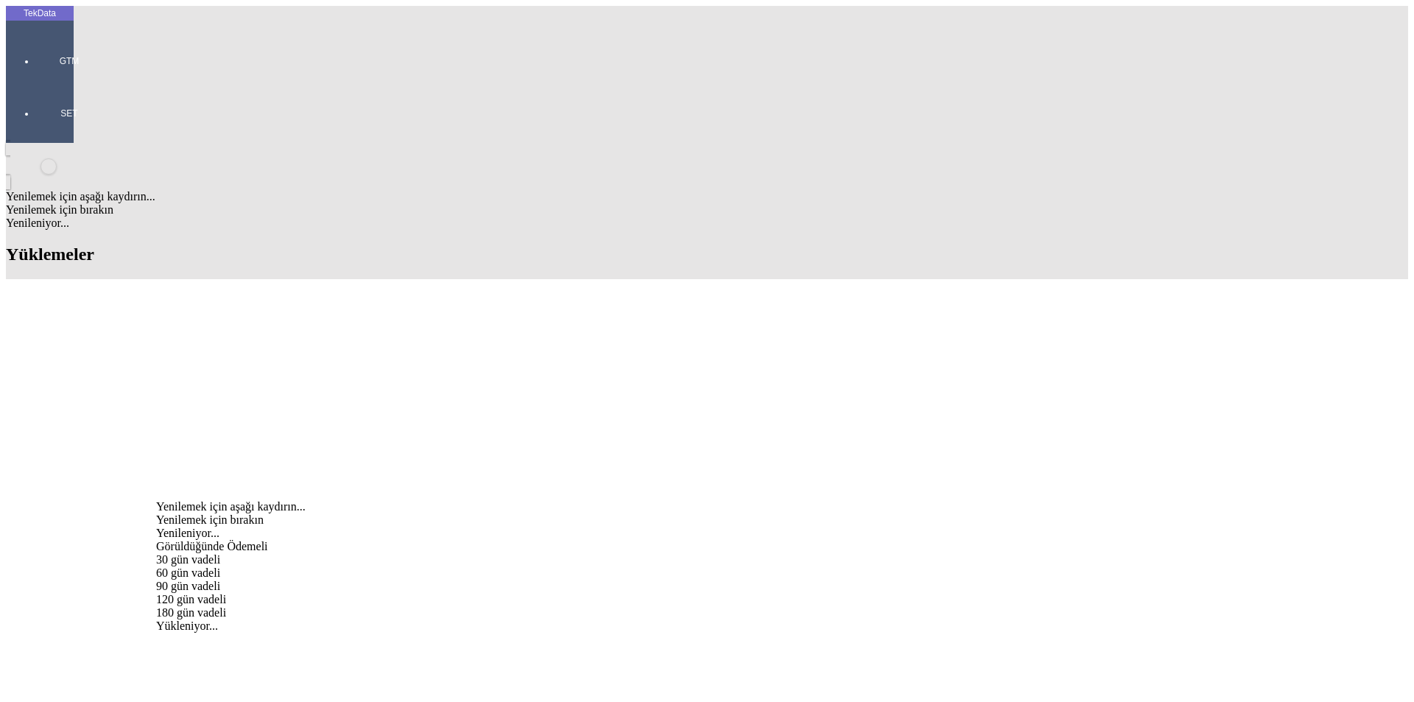
click at [278, 540] on div "Görüldüğünde Ödemeli" at bounding box center [440, 546] width 569 height 13
type input "Görüldüğünde Ödemeli"
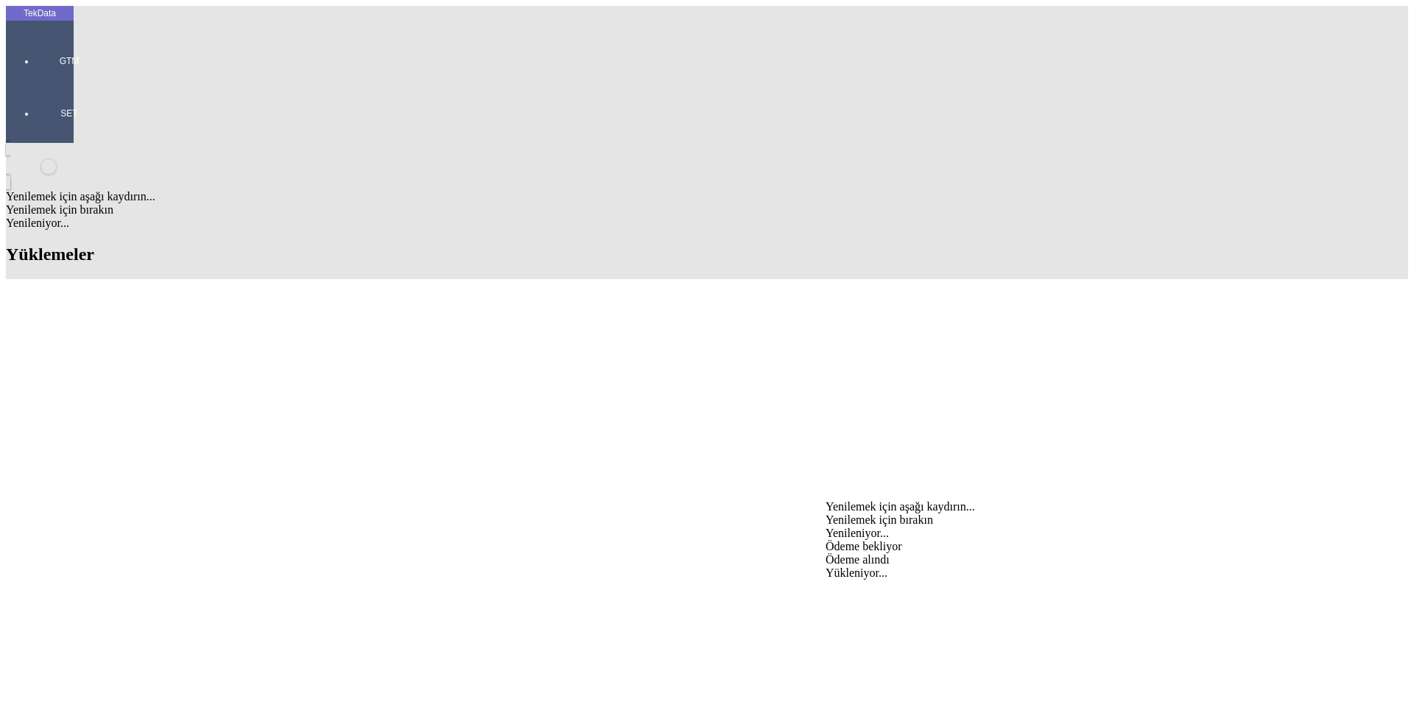
click at [857, 540] on div "Ödeme bekliyor" at bounding box center [1107, 546] width 563 height 13
type input "Ödeme bekliyor"
type input "315.85"
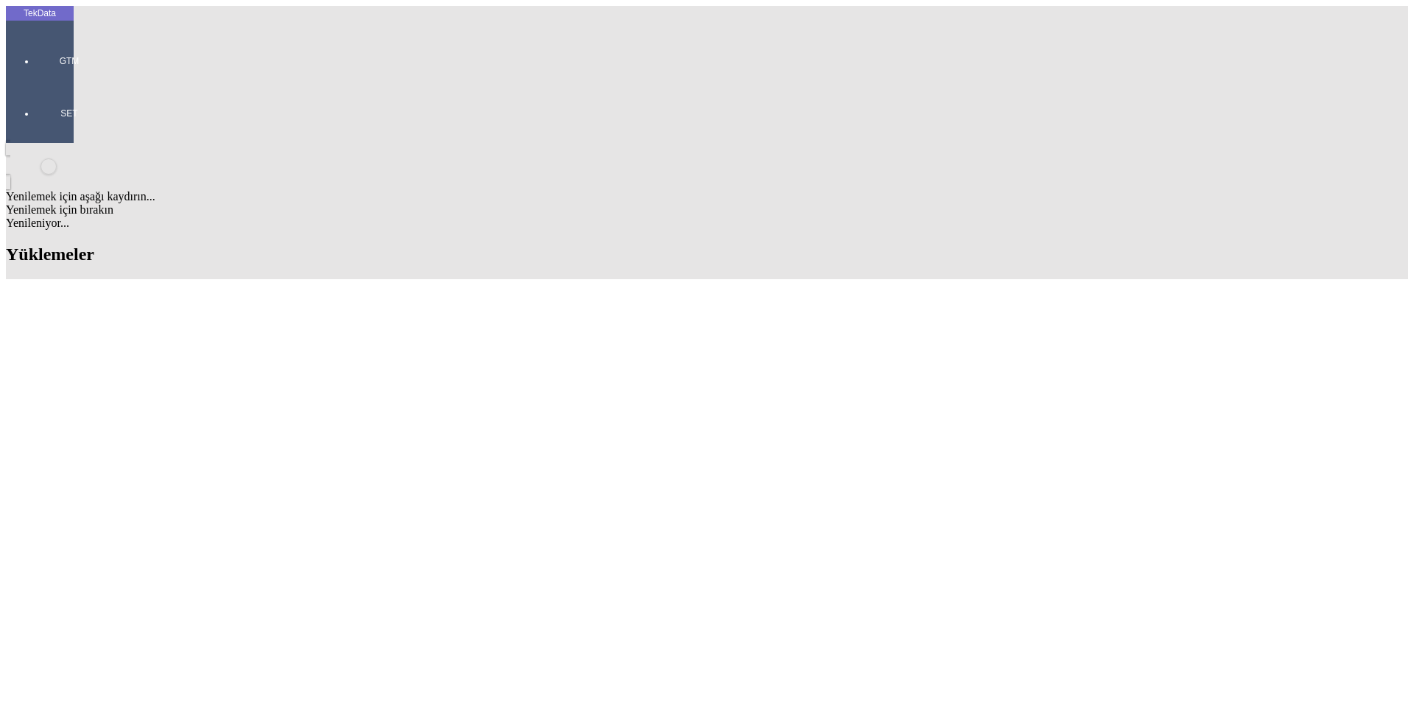
type input "318.65"
drag, startPoint x: 633, startPoint y: 499, endPoint x: 712, endPoint y: 497, distance: 79.6
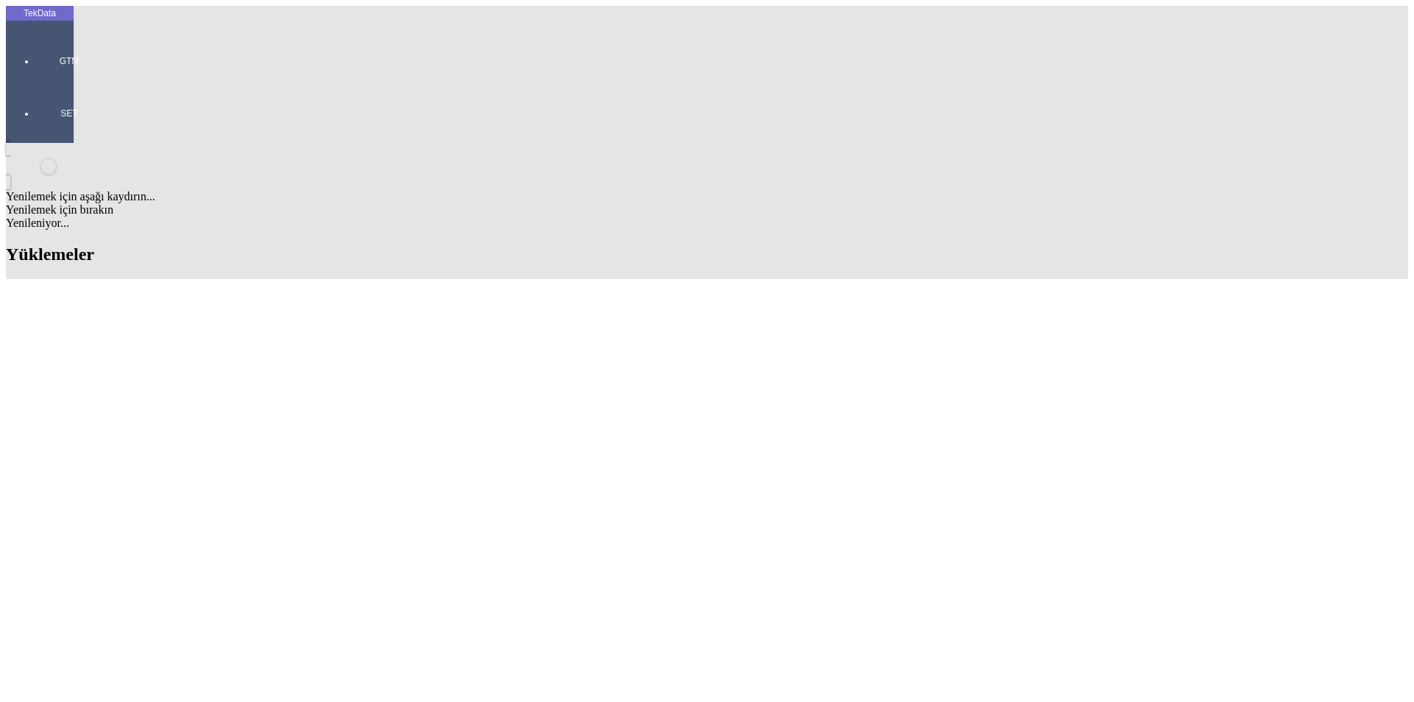
drag, startPoint x: 630, startPoint y: 501, endPoint x: 709, endPoint y: 502, distance: 78.8
copy td "BDF2025000000423"
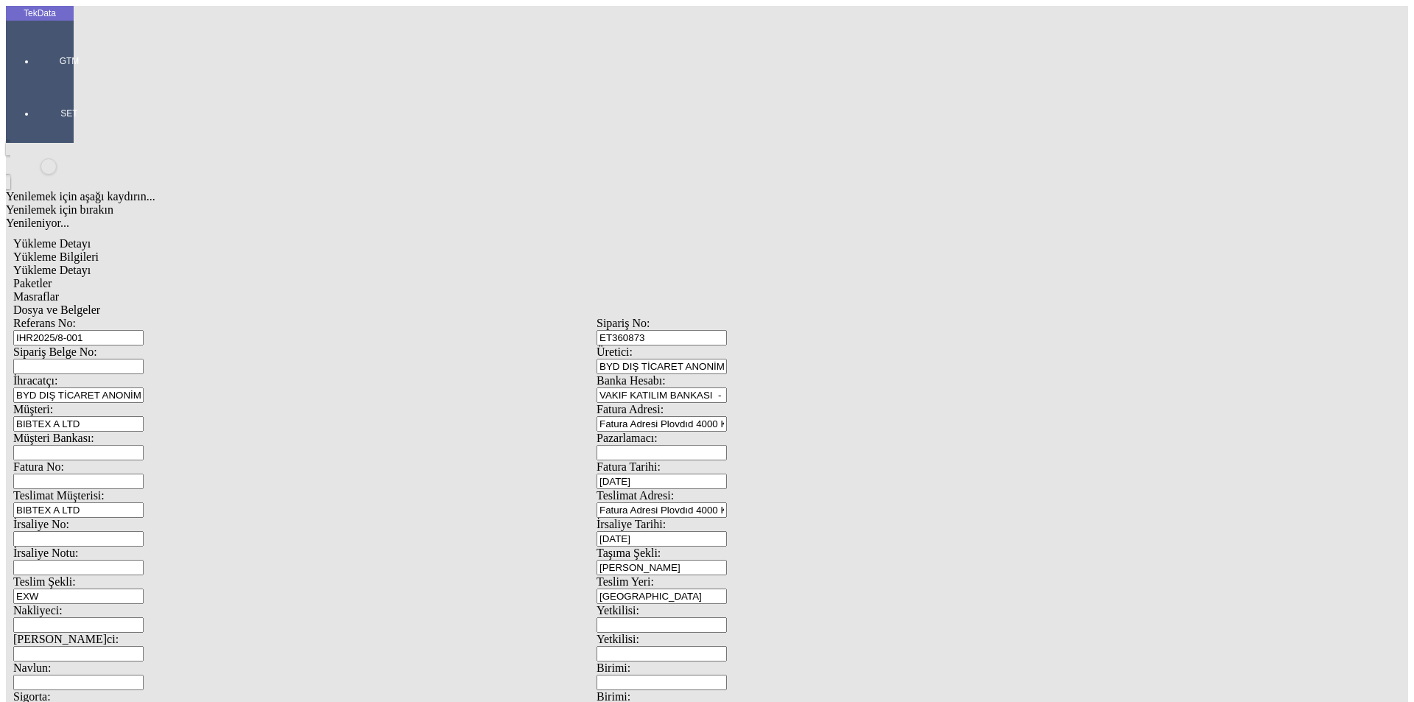
click at [91, 264] on span "Yükleme Detayı" at bounding box center [51, 270] width 77 height 13
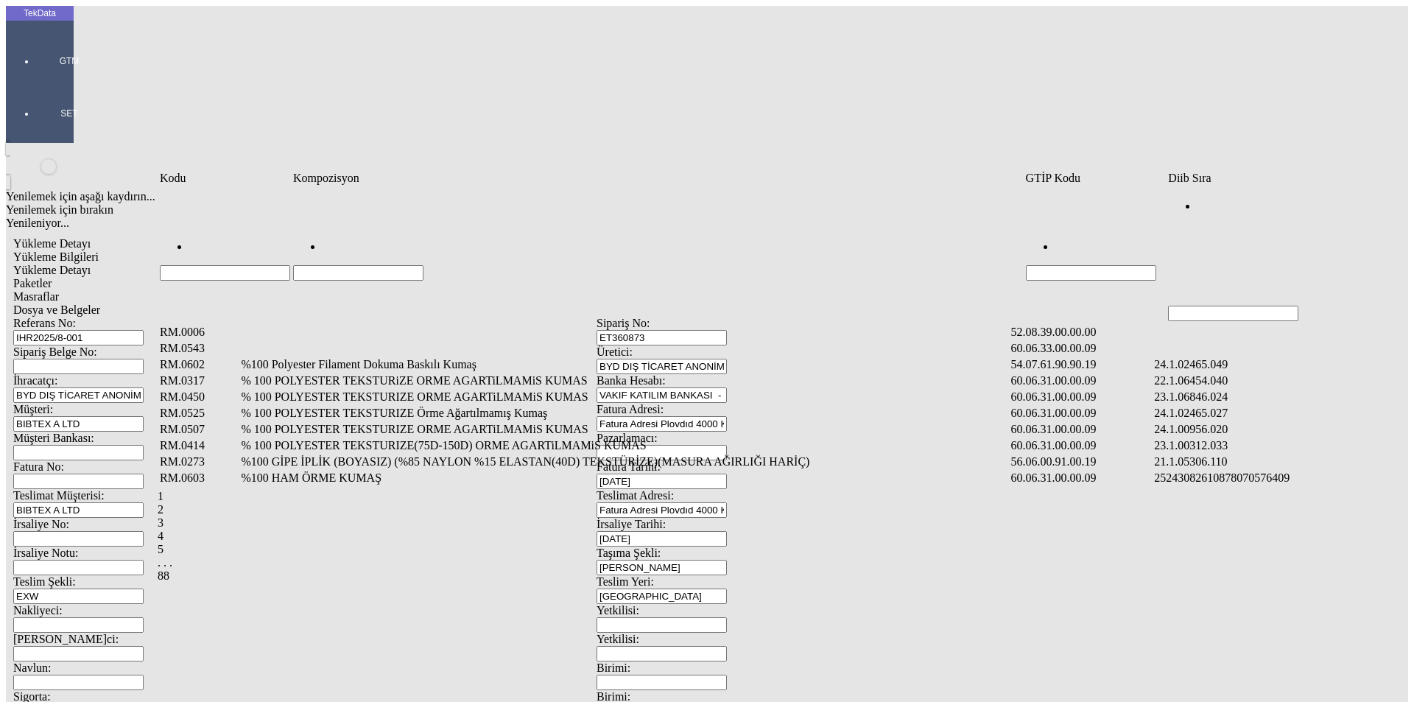
click at [1196, 306] on input "Hücreyi Filtrele" at bounding box center [1233, 313] width 130 height 15
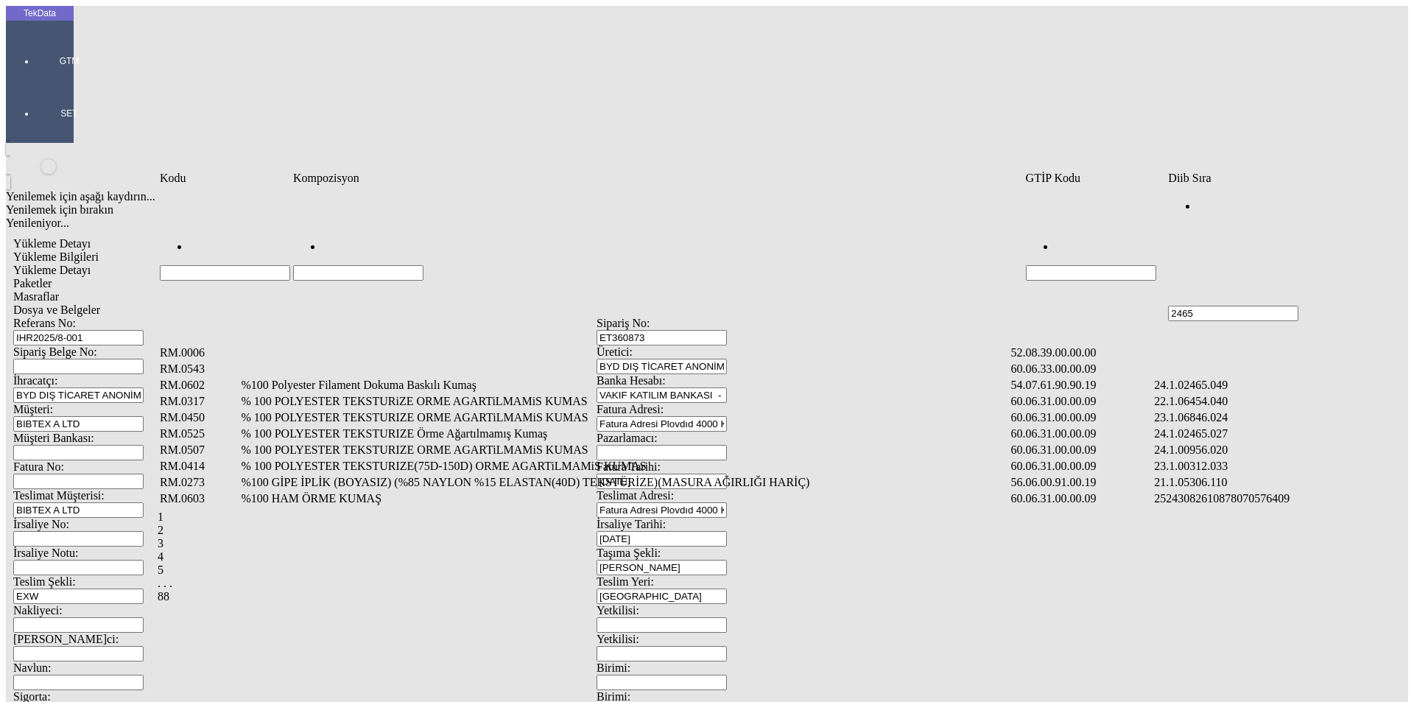
type input "2465"
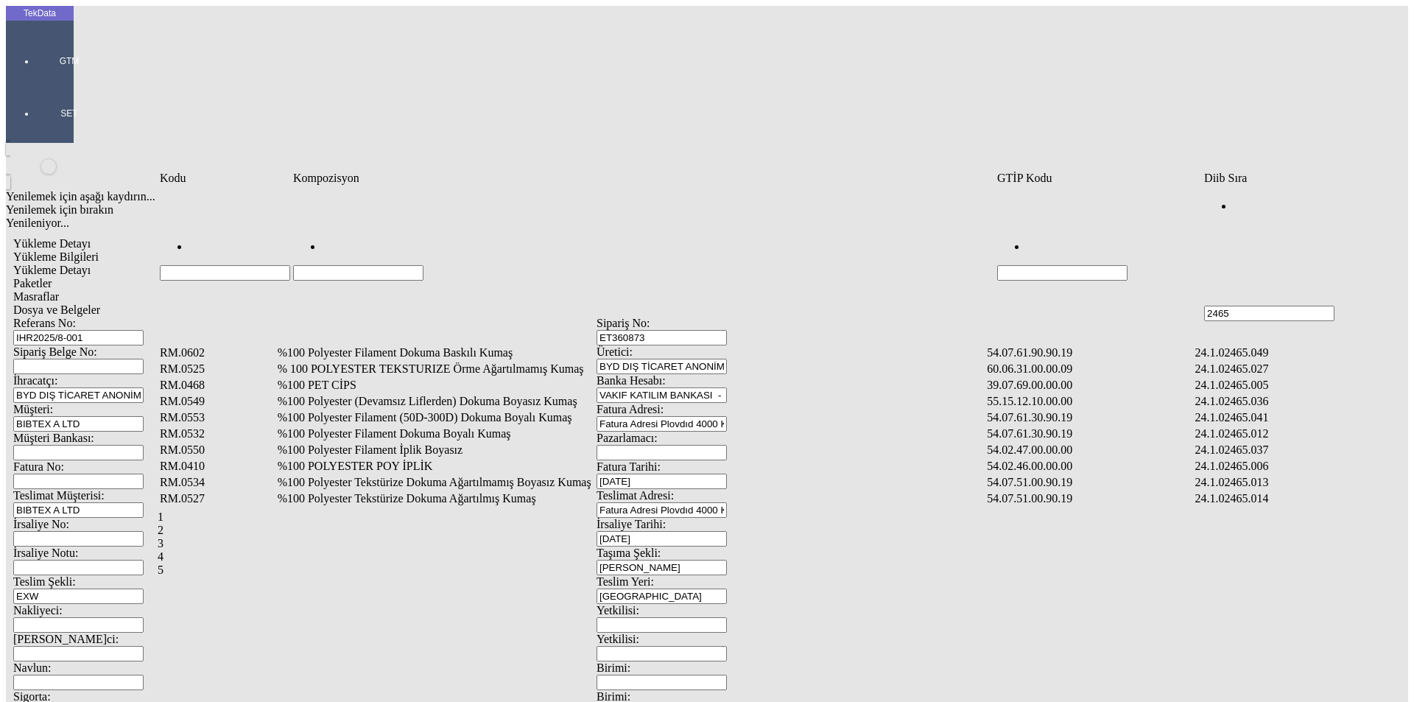
click at [381, 265] on input "Hücreyi Filtrele" at bounding box center [358, 272] width 130 height 15
type input "%100"
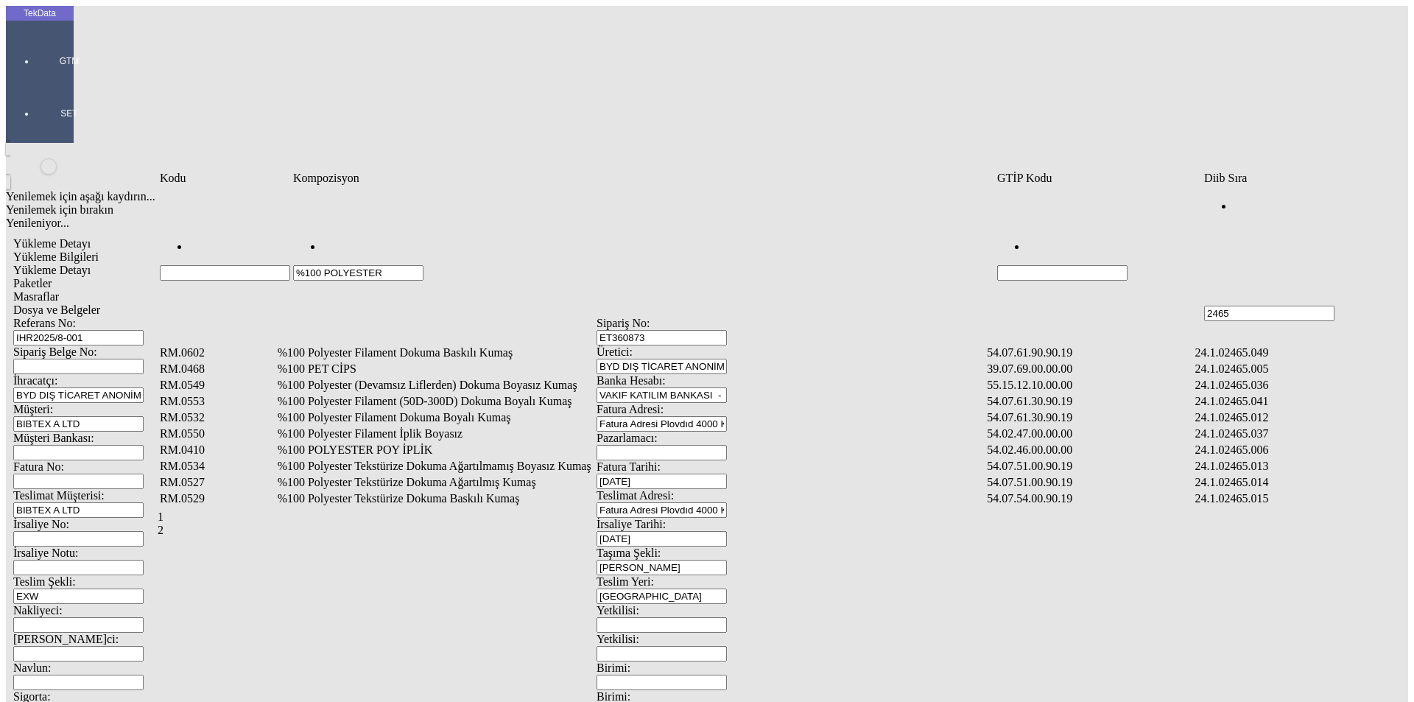
type input "%100 POLYESTER"
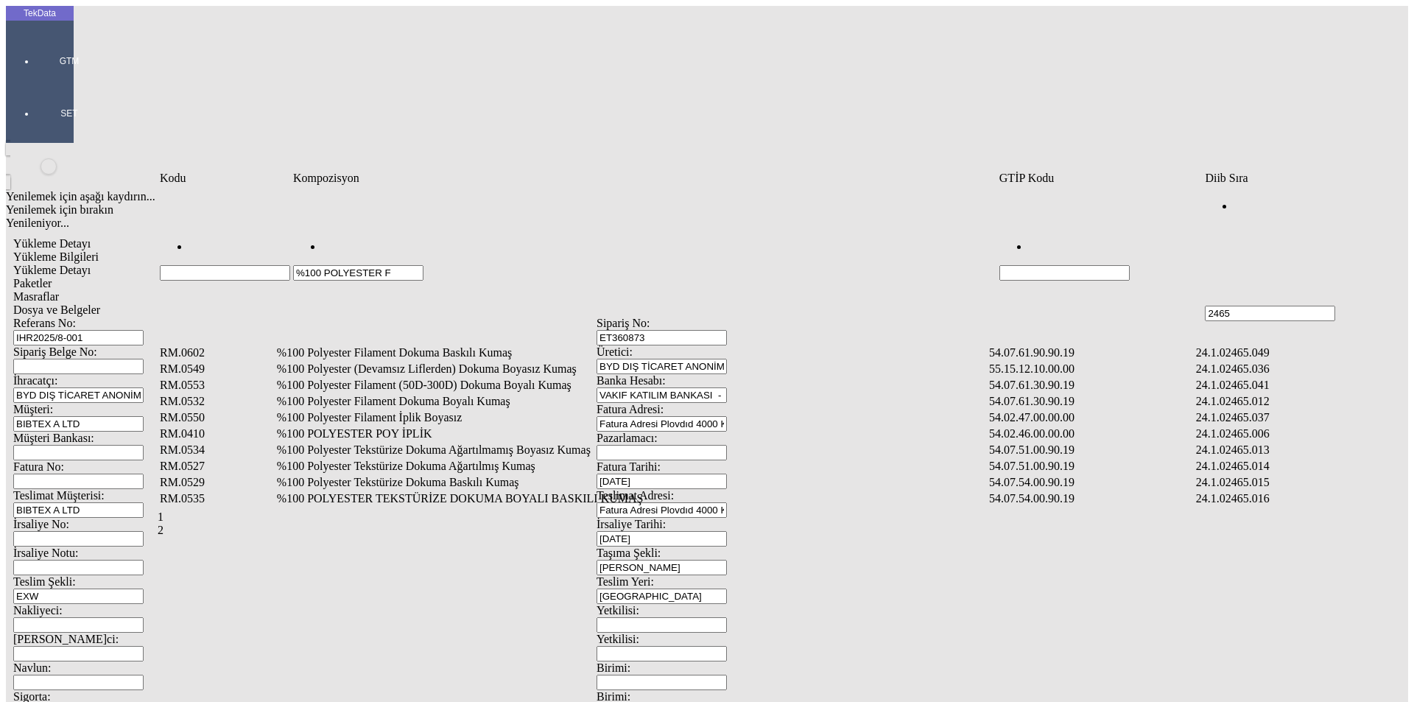
type input "%100 POLYESTER F"
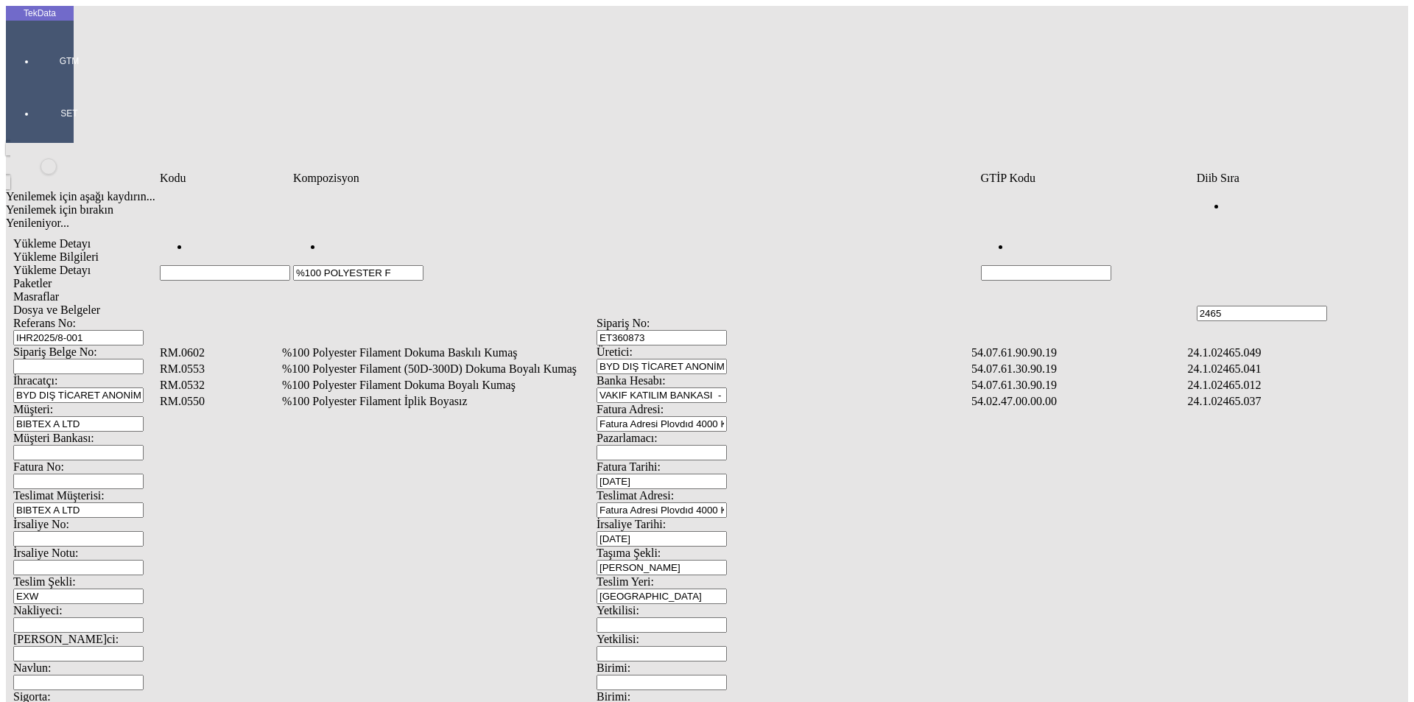
click at [398, 378] on td "%100 Polyester Filament Dokuma Boyalı Kumaş" at bounding box center [625, 385] width 688 height 15
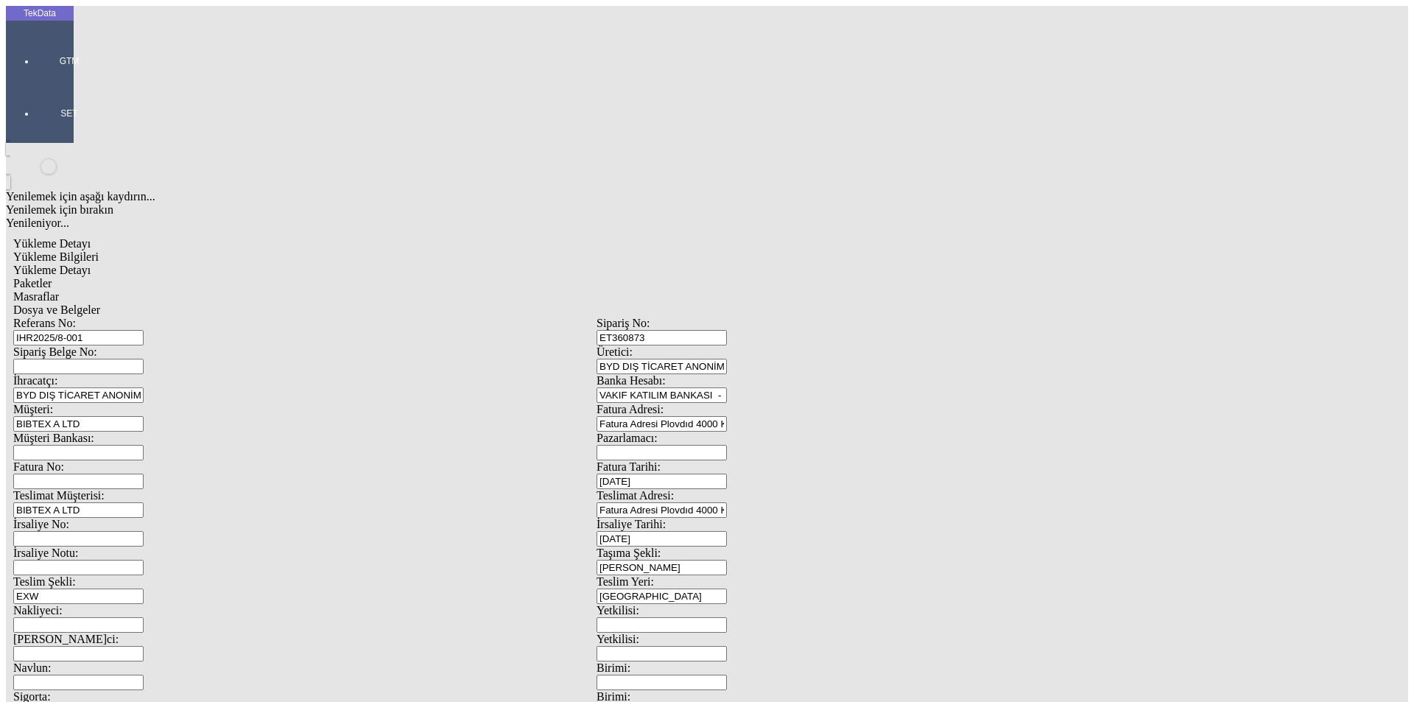
type input "200"
click at [869, 267] on div "Metre" at bounding box center [1094, 273] width 583 height 13
type input "Metre"
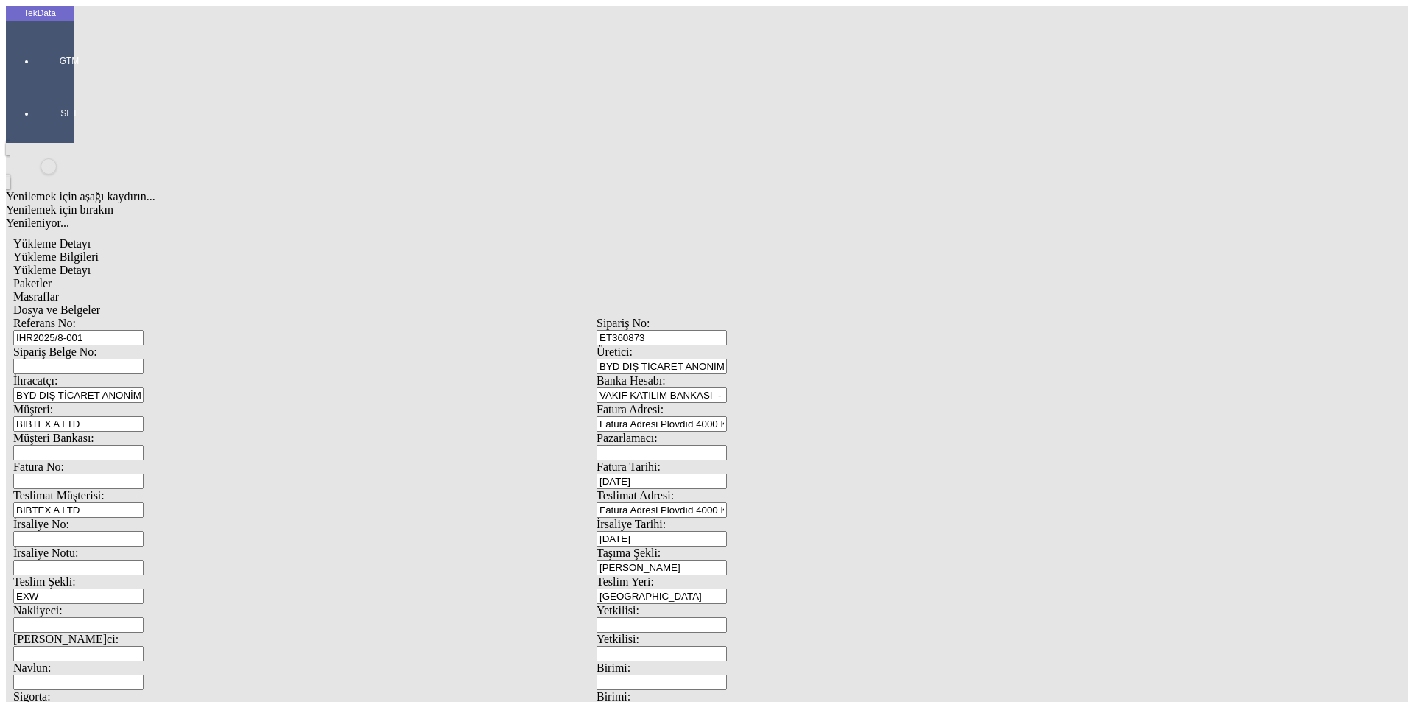
type input "1.69"
click at [867, 309] on div "Amerikan Doları" at bounding box center [1094, 315] width 583 height 13
type input "Amerikan Doları"
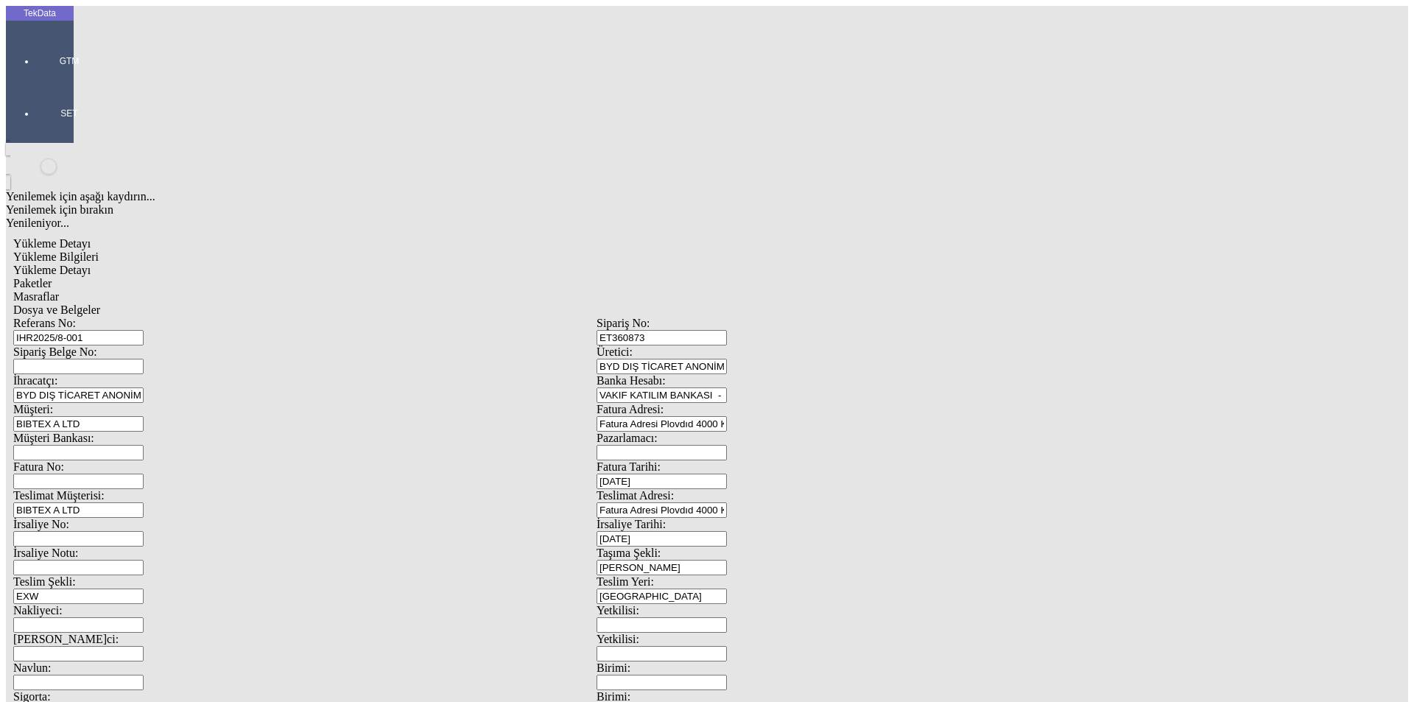
type input "300"
type input "38.7"
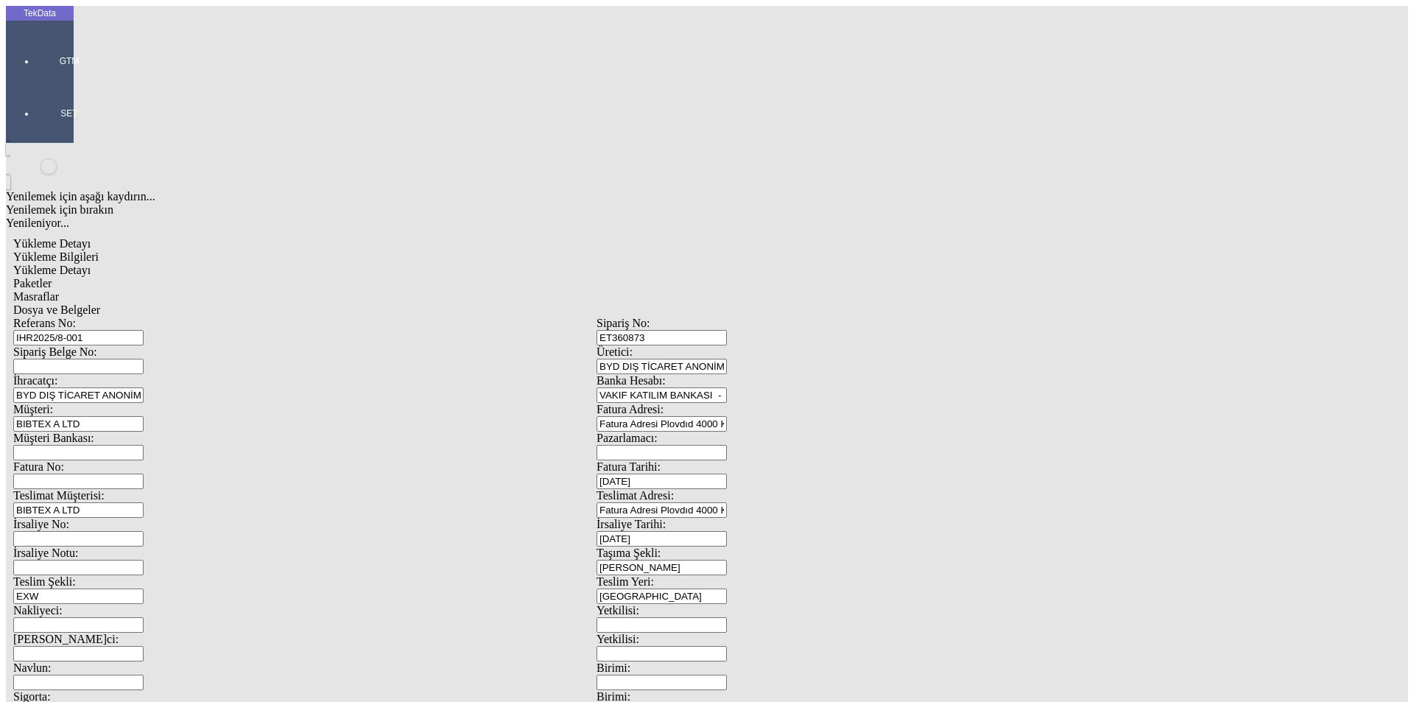
type input "39.3"
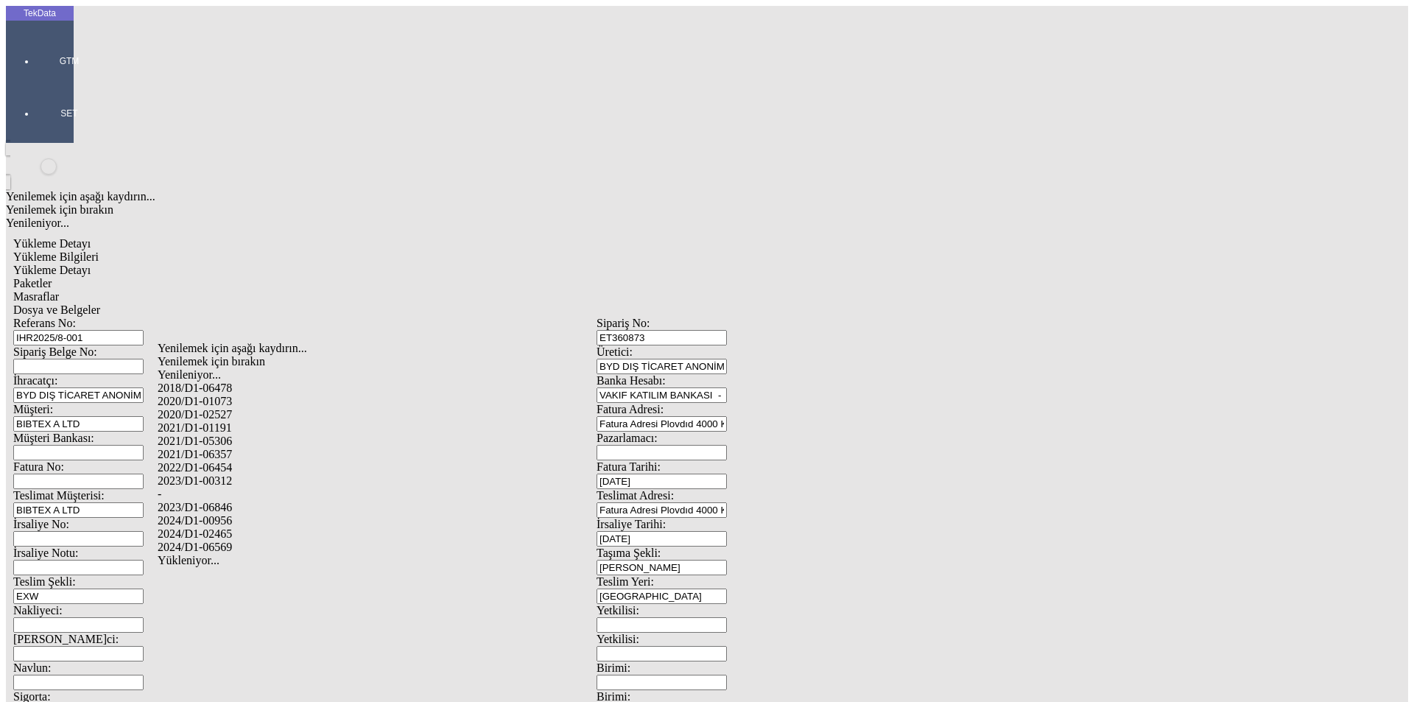
click at [222, 527] on div "2024/D1-02465" at bounding box center [444, 533] width 572 height 13
type input "2024/D1-02465"
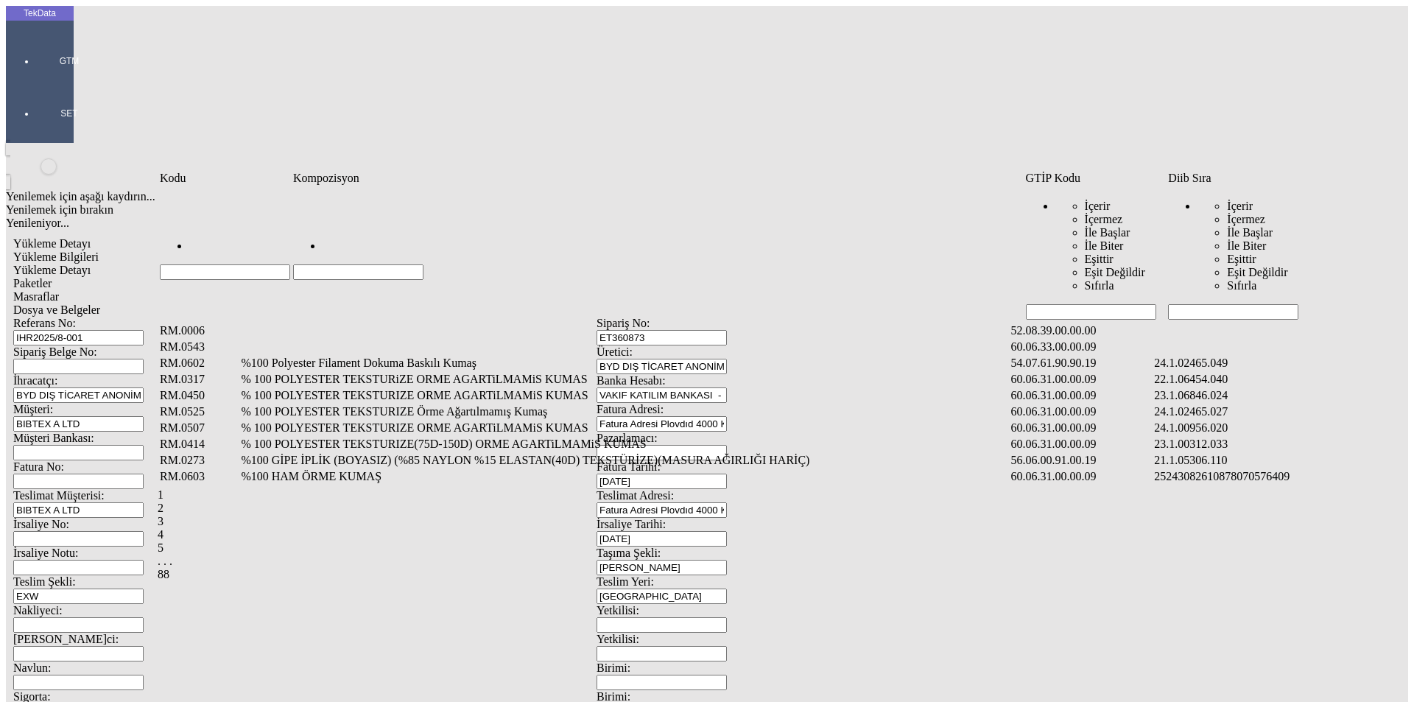
click at [1208, 304] on input "Hücreyi Filtrele" at bounding box center [1233, 311] width 130 height 15
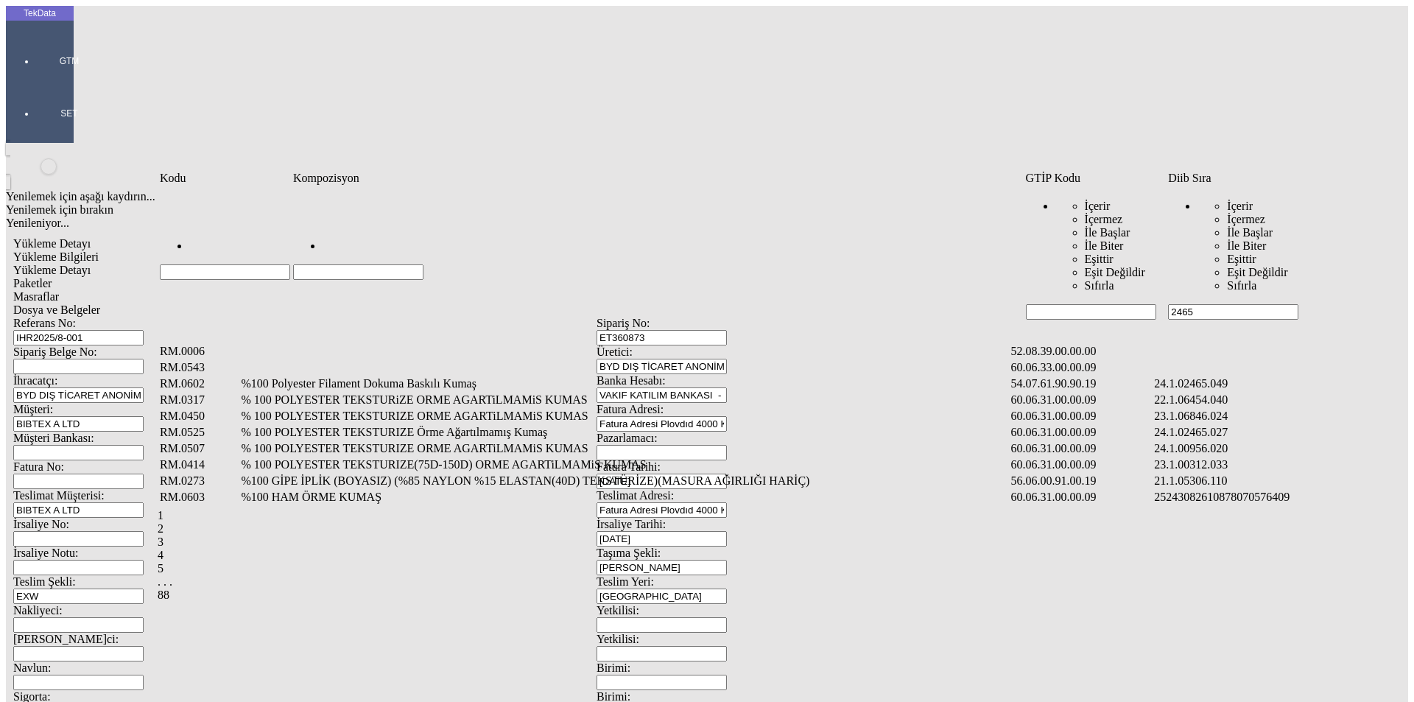
type input "2465"
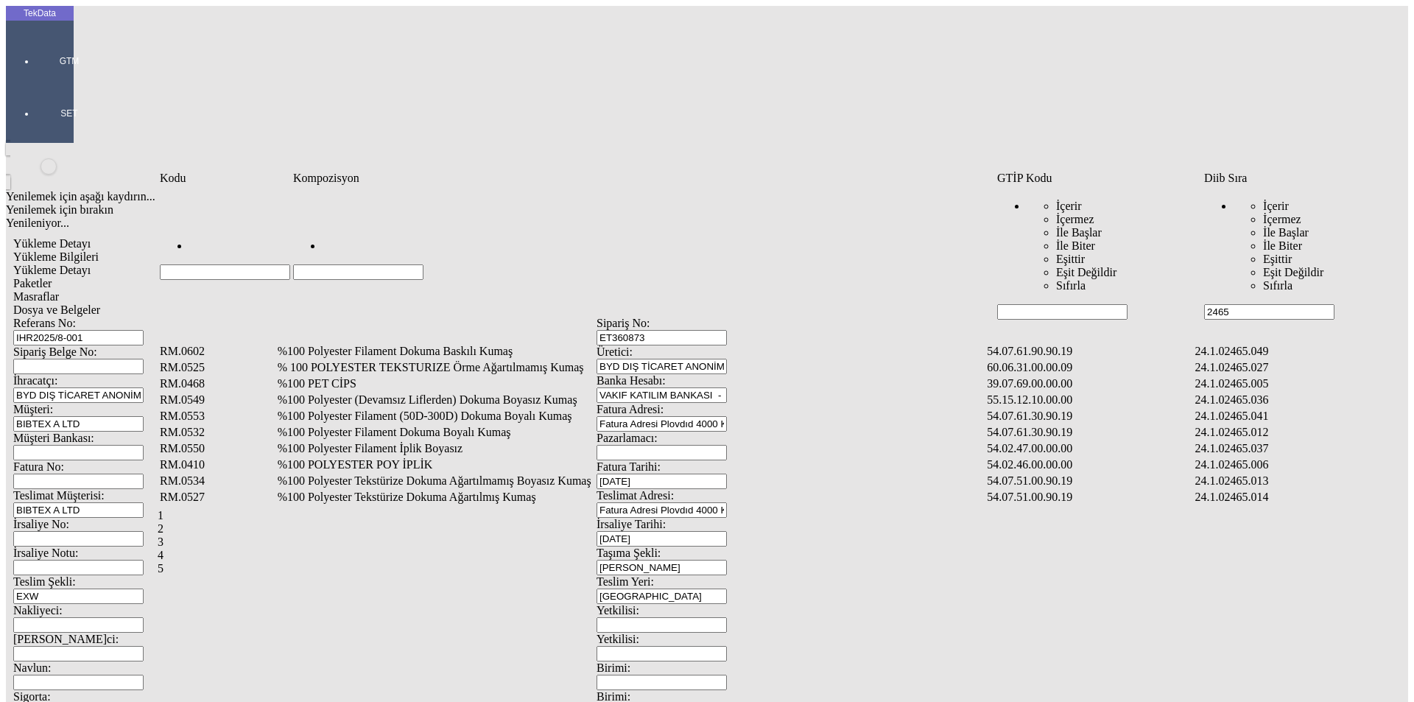
click at [424, 264] on input "Hücreyi Filtrele" at bounding box center [358, 271] width 130 height 15
type input "%"
type input "%100 POLY"
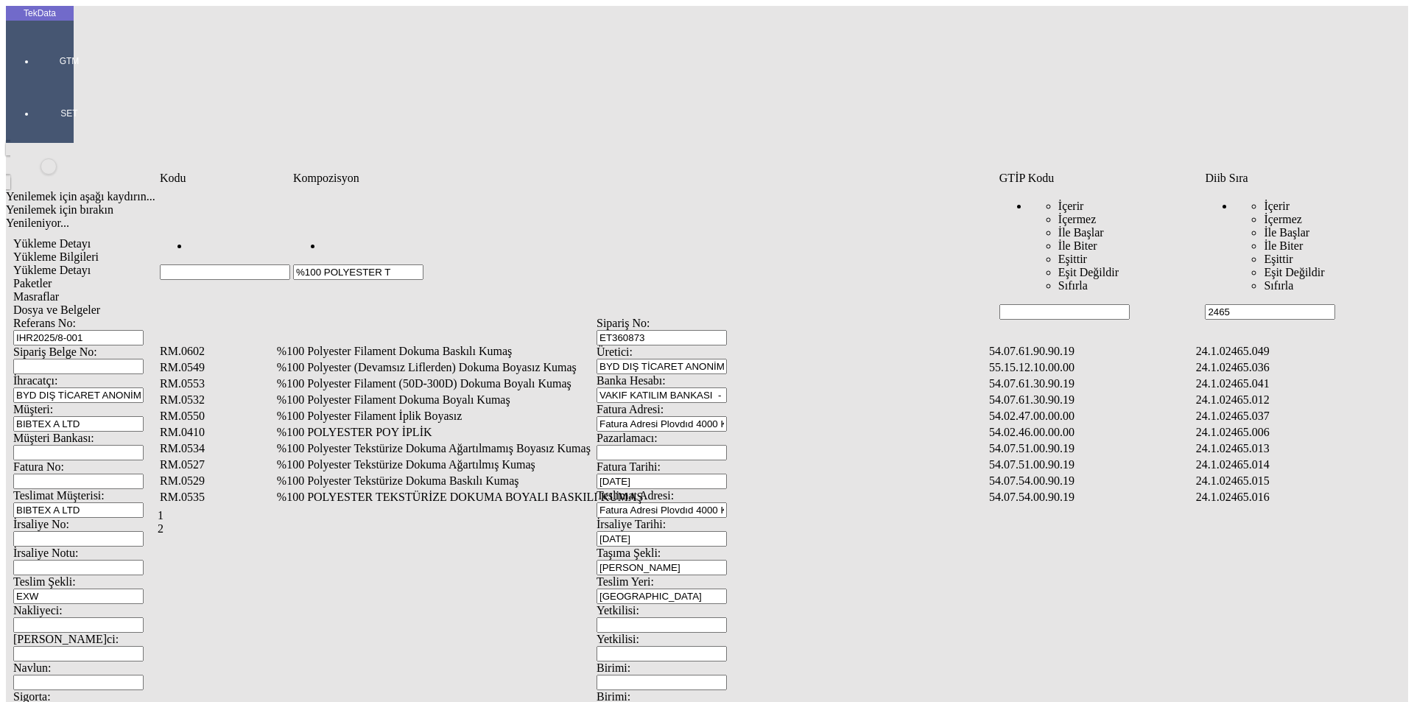
type input "%100 POLYESTER T"
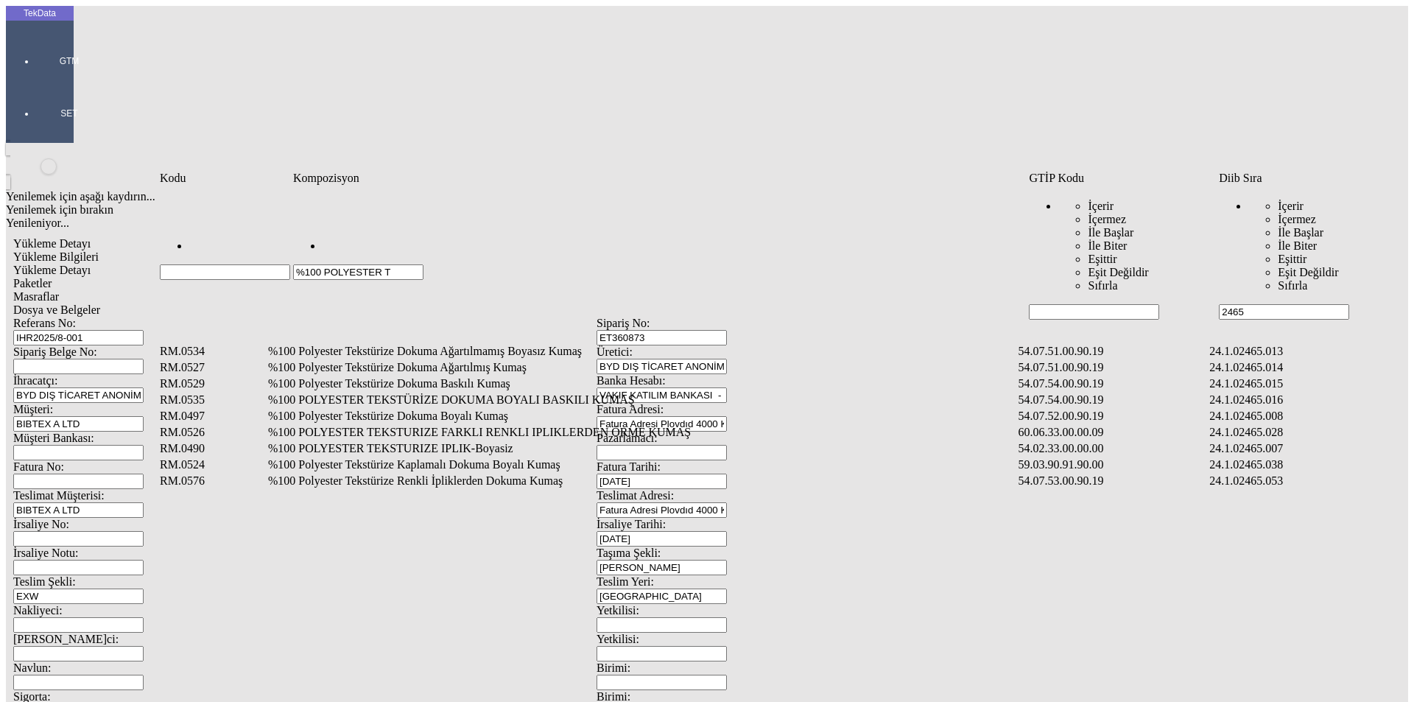
click at [500, 409] on td "%100 Polyester Tekstürize Dokuma Boyalı Kumaş" at bounding box center [641, 416] width 749 height 15
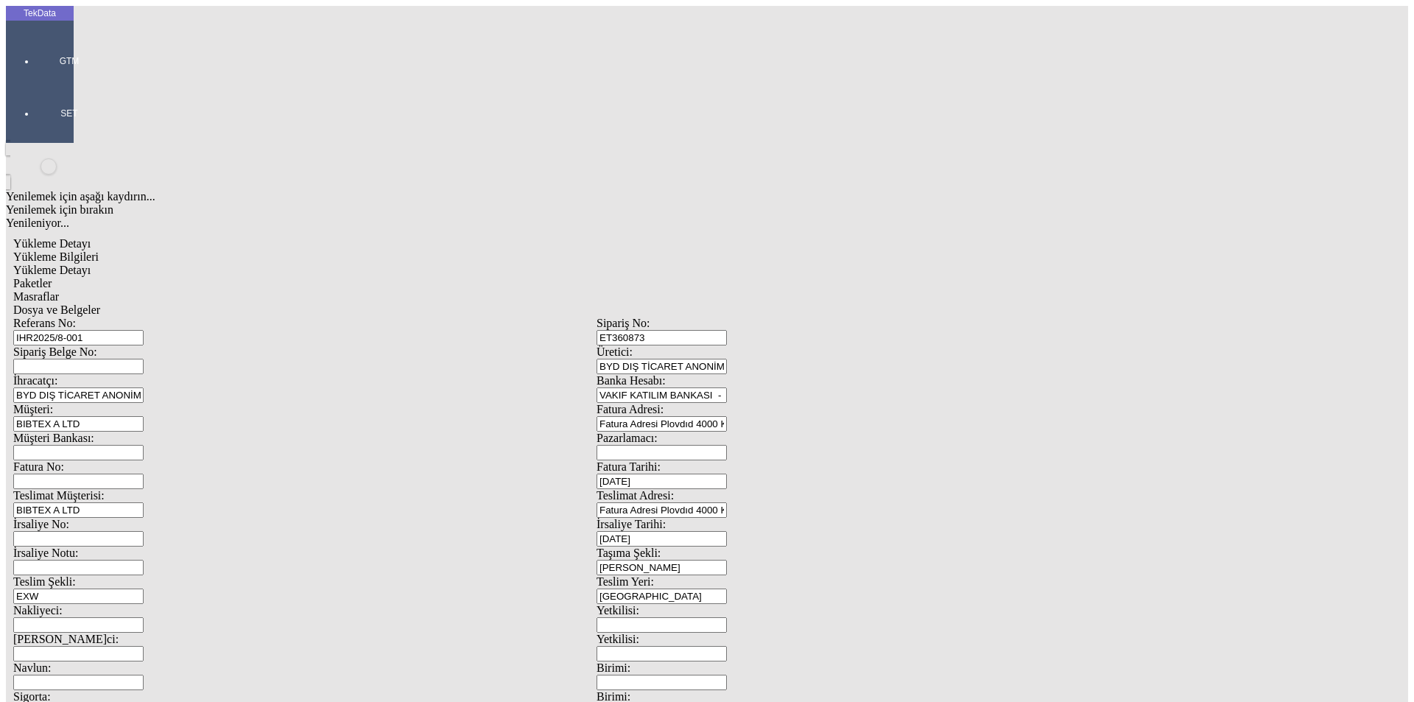
type input "60.3"
click at [832, 267] on div "Metre" at bounding box center [1094, 273] width 583 height 13
type input "Metre"
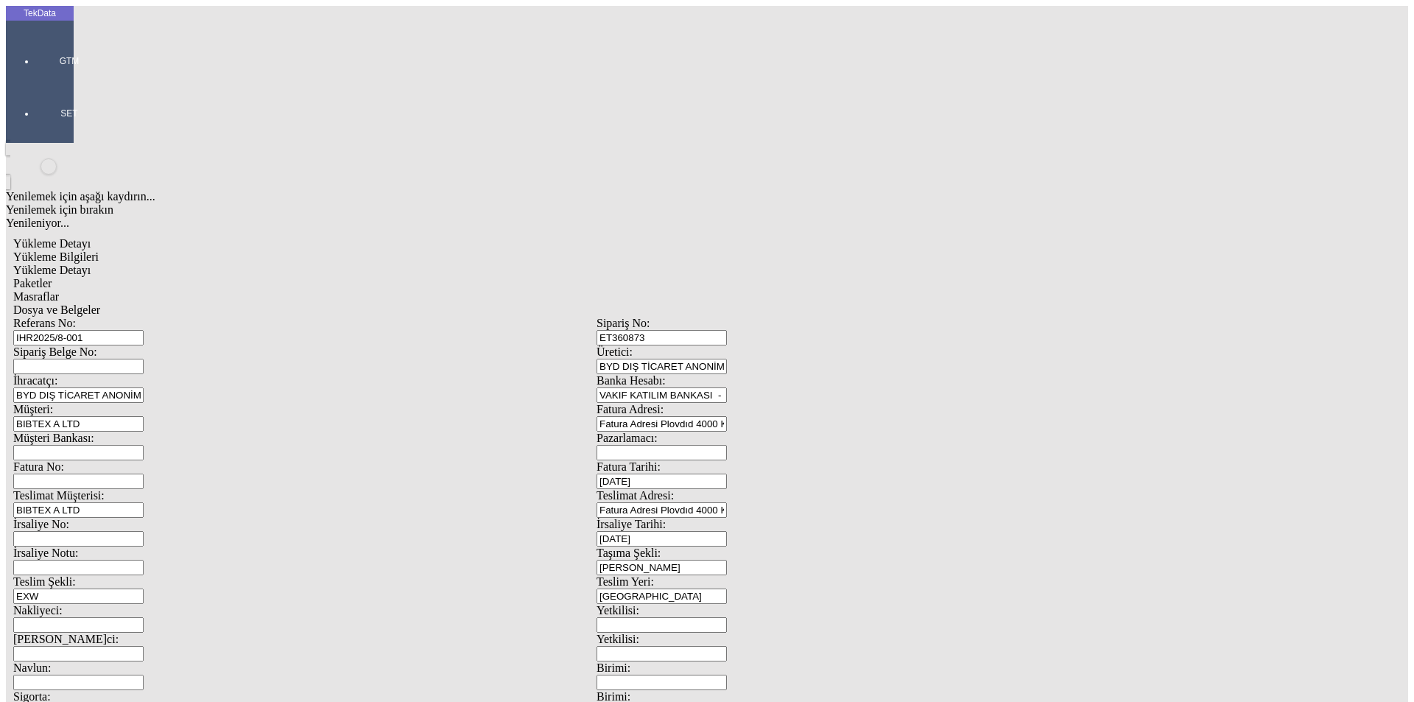
type input "2.58"
click at [849, 309] on div "Amerikan Doları" at bounding box center [1094, 315] width 583 height 13
type input "Amerikan Doları"
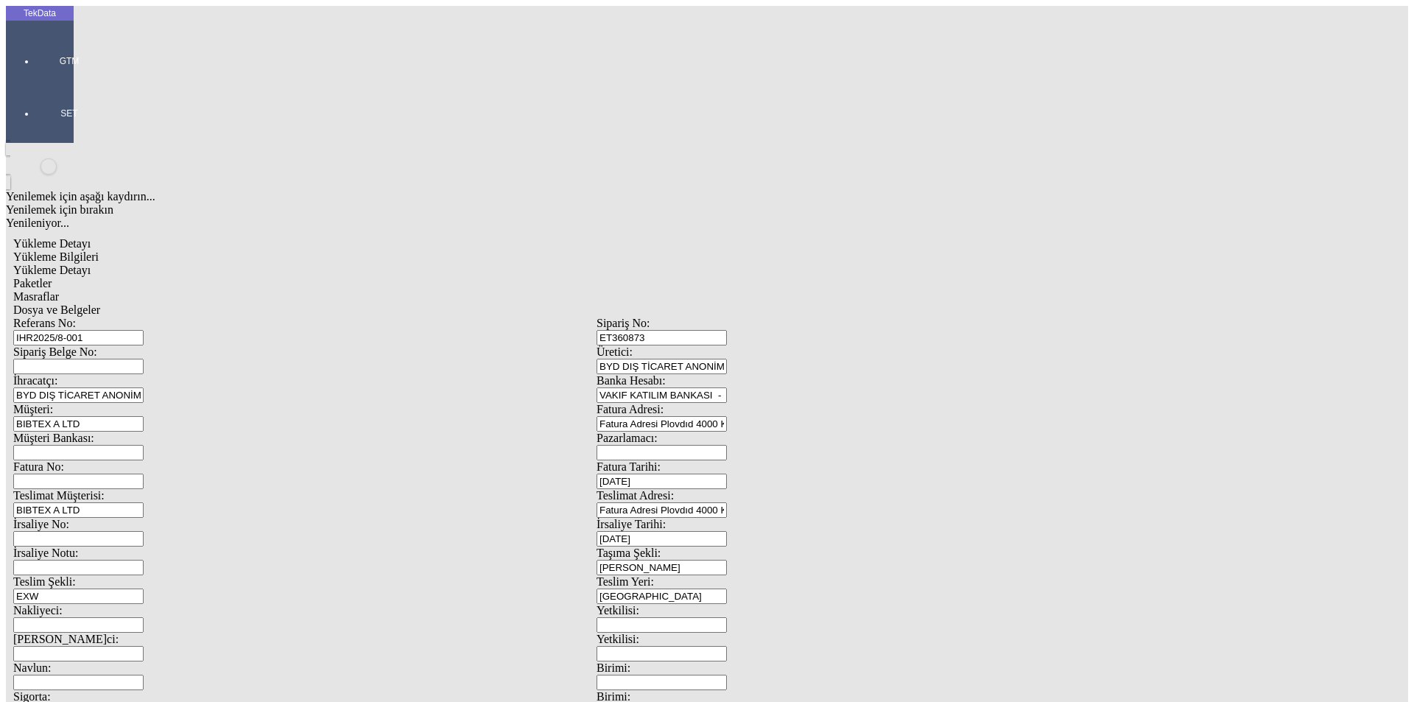
type input "300"
type input "38.8"
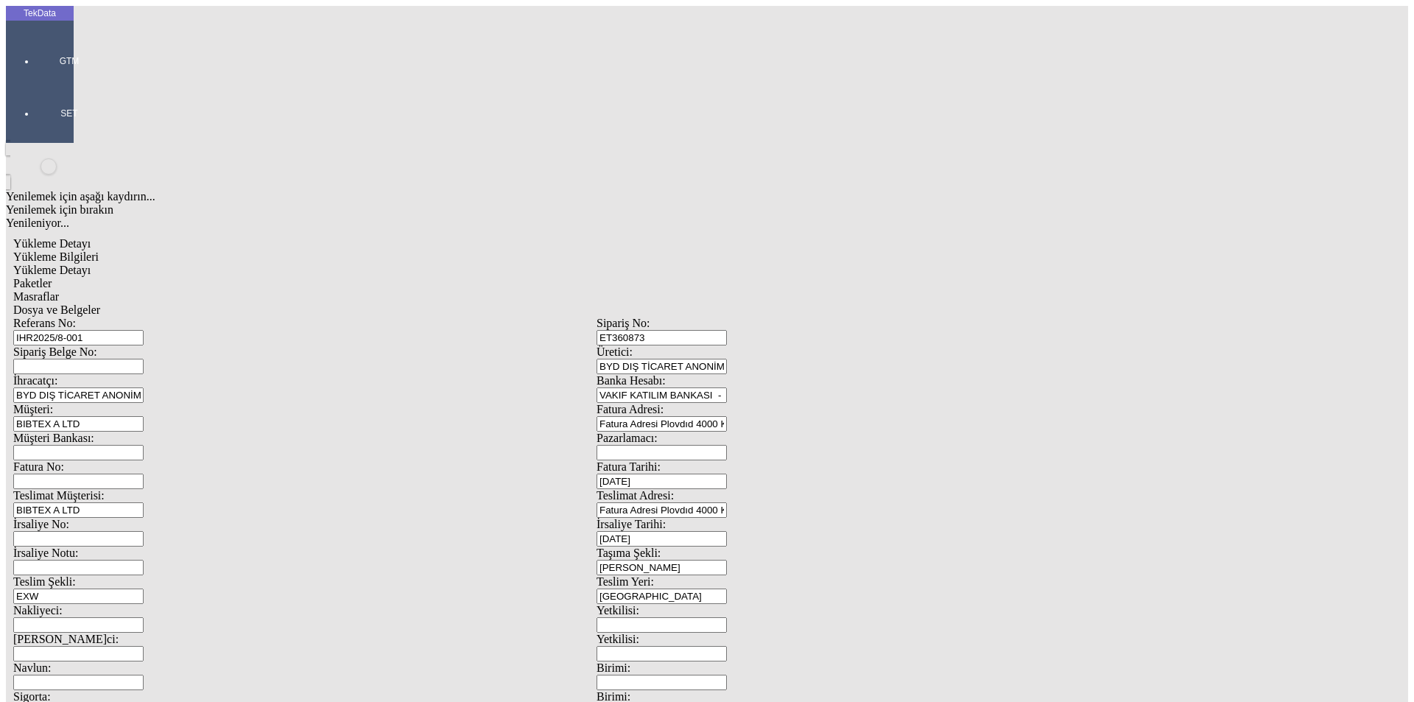
type input "39.3"
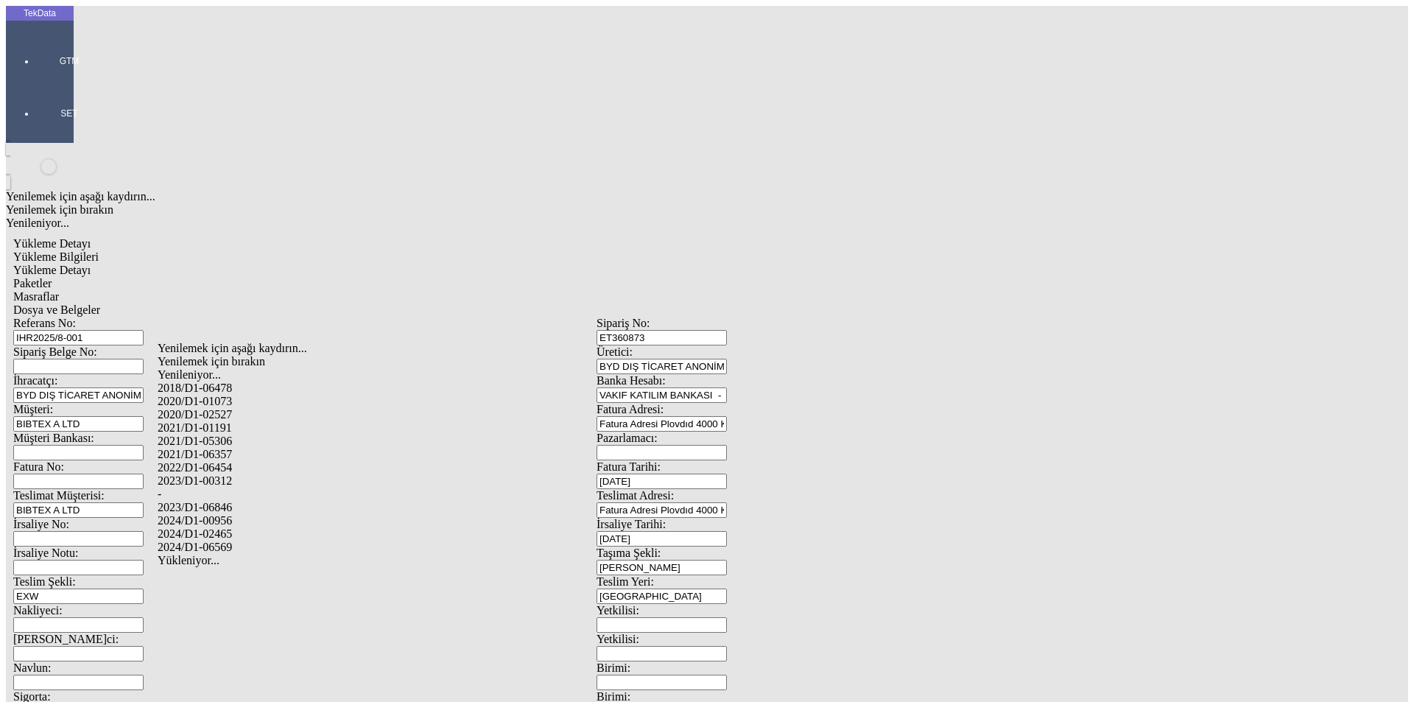
click at [246, 527] on div "2024/D1-02465" at bounding box center [444, 533] width 572 height 13
type input "2024/D1-02465"
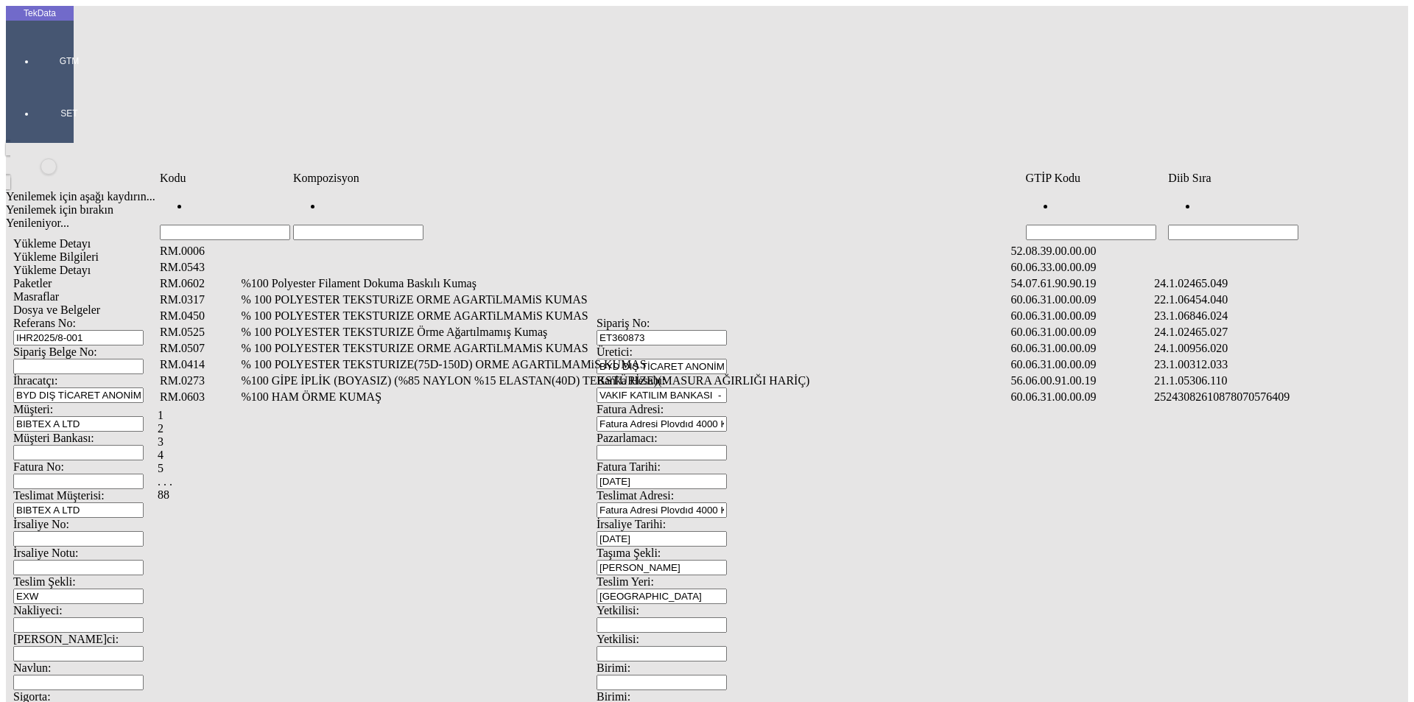
click at [1209, 225] on input "Hücreyi Filtrele" at bounding box center [1233, 232] width 130 height 15
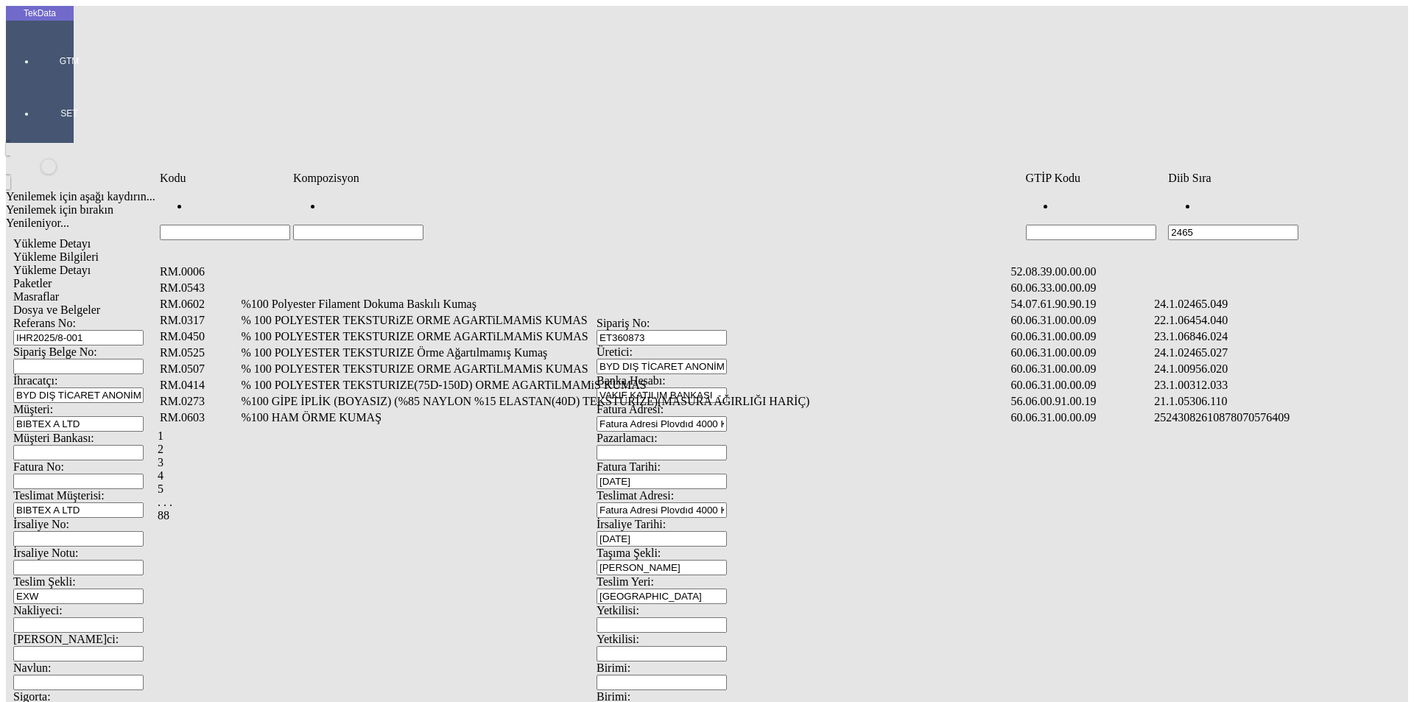
type input "2465"
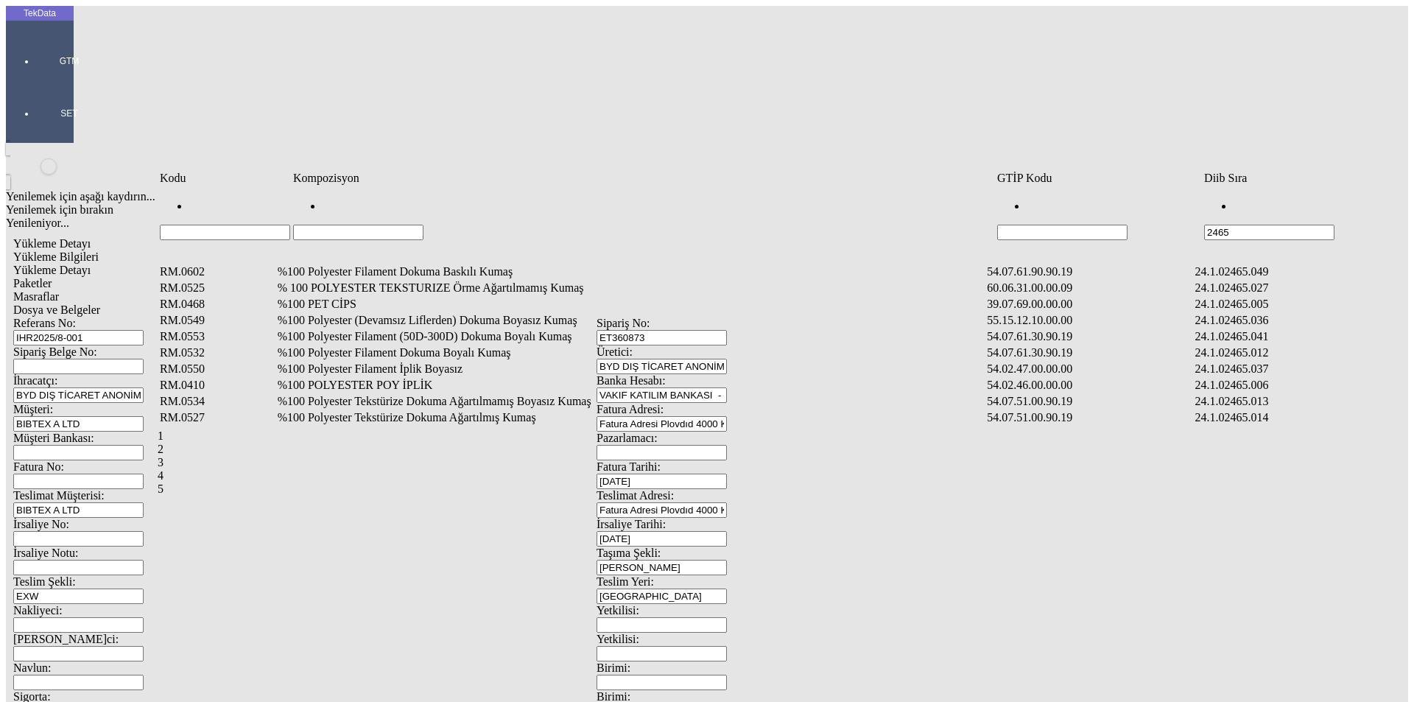
click at [424, 225] on input "Hücreyi Filtrele" at bounding box center [358, 232] width 130 height 15
type input "%50"
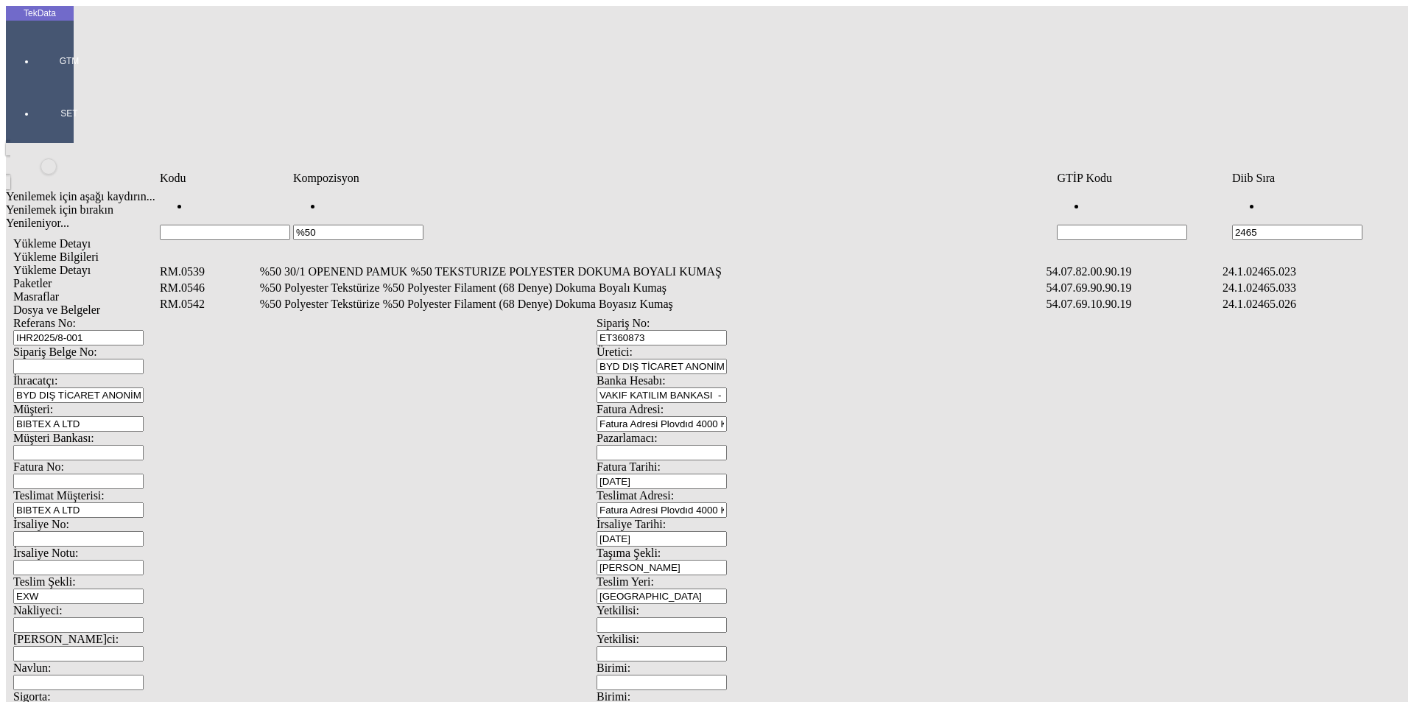
click at [620, 281] on td "%50 Polyester Tekstürize %50 Polyester Filament (68 Denye) Dokuma Boyalı Kumaş" at bounding box center [651, 288] width 785 height 15
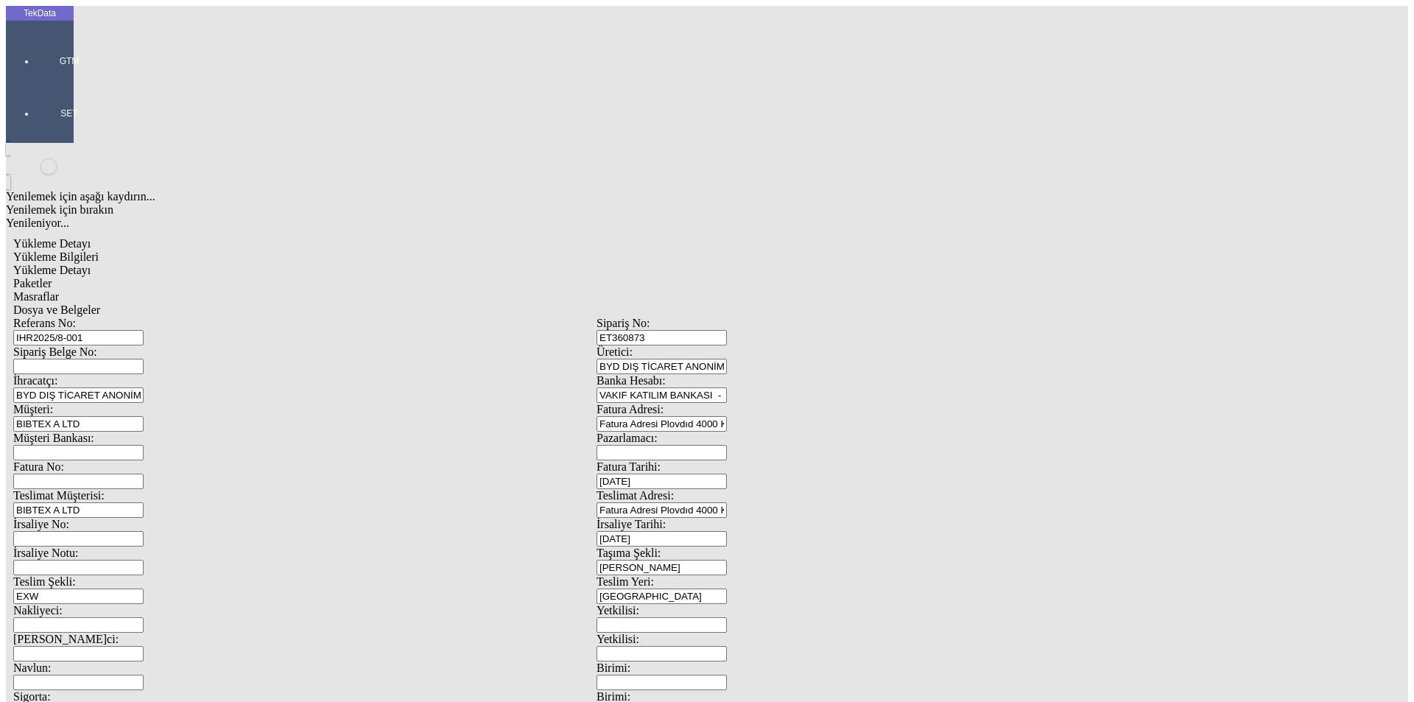
type input "333.5"
click at [846, 267] on div "Metre" at bounding box center [1094, 273] width 583 height 13
type input "Metre"
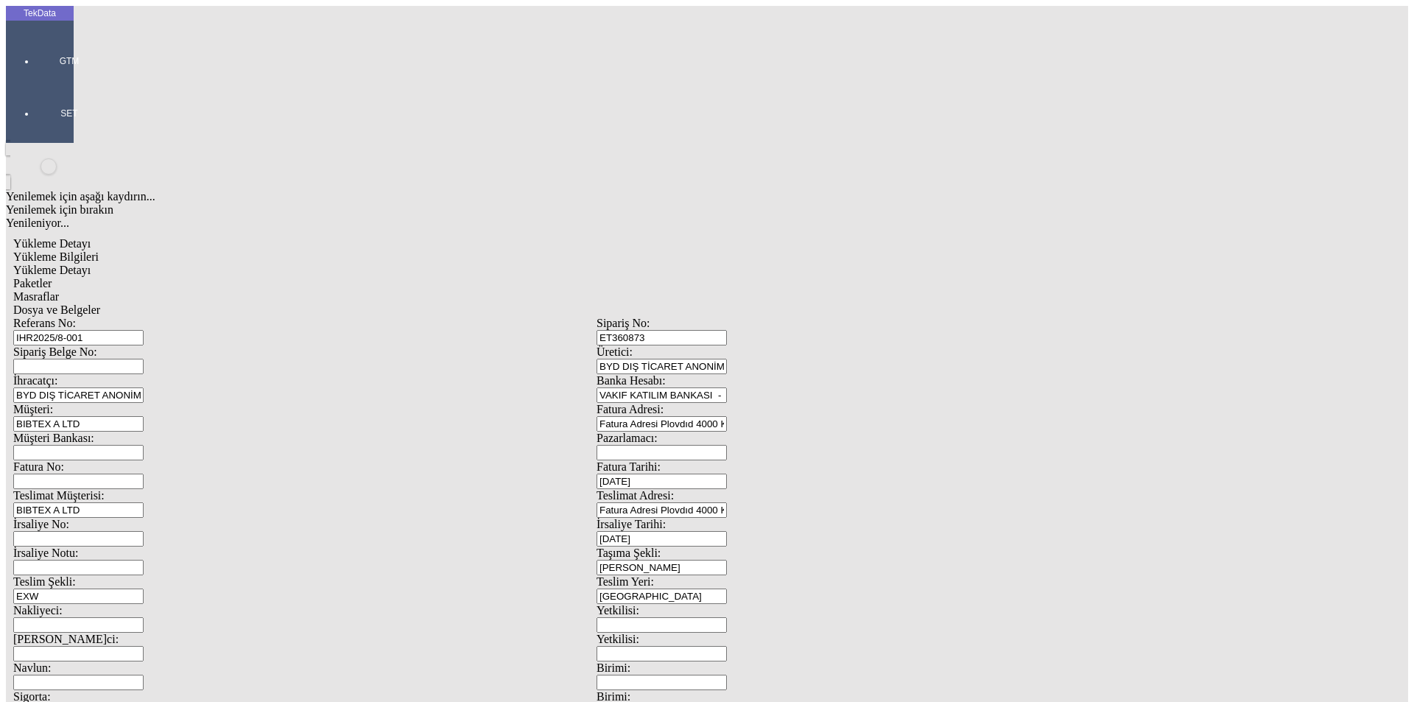
type input "3.88"
click at [832, 309] on div "Amerikan Doları" at bounding box center [1094, 315] width 583 height 13
type input "Amerikan Doları"
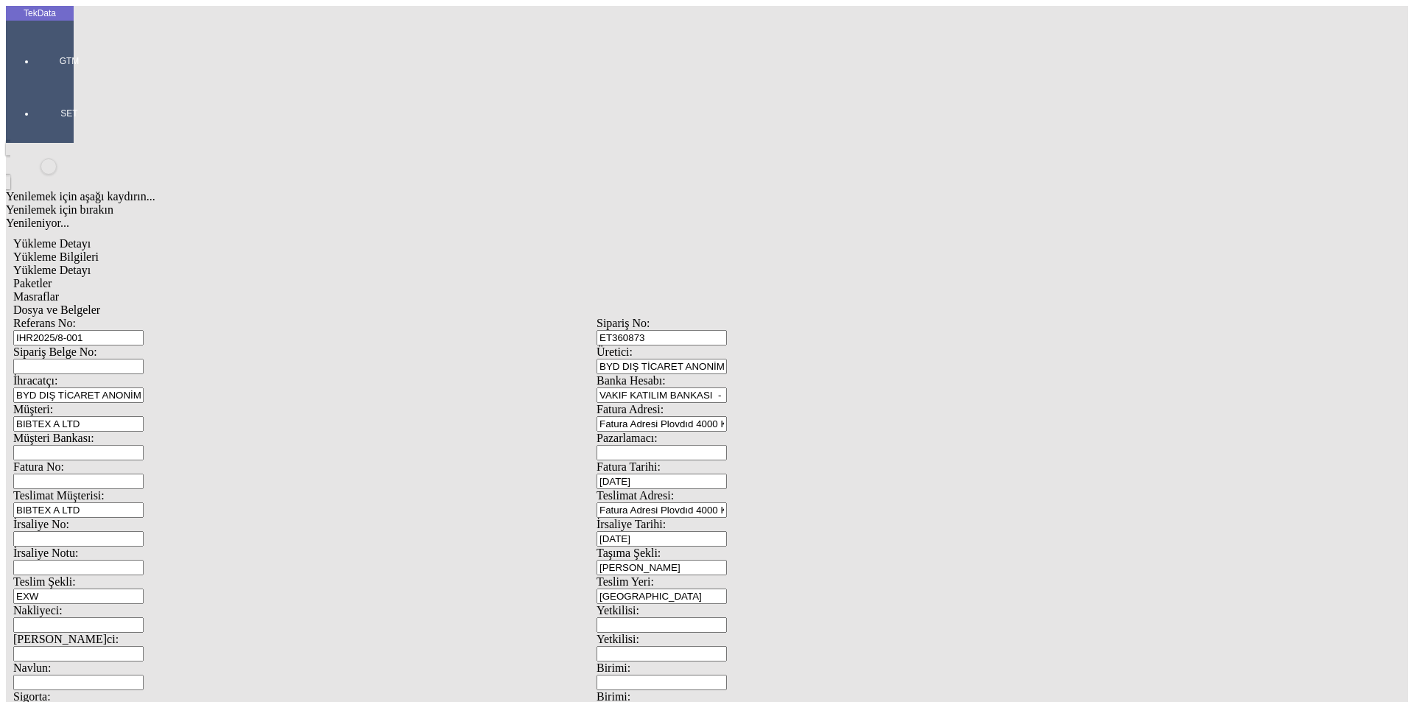
type input "300"
type input "315.85"
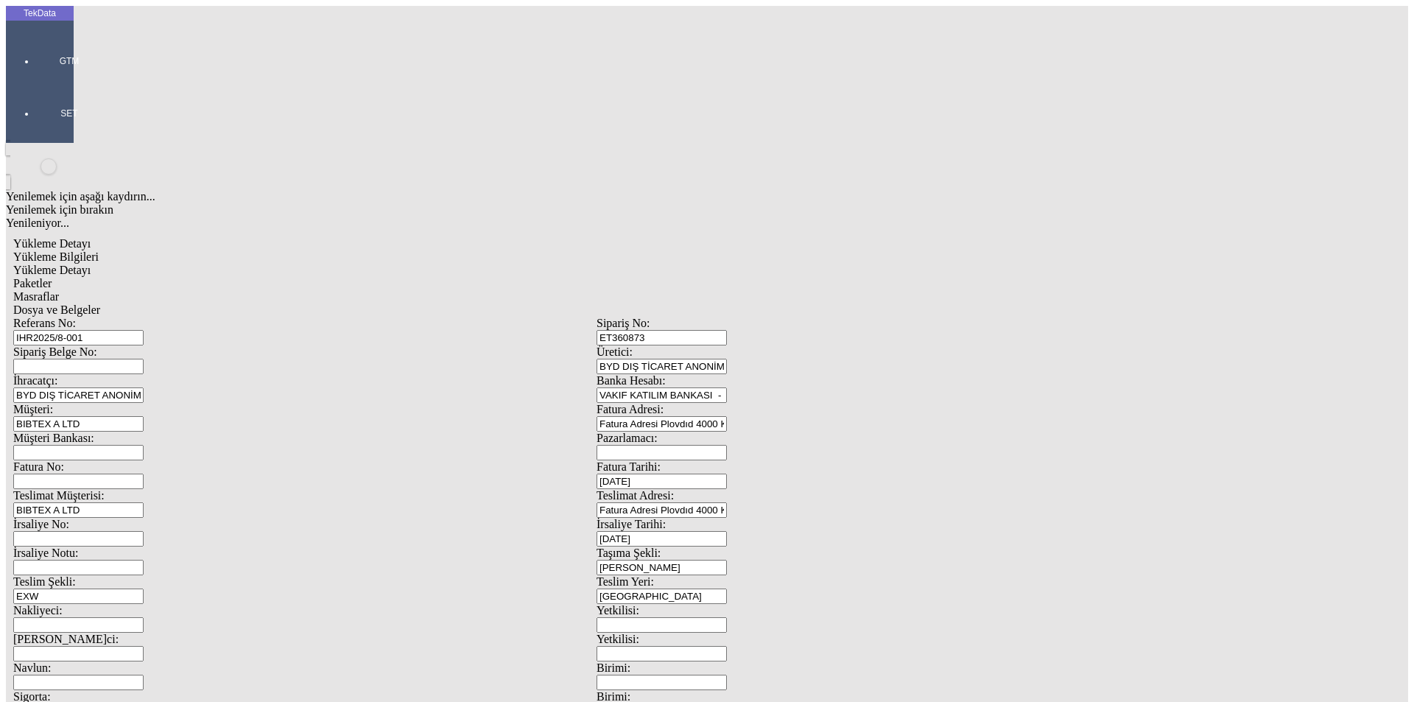
type input "318.65"
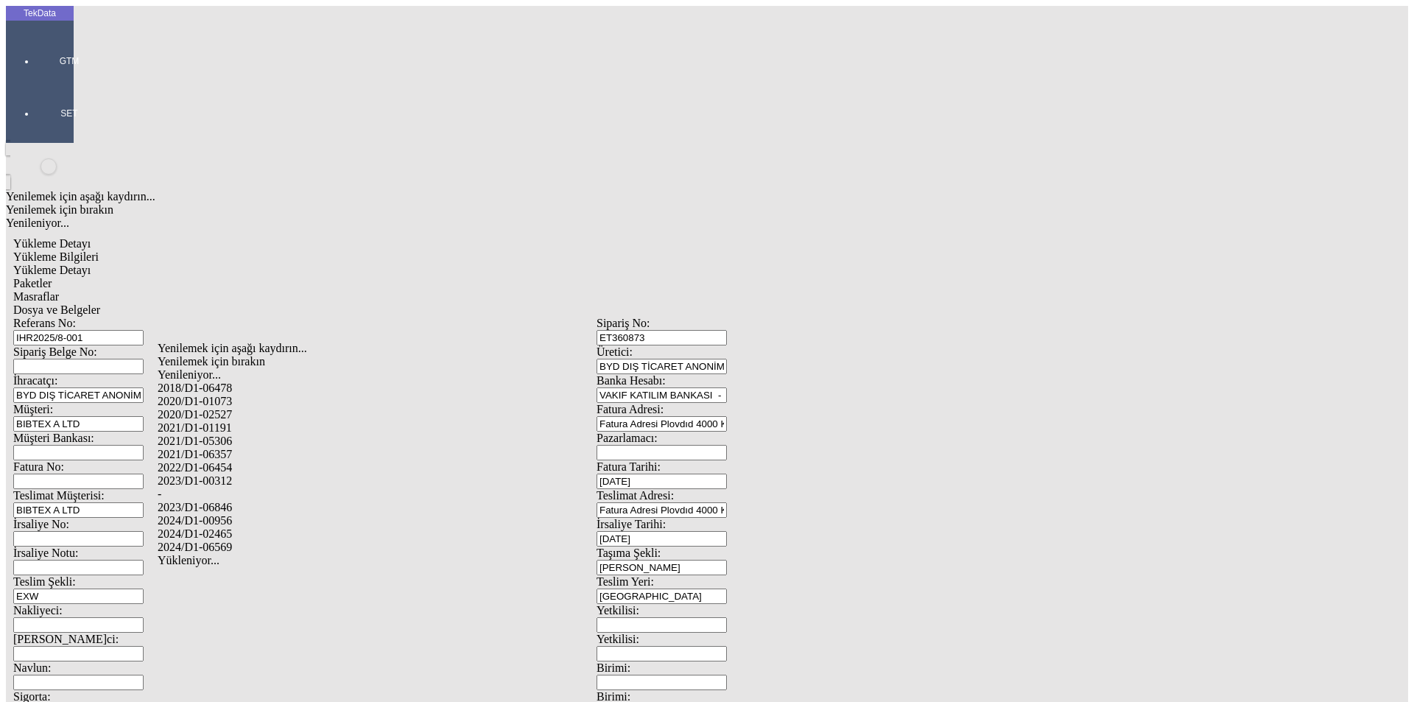
click at [275, 527] on div "2024/D1-02465" at bounding box center [444, 533] width 572 height 13
type input "2024/D1-02465"
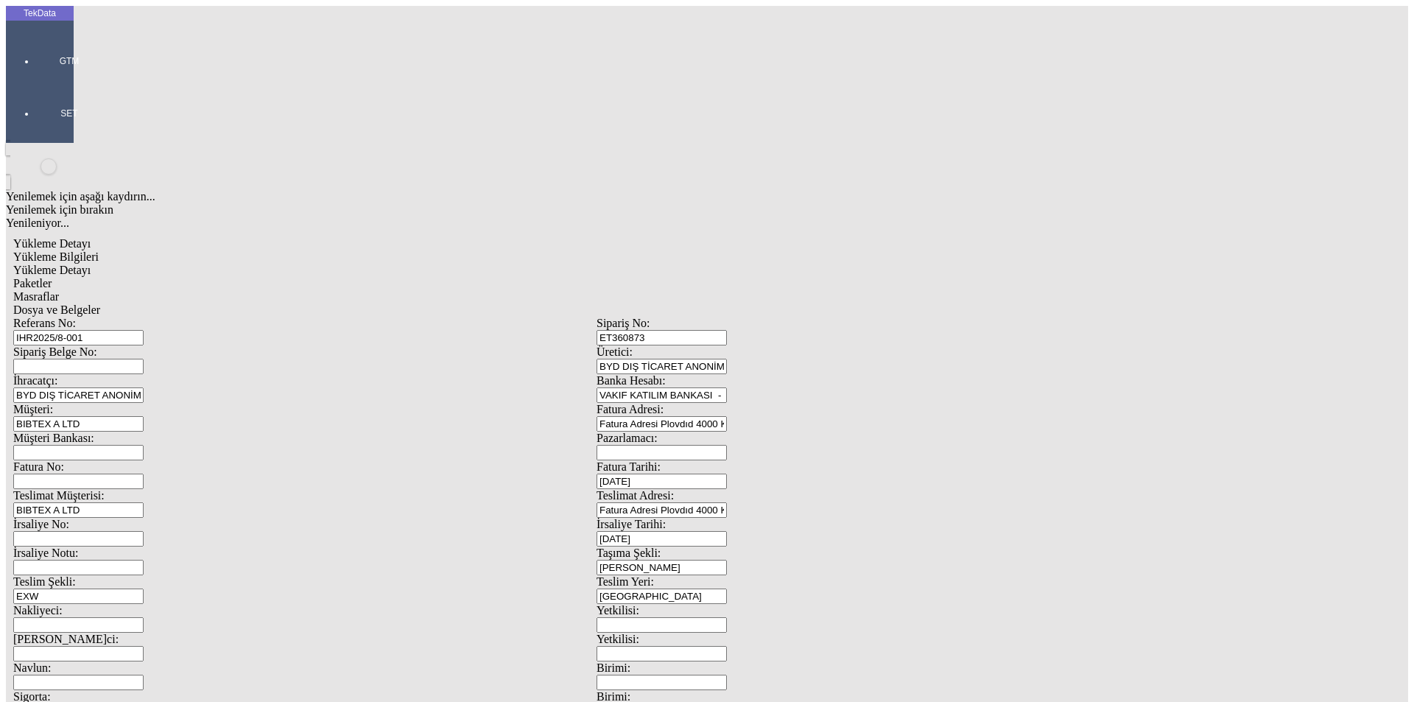
click at [52, 277] on span "Paketler" at bounding box center [32, 283] width 38 height 13
click at [233, 222] on div "Çuval" at bounding box center [437, 228] width 585 height 13
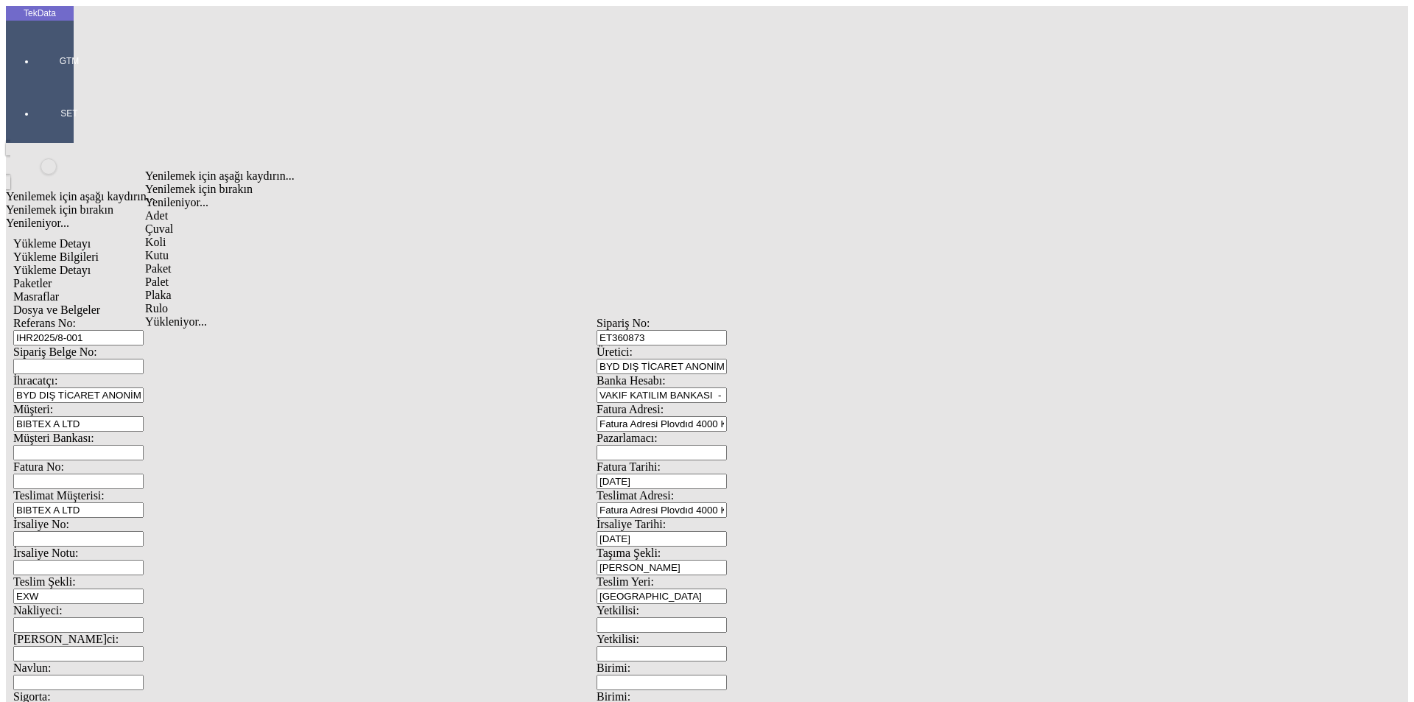
type input "Çuval"
type input "1"
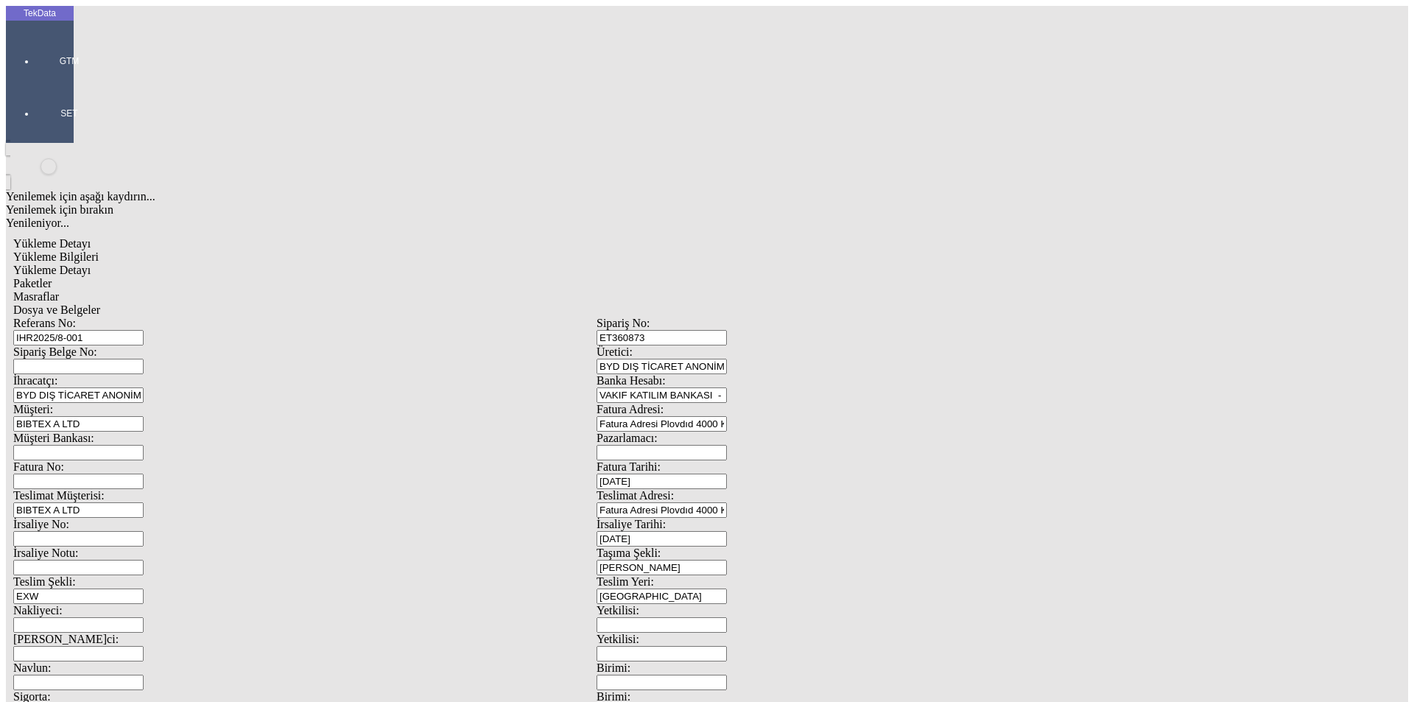
type input "7"
drag, startPoint x: 428, startPoint y: 73, endPoint x: 529, endPoint y: 74, distance: 100.9
click at [59, 290] on span "Masraflar" at bounding box center [36, 296] width 46 height 13
click at [100, 303] on span "Dosya ve Belgeler" at bounding box center [56, 309] width 87 height 13
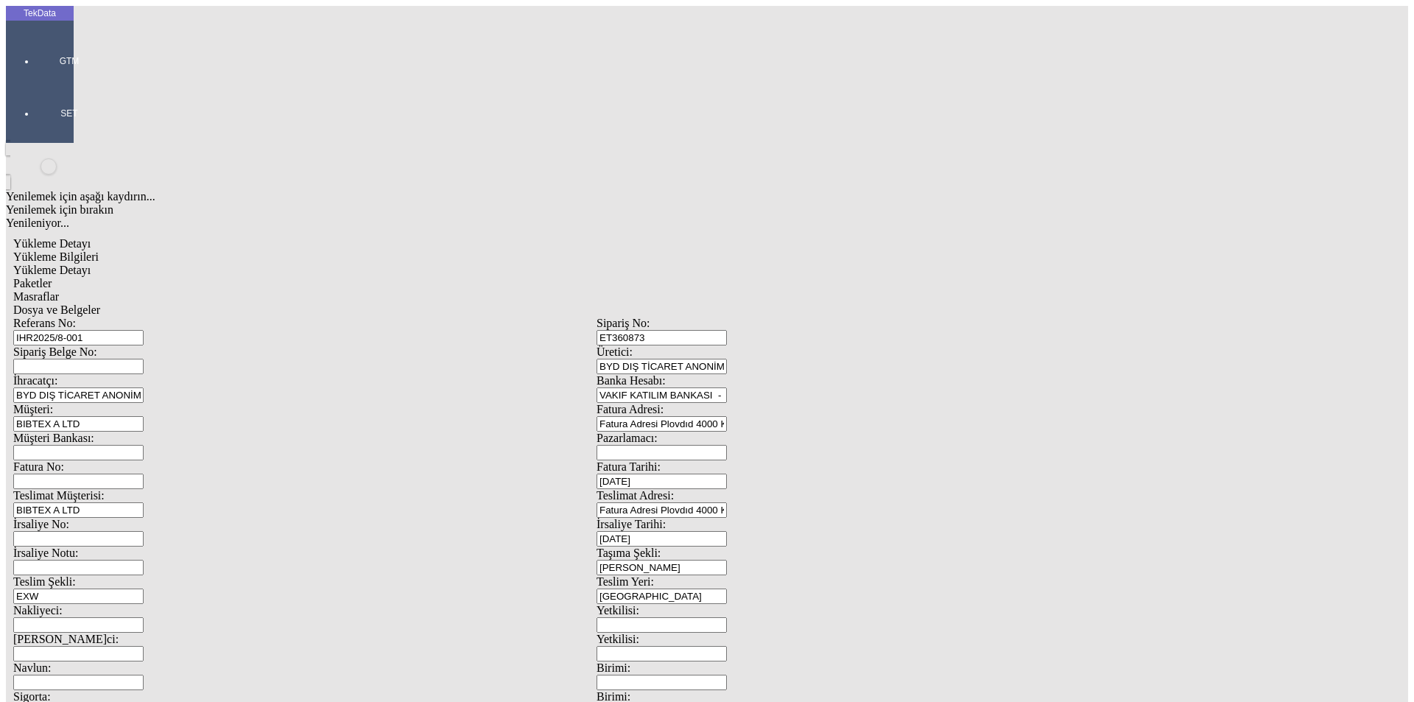
click at [52, 277] on span "Paketler" at bounding box center [32, 283] width 38 height 13
click at [100, 303] on span "Dosya ve Belgeler" at bounding box center [56, 309] width 87 height 13
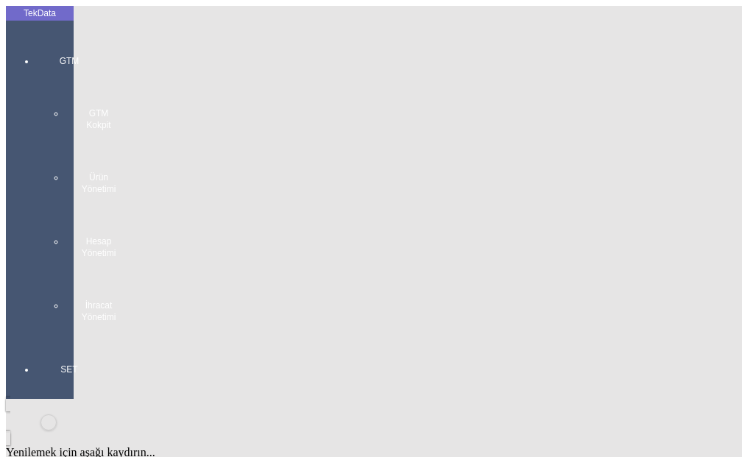
drag, startPoint x: 197, startPoint y: 343, endPoint x: 109, endPoint y: 343, distance: 88.4
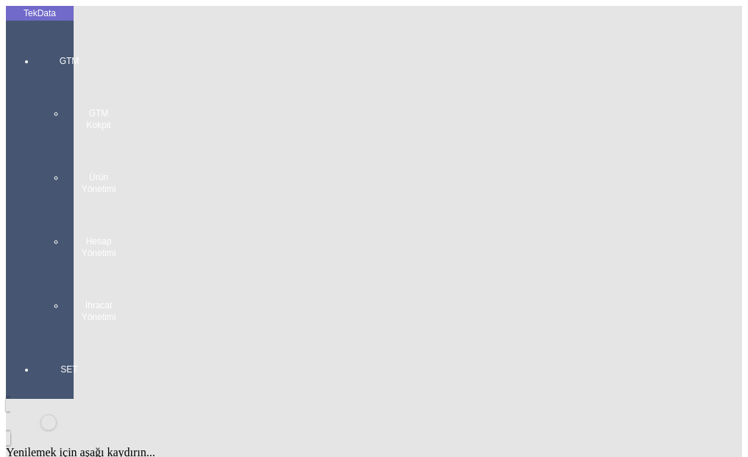
type input "238.35"
drag, startPoint x: 120, startPoint y: 351, endPoint x: 111, endPoint y: 351, distance: 8.8
drag, startPoint x: 541, startPoint y: 313, endPoint x: 398, endPoint y: 308, distance: 143.0
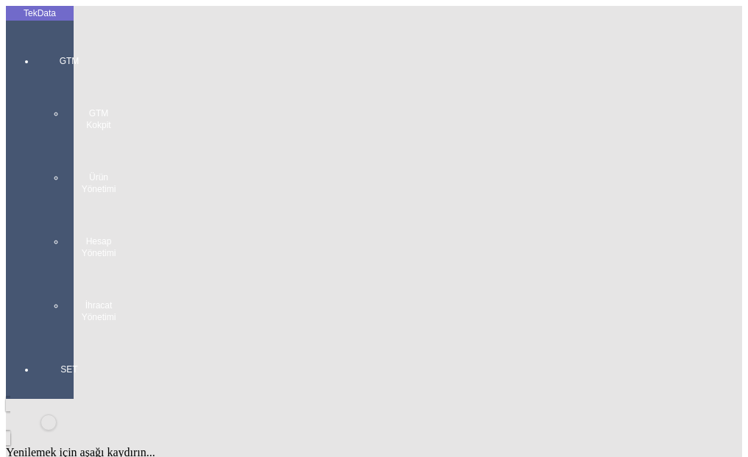
type input "238.35"
type input "240.05"
